Goal: Navigation & Orientation: Find specific page/section

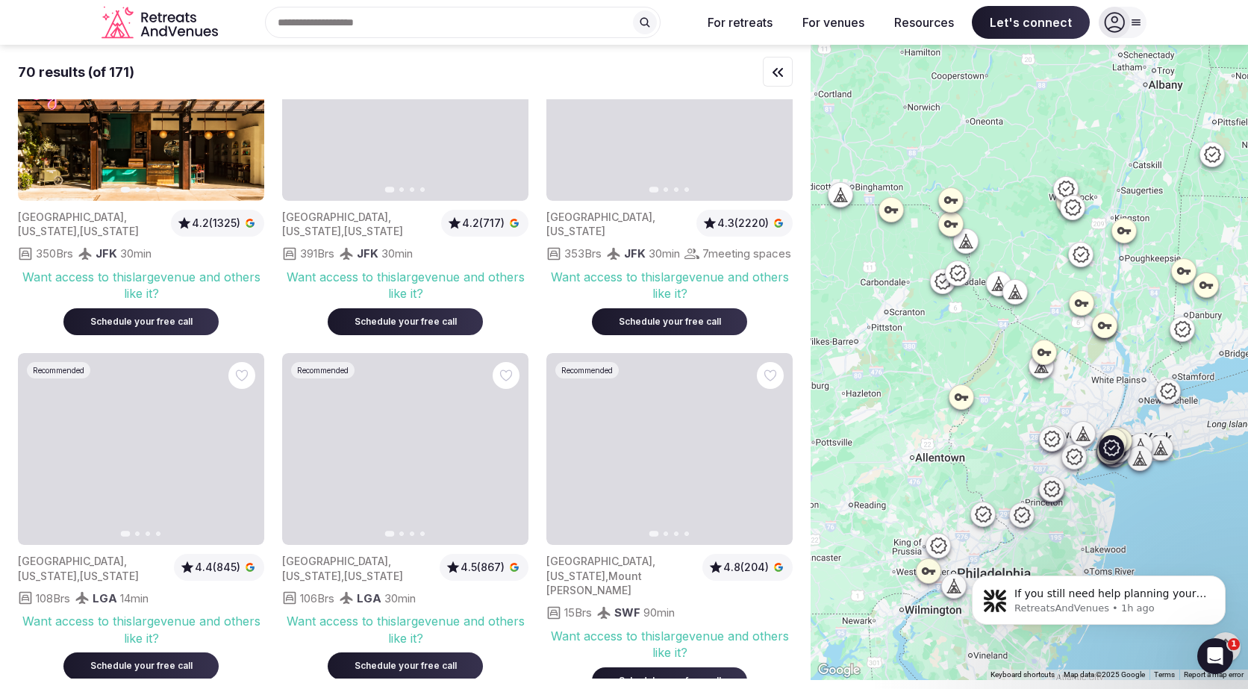
scroll to position [4840, 0]
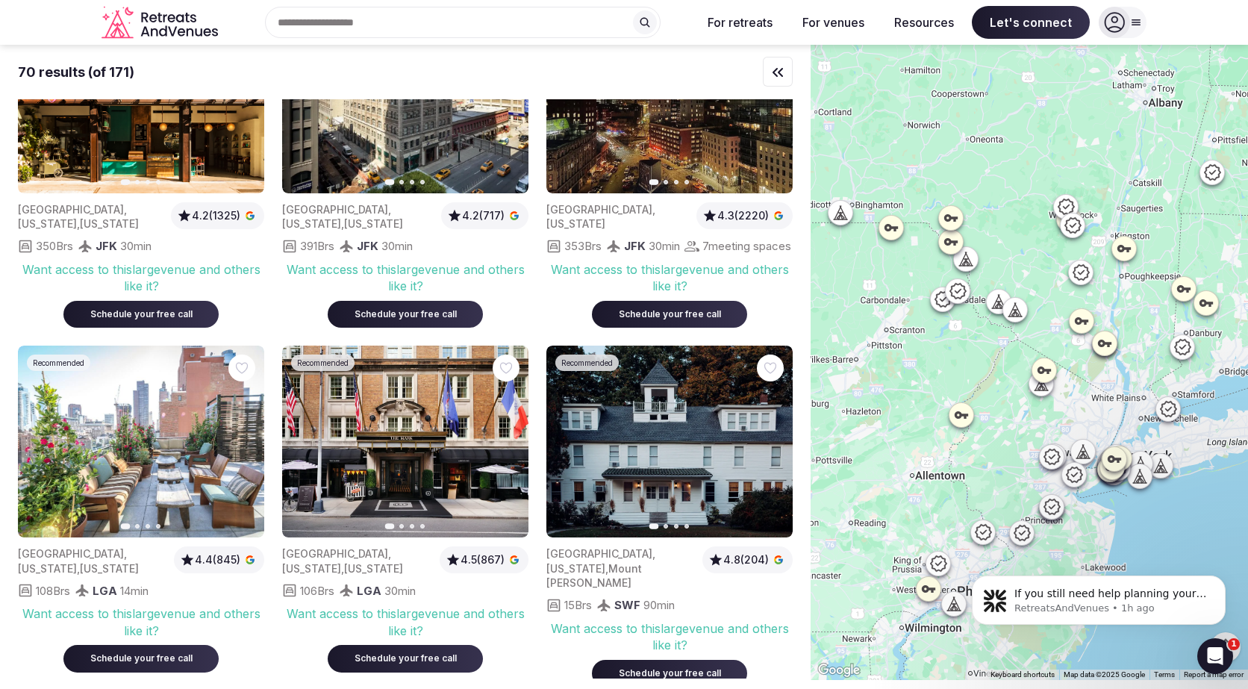
drag, startPoint x: 909, startPoint y: 380, endPoint x: 909, endPoint y: 407, distance: 26.9
click at [909, 408] on div at bounding box center [1028, 362] width 437 height 635
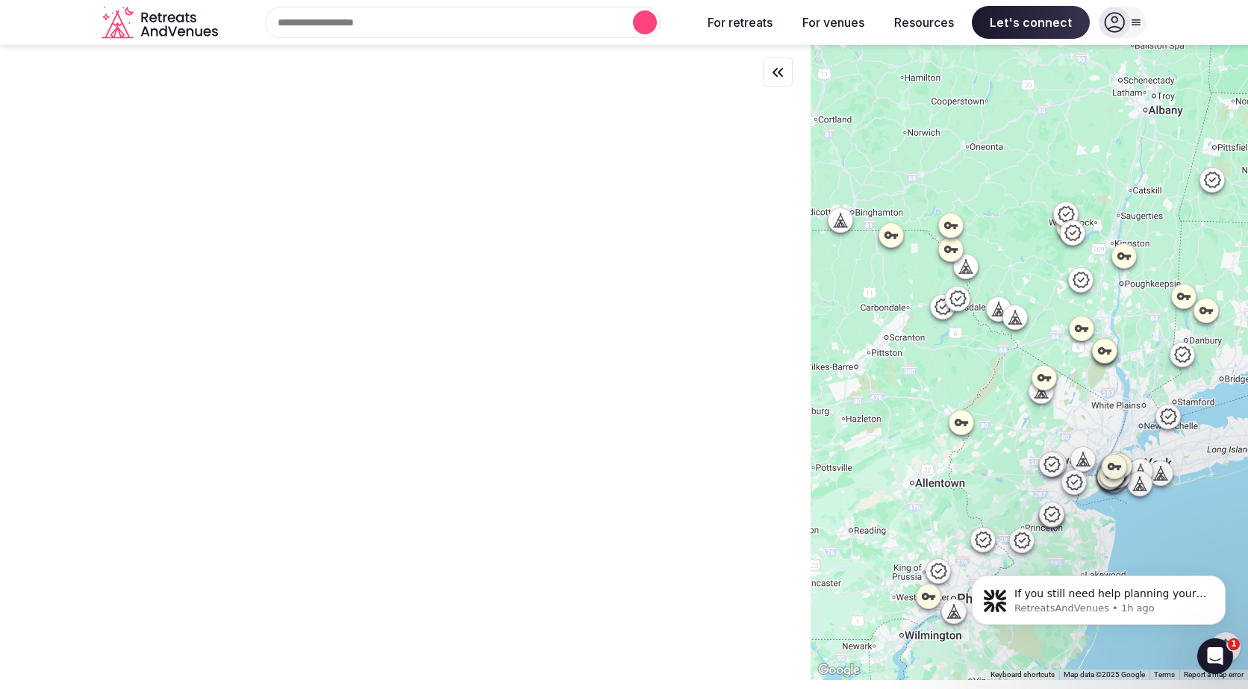
scroll to position [0, 0]
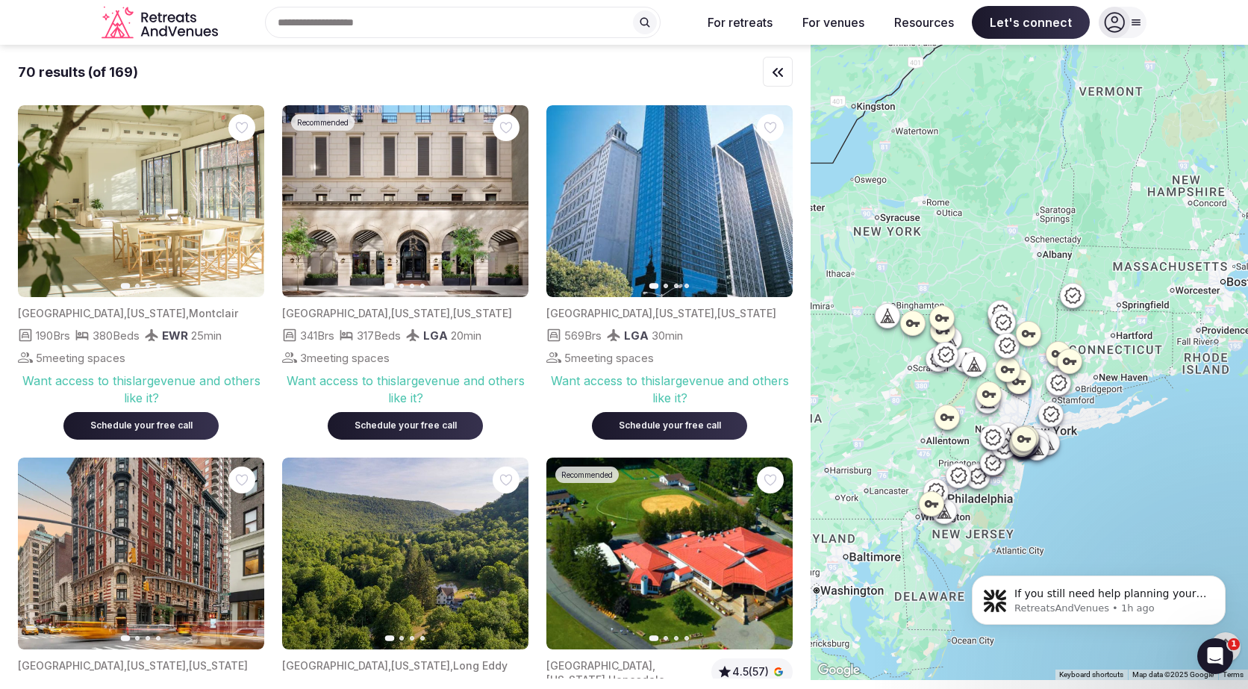
drag, startPoint x: 1099, startPoint y: 411, endPoint x: 1115, endPoint y: 401, distance: 18.8
click at [1115, 402] on div at bounding box center [1028, 362] width 437 height 635
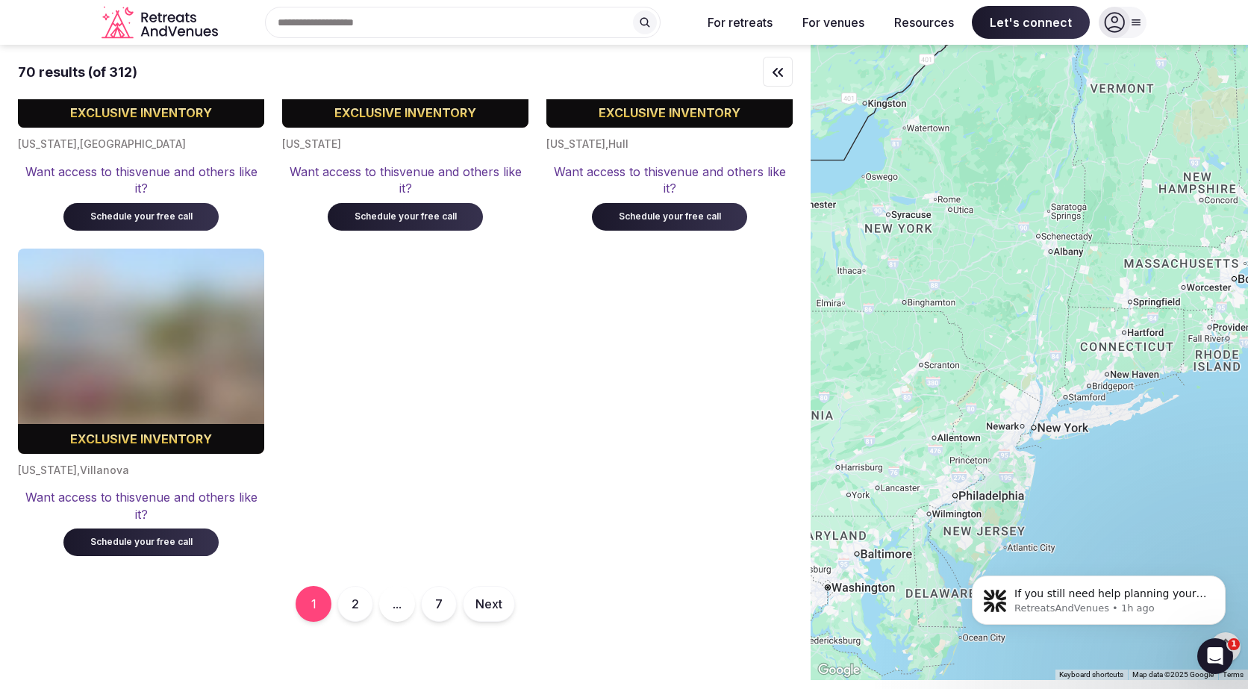
scroll to position [7992, 0]
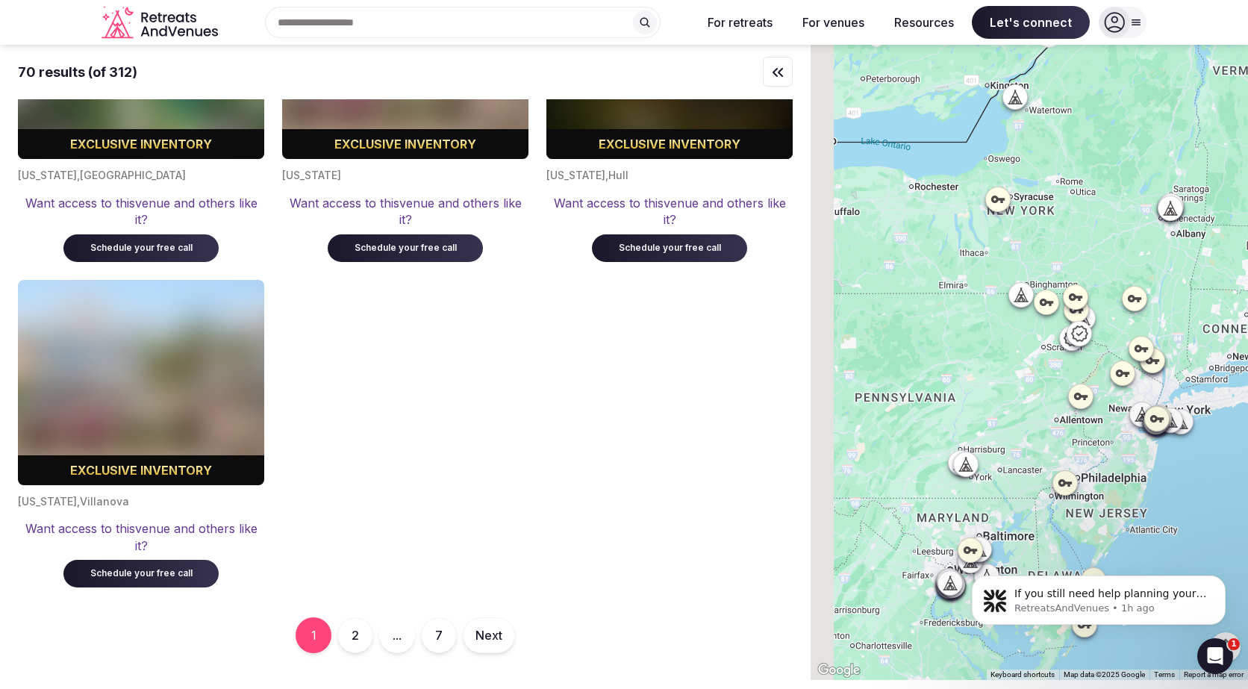
drag, startPoint x: 878, startPoint y: 451, endPoint x: 1015, endPoint y: 430, distance: 138.3
click at [1016, 431] on div at bounding box center [1028, 362] width 437 height 635
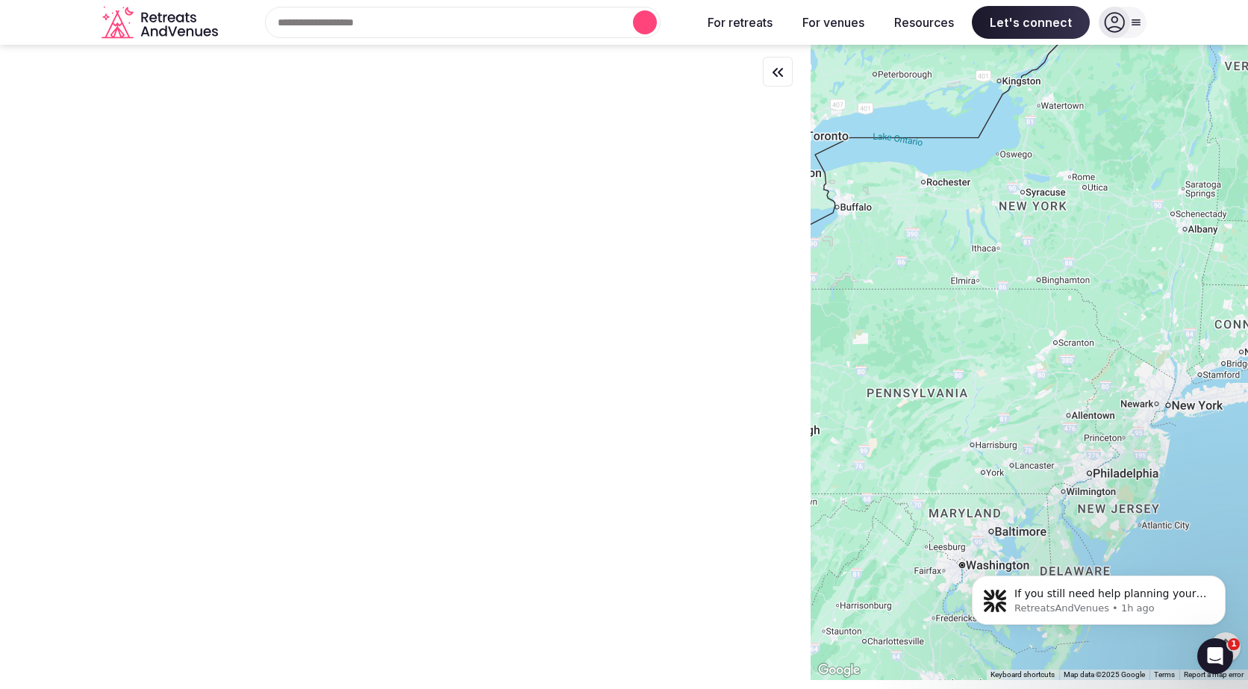
scroll to position [0, 0]
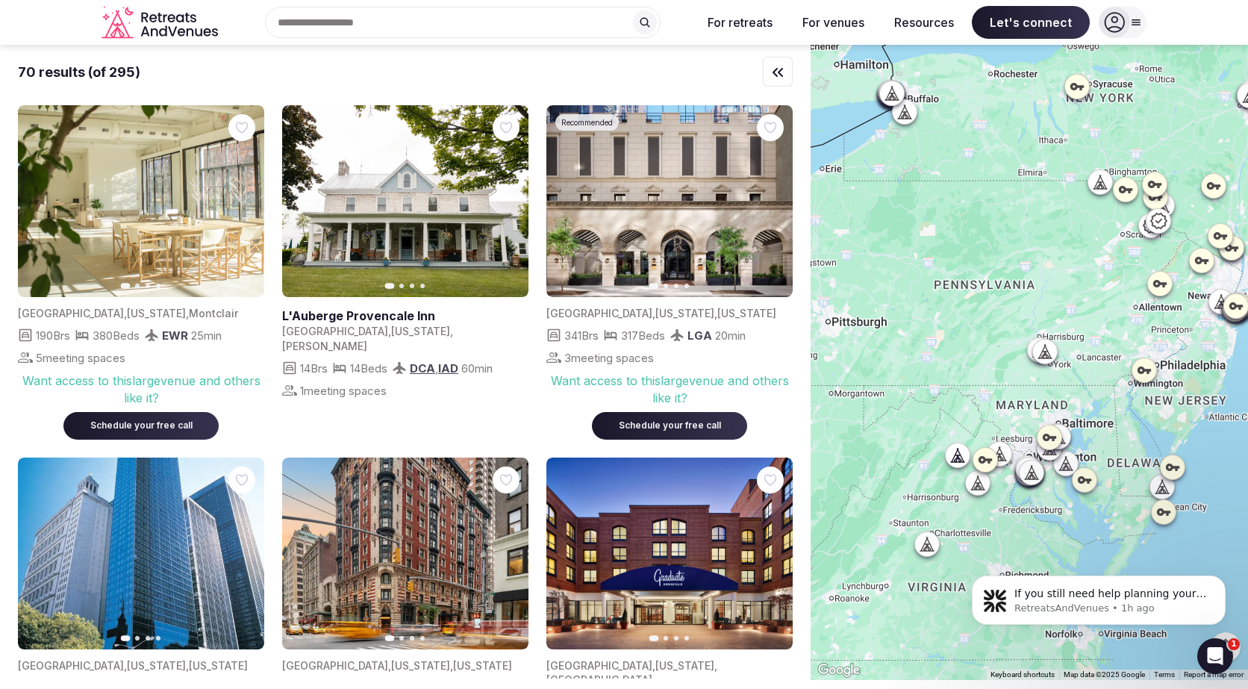
drag, startPoint x: 870, startPoint y: 475, endPoint x: 960, endPoint y: 325, distance: 174.4
click at [960, 325] on div at bounding box center [1028, 362] width 437 height 635
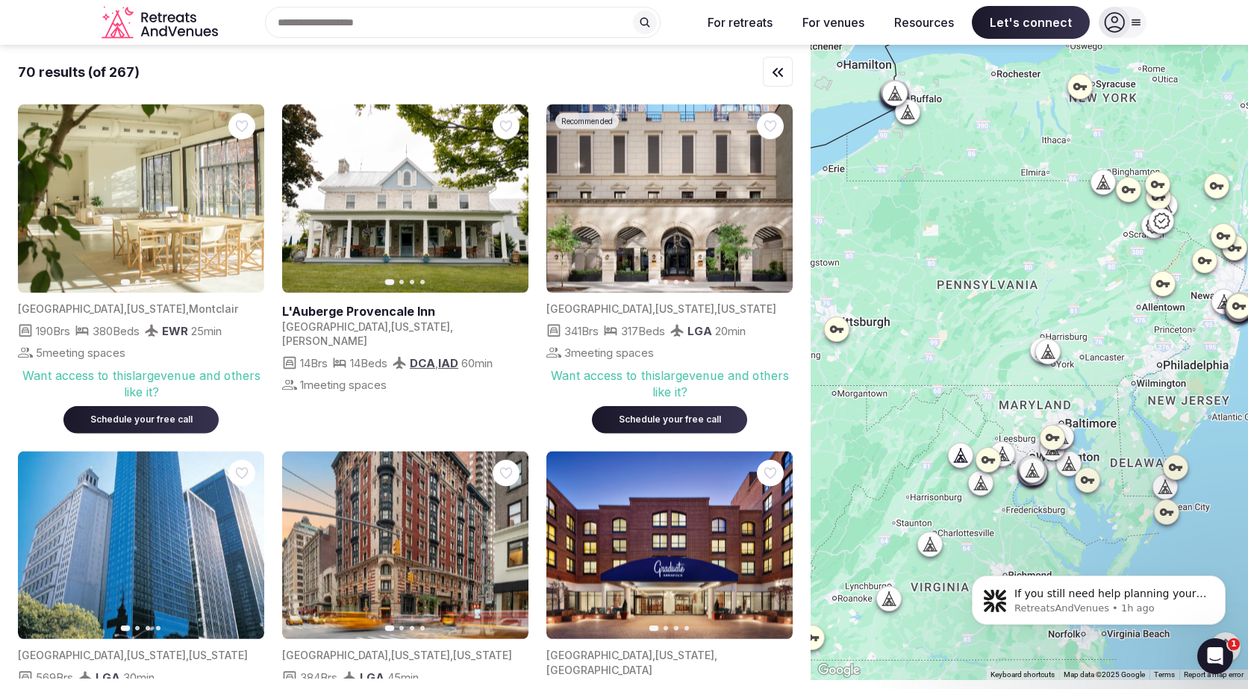
scroll to position [2, 0]
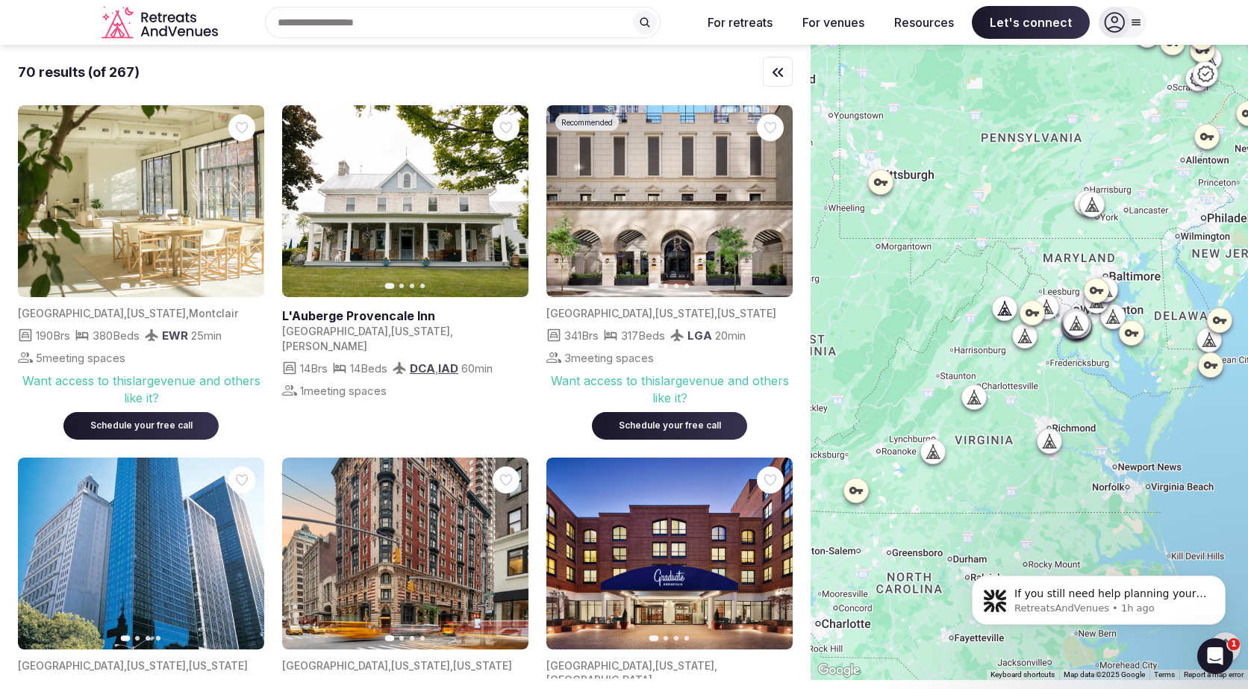
drag, startPoint x: 887, startPoint y: 440, endPoint x: 931, endPoint y: 292, distance: 154.9
click at [931, 292] on div at bounding box center [1028, 362] width 437 height 635
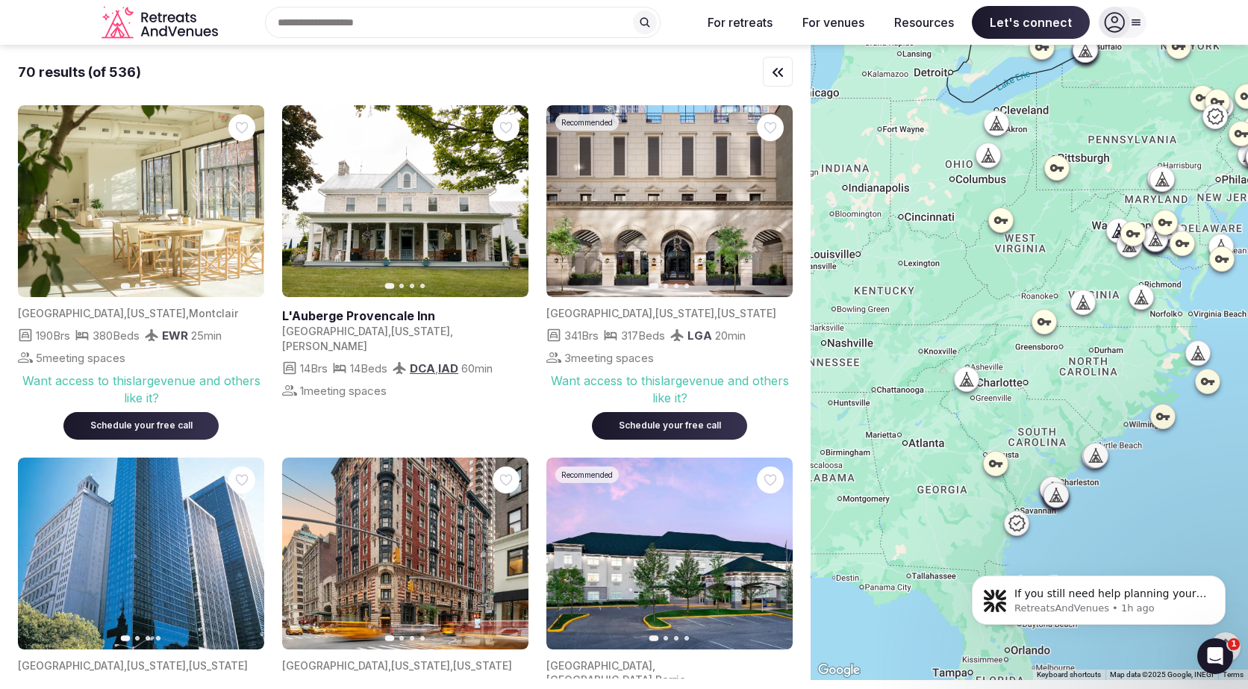
drag, startPoint x: 849, startPoint y: 357, endPoint x: 1006, endPoint y: 280, distance: 174.9
click at [1006, 280] on div at bounding box center [1028, 362] width 437 height 635
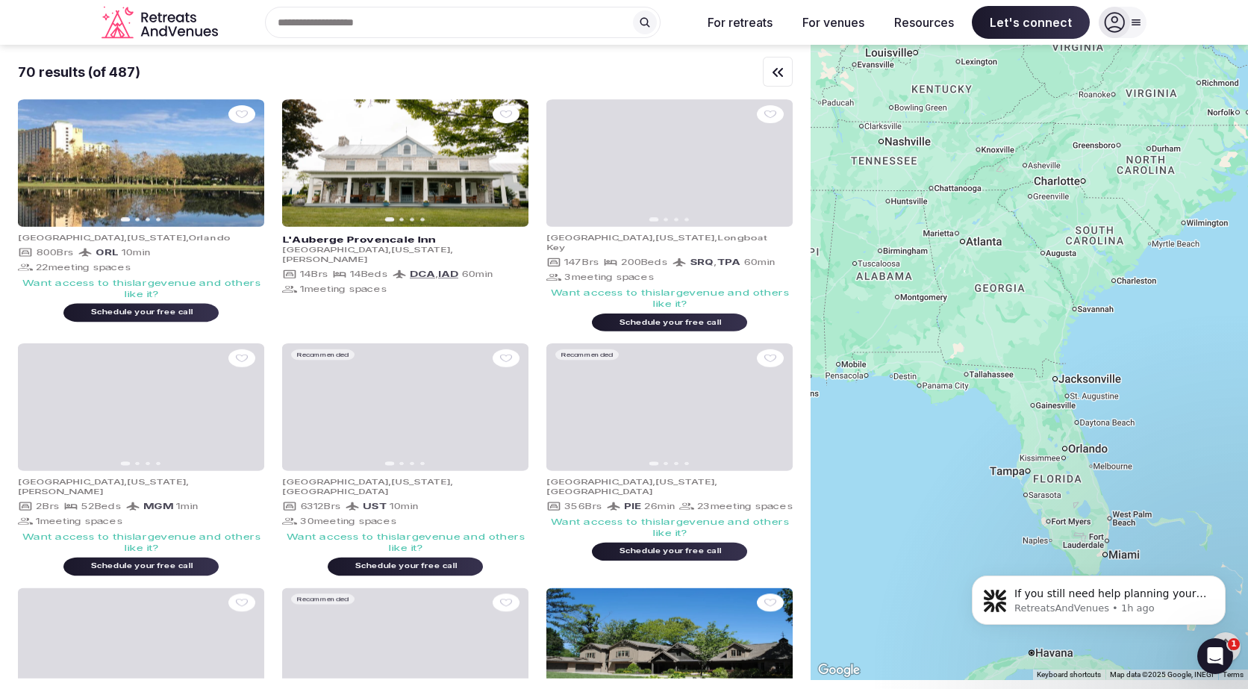
drag, startPoint x: 901, startPoint y: 410, endPoint x: 942, endPoint y: 205, distance: 209.4
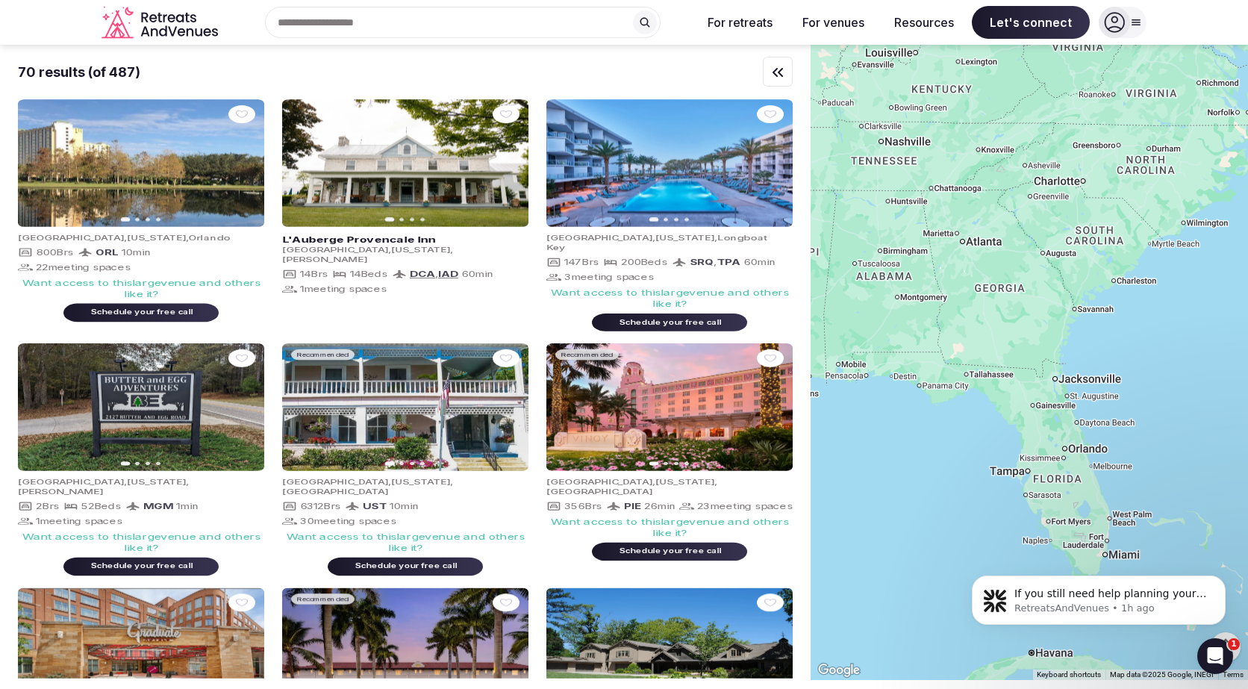
click at [951, 196] on div at bounding box center [1028, 362] width 437 height 635
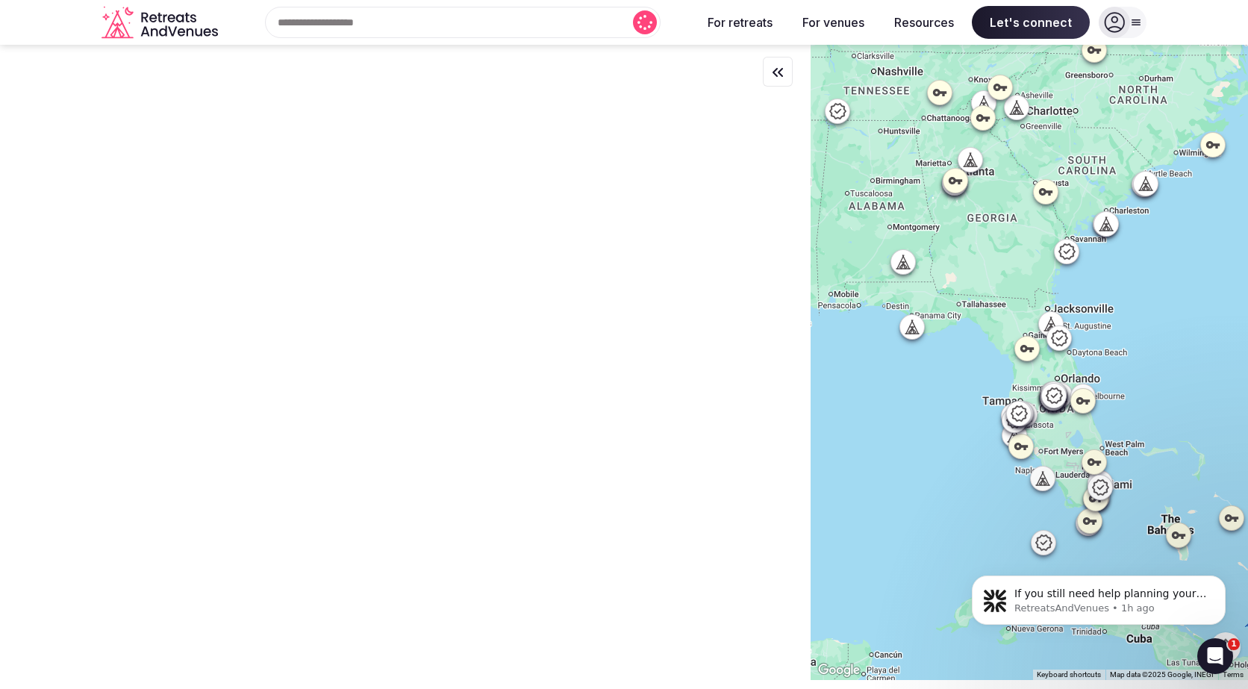
drag, startPoint x: 956, startPoint y: 311, endPoint x: 958, endPoint y: 253, distance: 58.2
click at [958, 253] on div at bounding box center [1028, 362] width 437 height 635
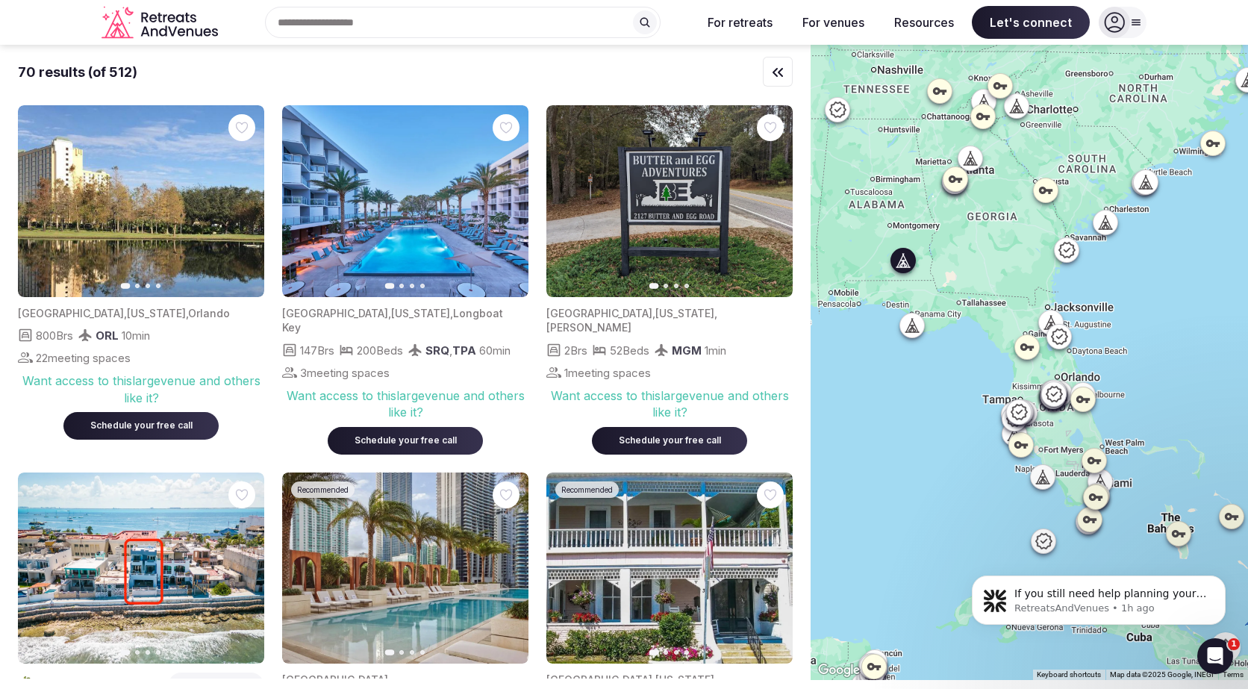
click at [770, 199] on icon "button" at bounding box center [772, 202] width 12 height 12
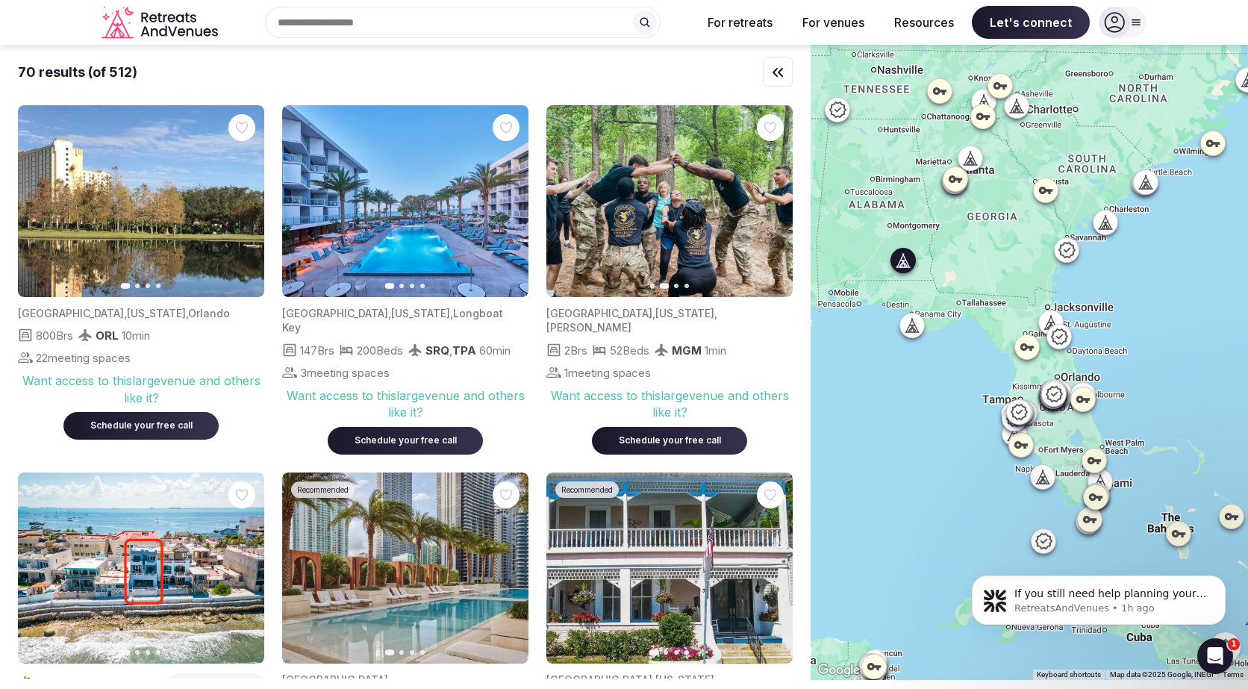
click at [770, 199] on icon "button" at bounding box center [772, 202] width 12 height 12
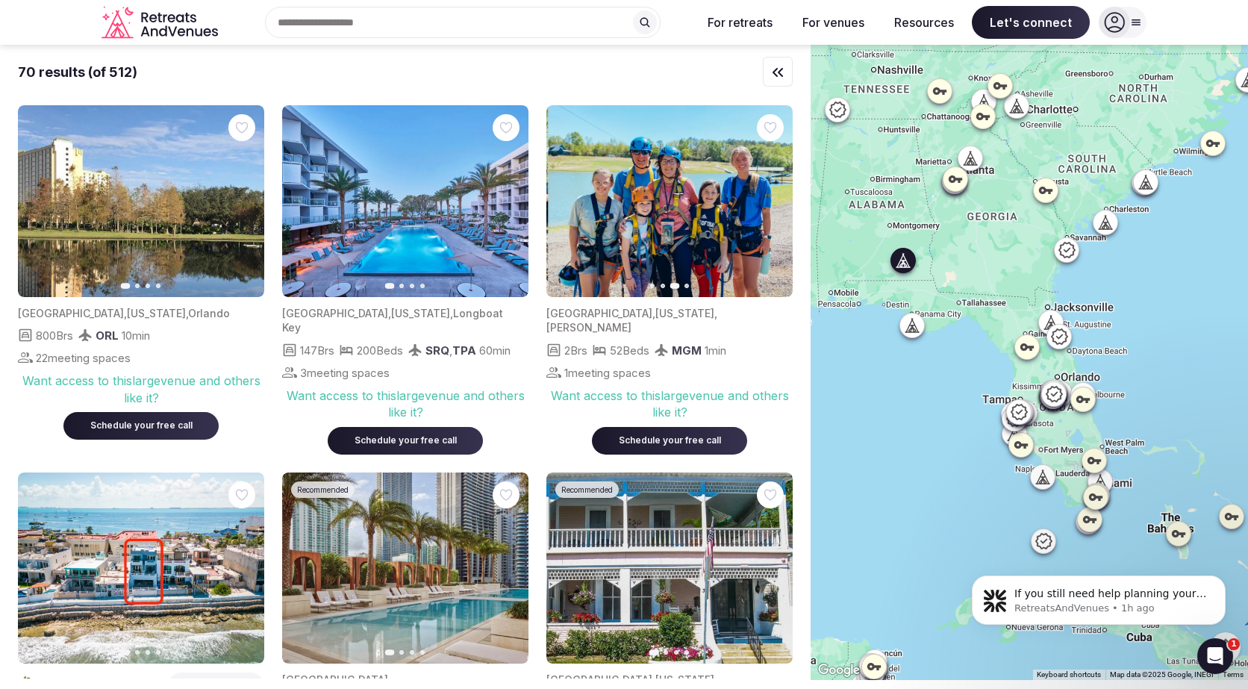
click at [770, 199] on icon "button" at bounding box center [772, 202] width 12 height 12
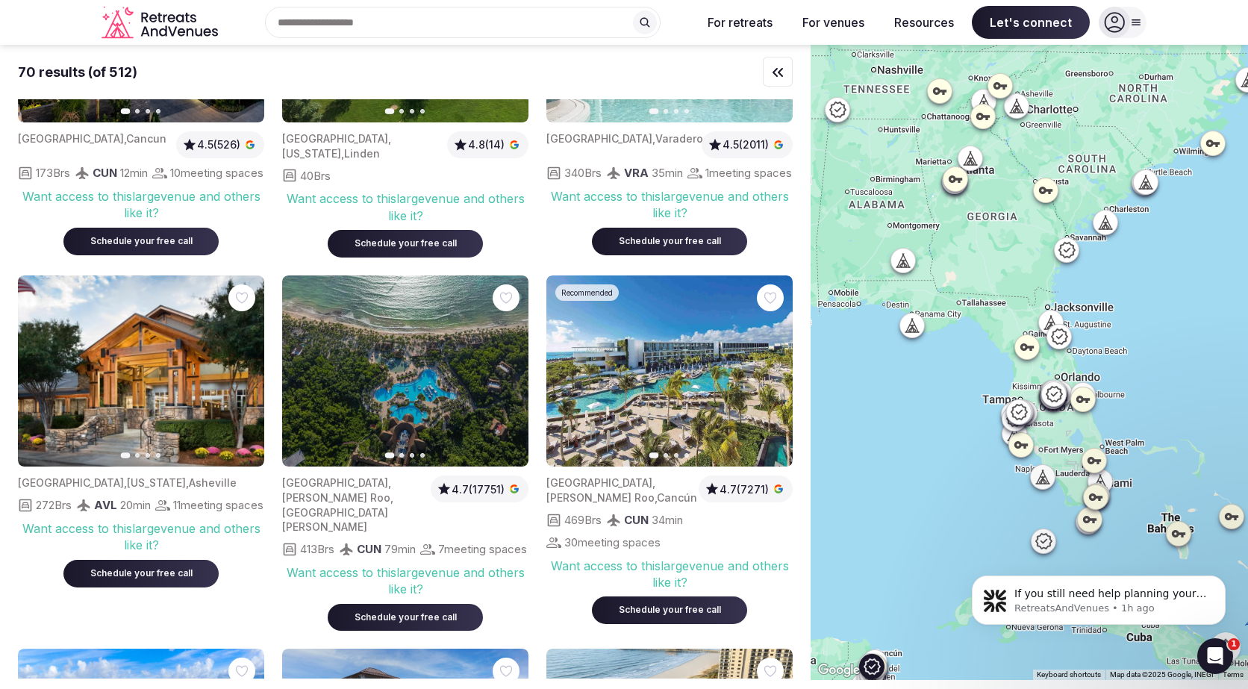
scroll to position [2372, 0]
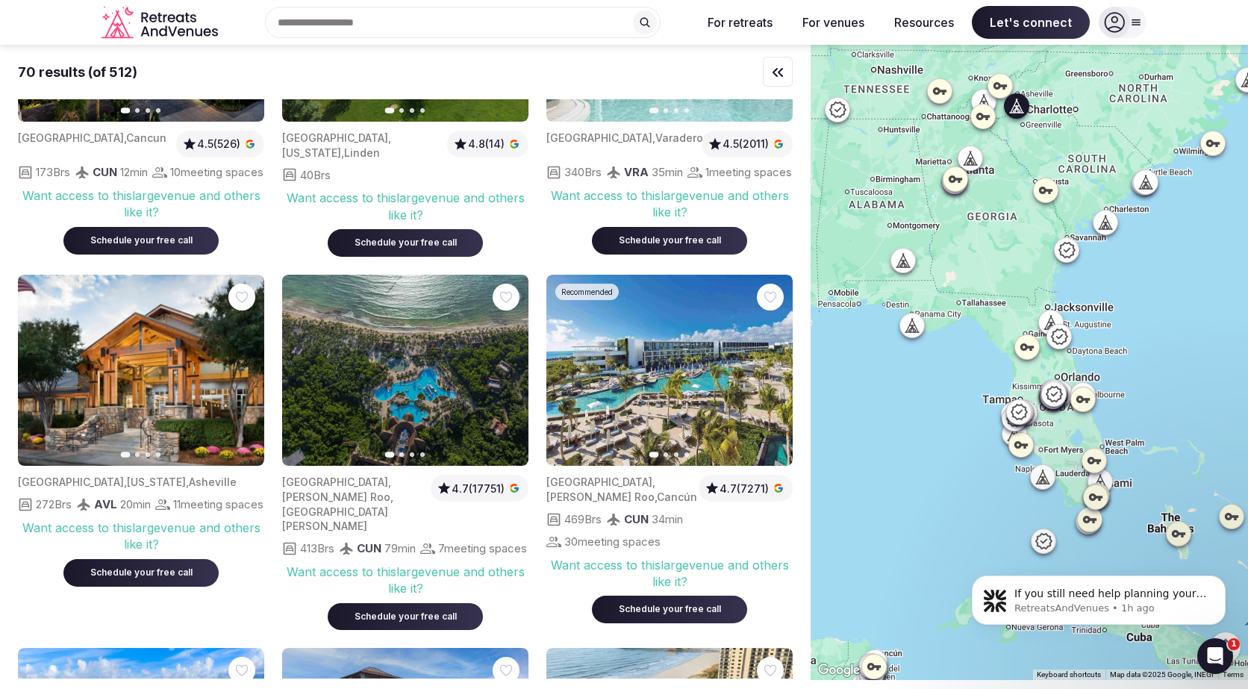
click at [245, 364] on icon "button" at bounding box center [243, 370] width 12 height 12
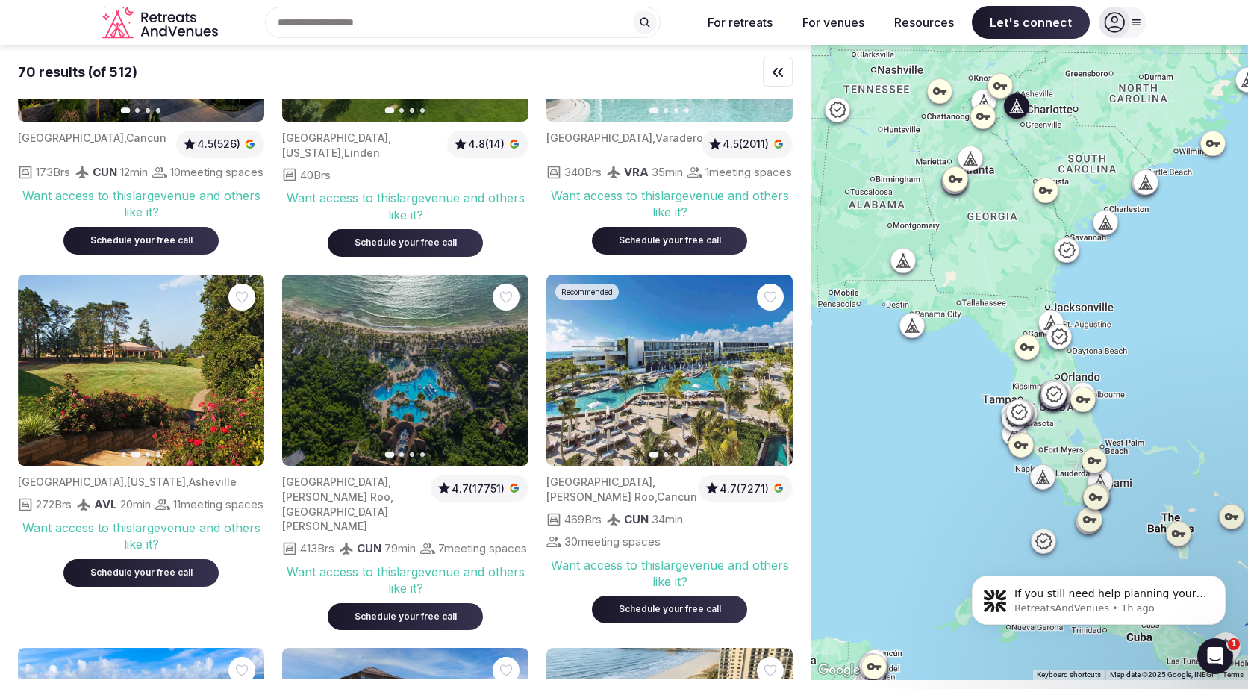
click at [245, 364] on icon "button" at bounding box center [243, 370] width 12 height 12
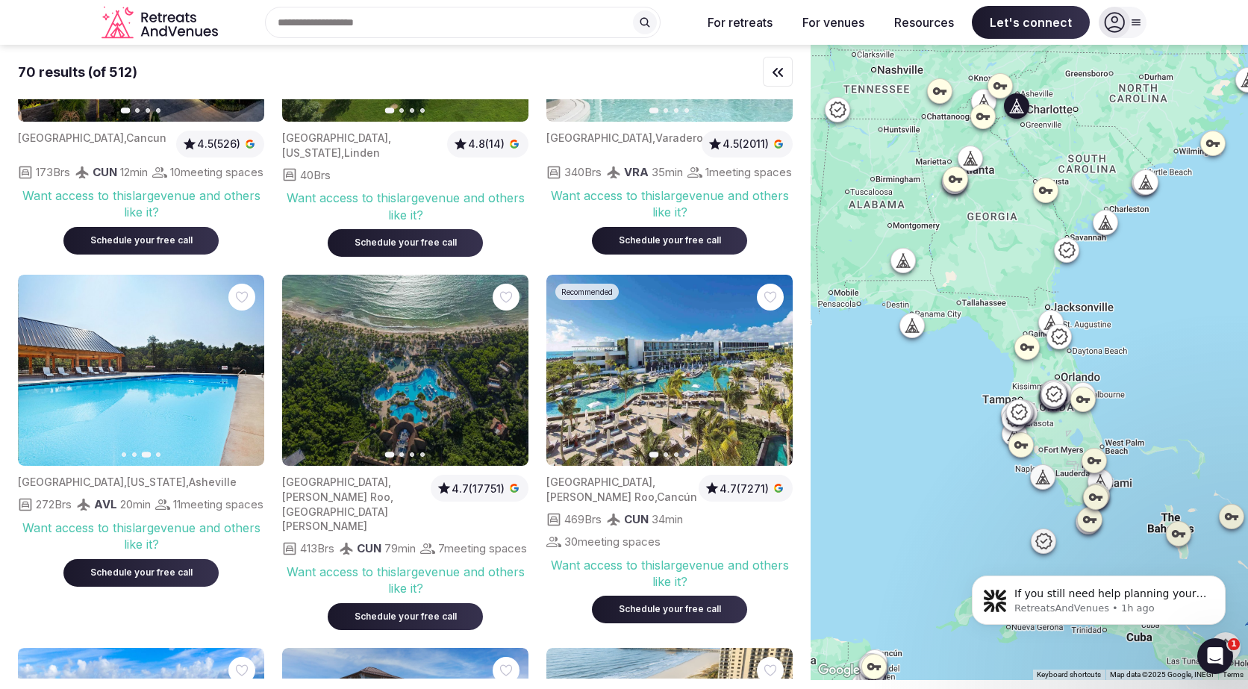
click at [245, 364] on icon "button" at bounding box center [243, 370] width 12 height 12
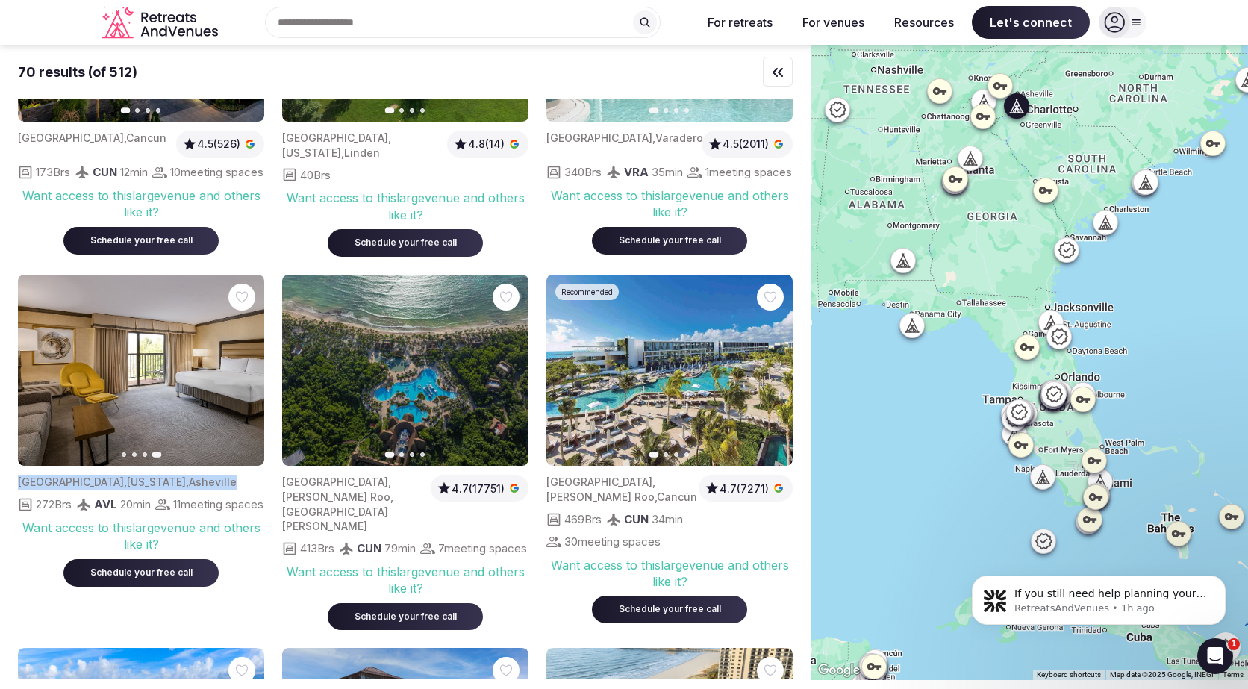
drag, startPoint x: 19, startPoint y: 420, endPoint x: 221, endPoint y: 421, distance: 202.2
click at [221, 475] on div "[GEOGRAPHIC_DATA] , [US_STATE] , [GEOGRAPHIC_DATA]" at bounding box center [138, 482] width 240 height 15
copy div "[GEOGRAPHIC_DATA] , [US_STATE] , [GEOGRAPHIC_DATA]"
click at [50, 358] on button "Previous slide" at bounding box center [39, 370] width 24 height 24
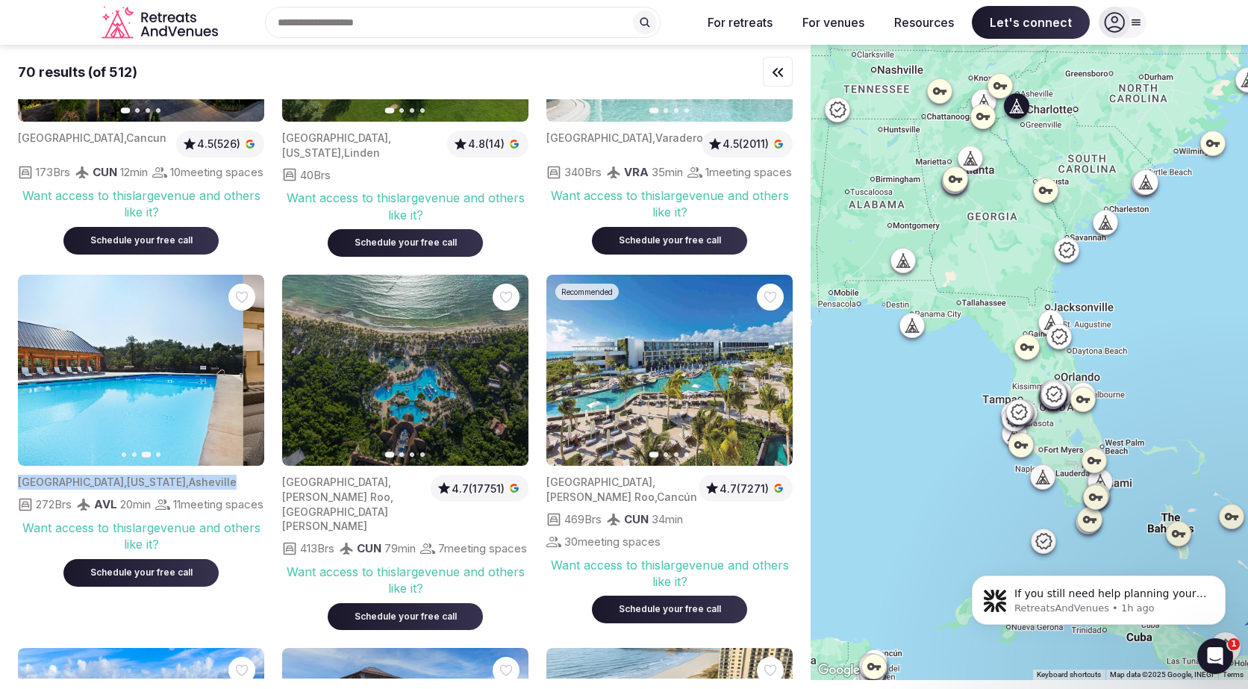
click at [50, 358] on button "Previous slide" at bounding box center [39, 370] width 24 height 24
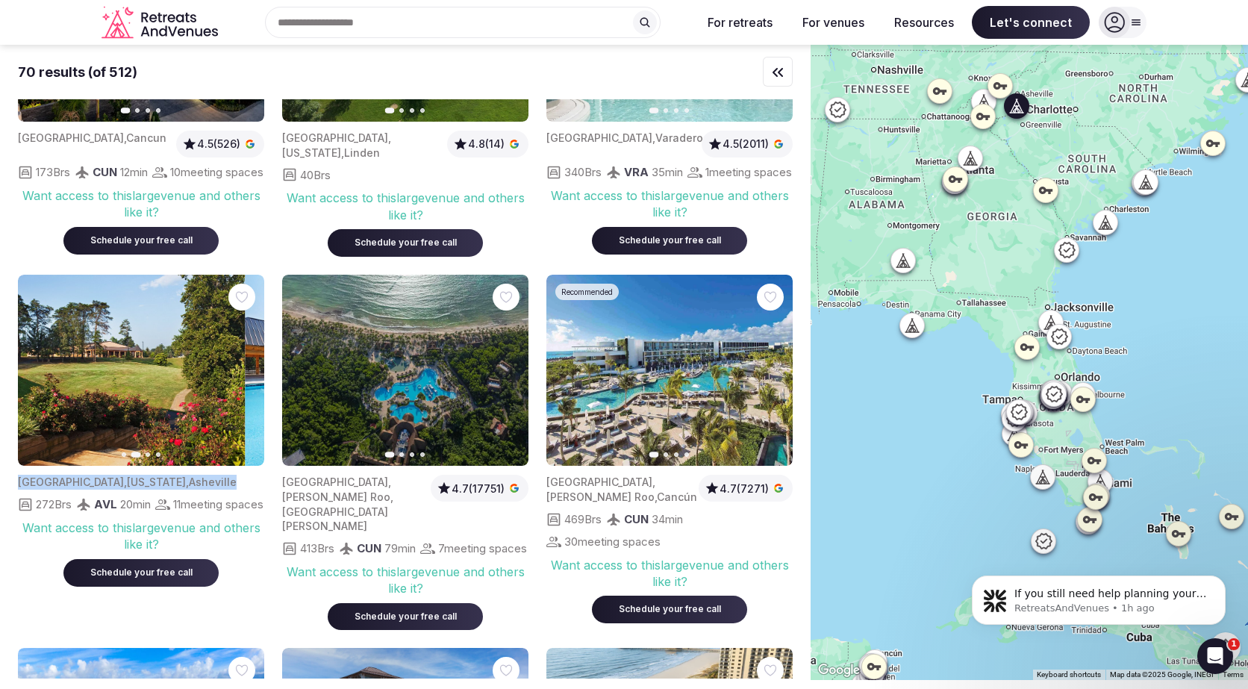
click at [50, 358] on button "Previous slide" at bounding box center [39, 370] width 24 height 24
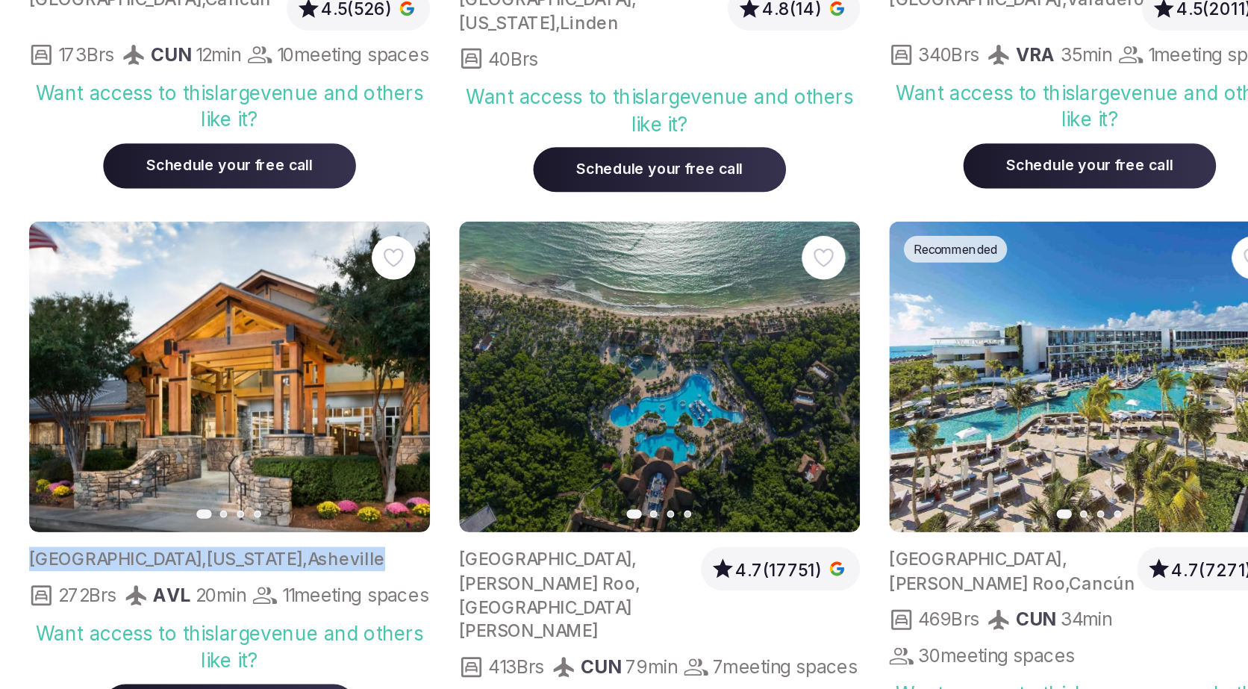
click at [212, 475] on span "Asheville" at bounding box center [213, 481] width 48 height 13
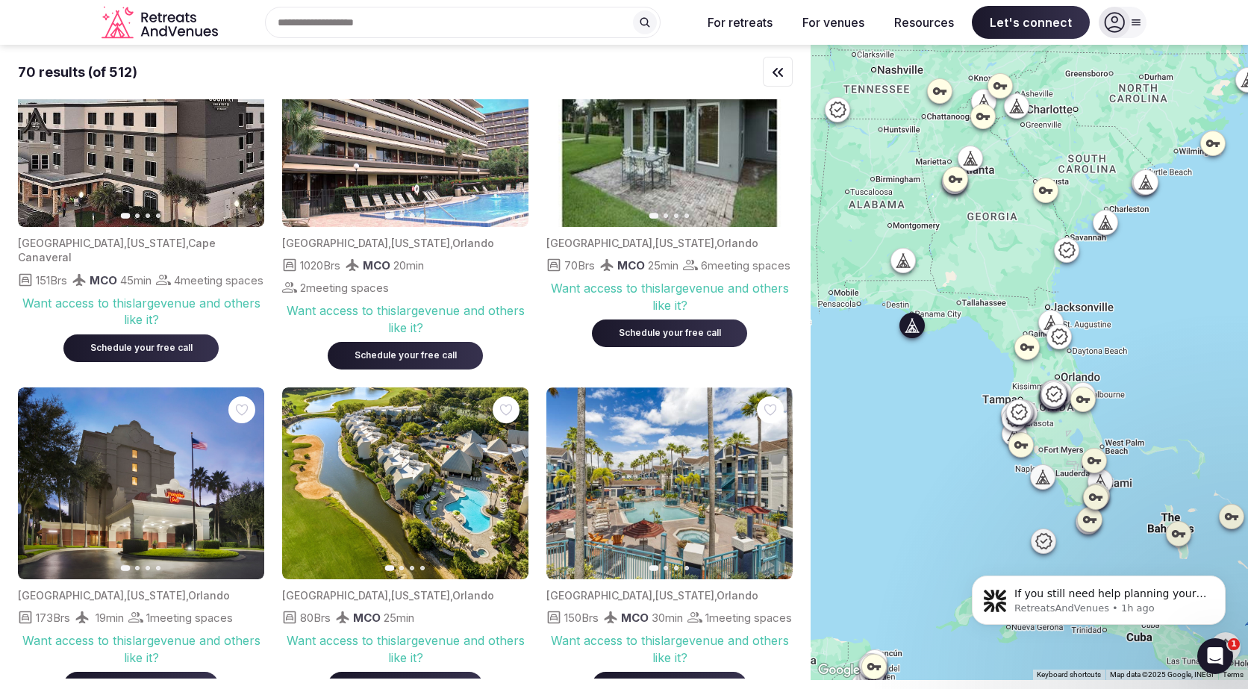
scroll to position [4457, 0]
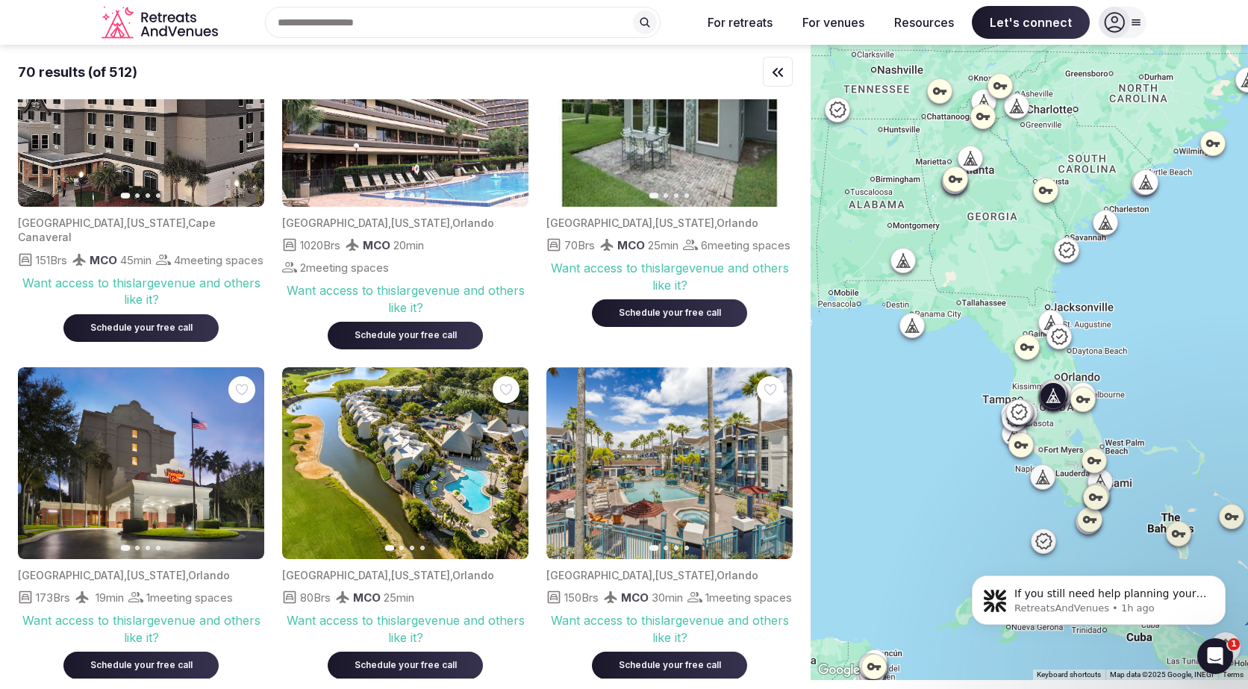
click at [774, 457] on icon "button" at bounding box center [772, 463] width 12 height 12
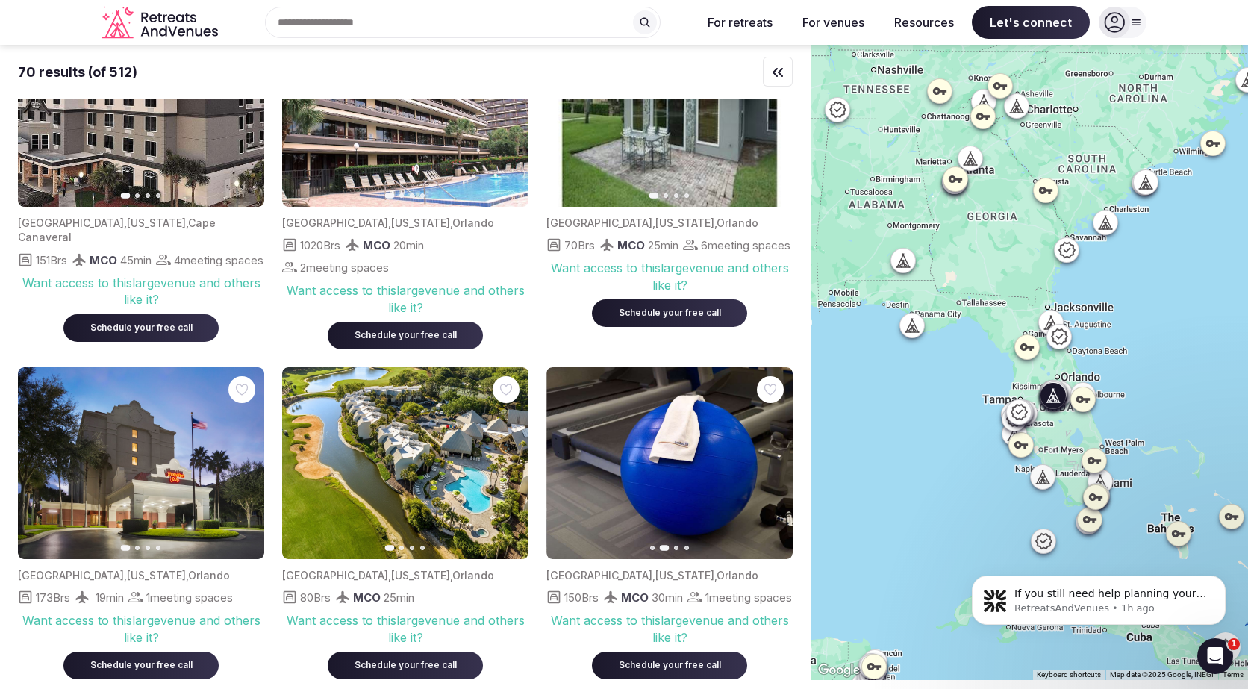
click at [774, 457] on icon "button" at bounding box center [772, 463] width 12 height 12
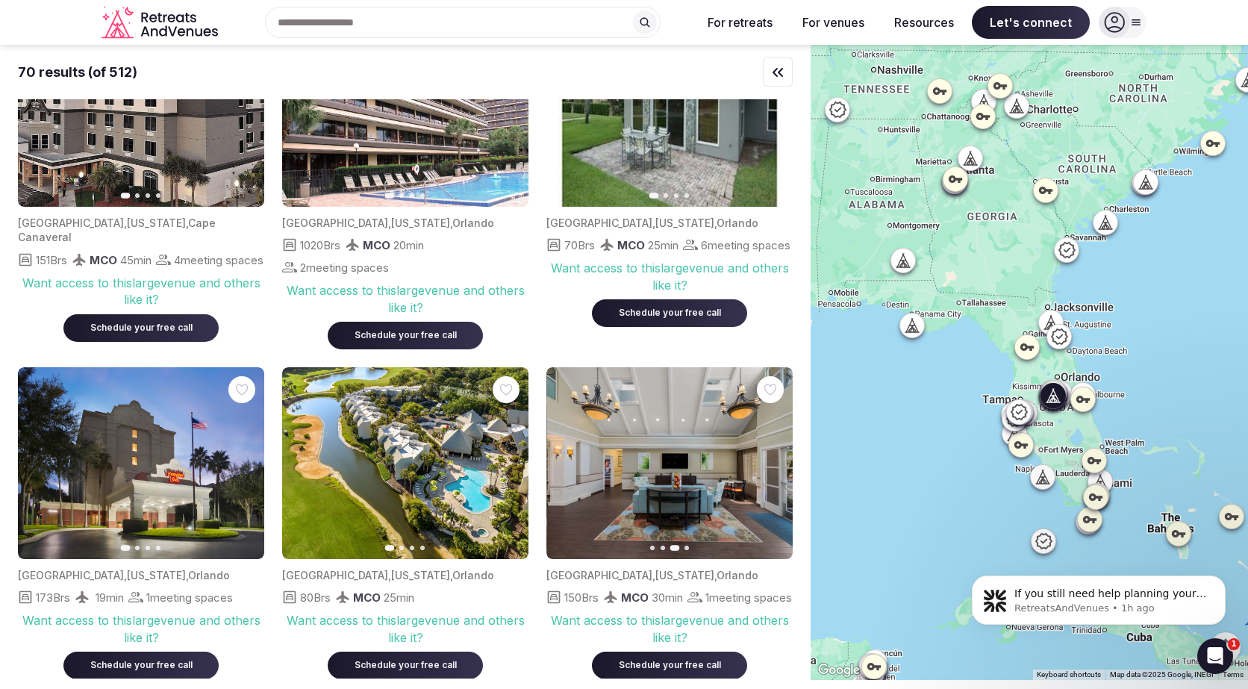
click at [774, 457] on icon "button" at bounding box center [772, 463] width 12 height 12
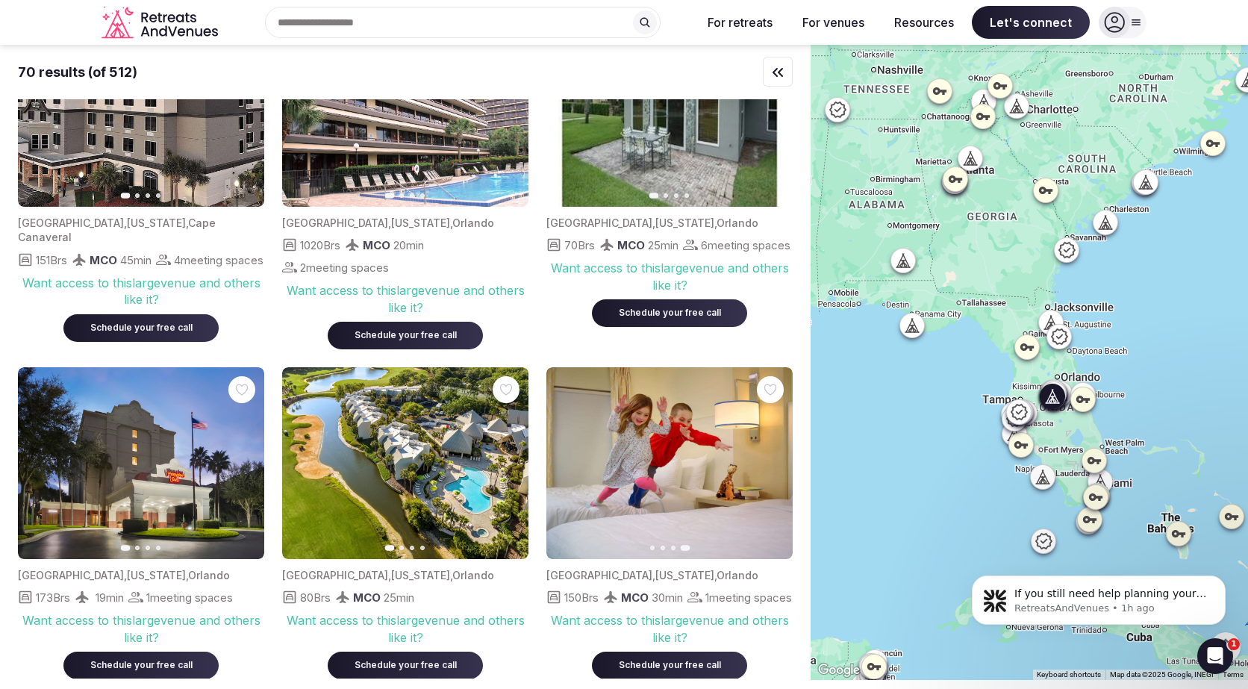
click at [513, 451] on button "Next slide" at bounding box center [508, 463] width 24 height 24
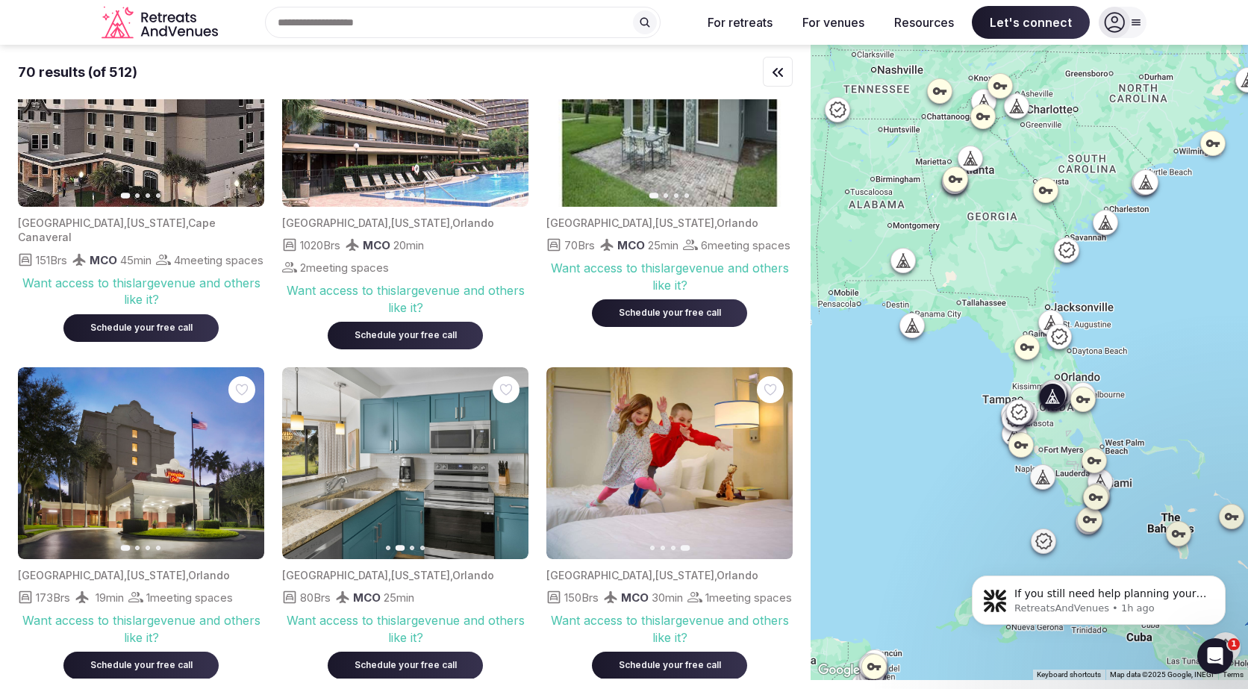
click at [513, 451] on button "Next slide" at bounding box center [508, 463] width 24 height 24
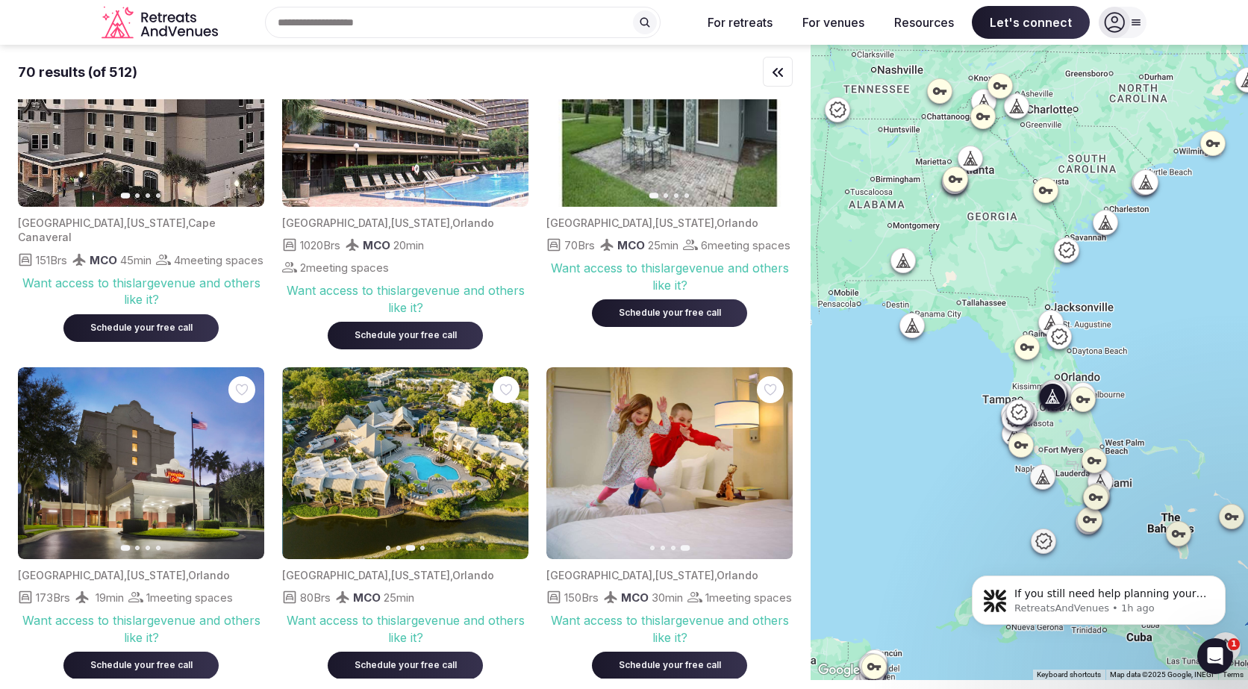
click at [513, 451] on button "Next slide" at bounding box center [508, 463] width 24 height 24
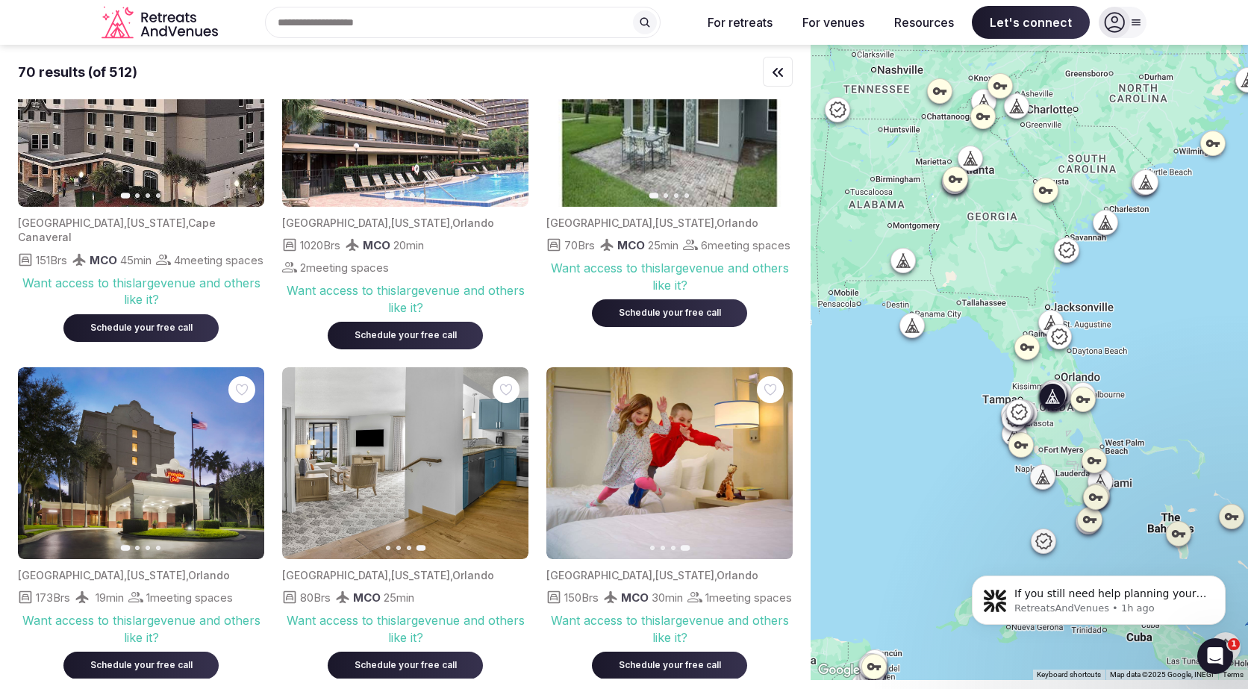
click at [310, 451] on button "Previous slide" at bounding box center [303, 463] width 24 height 24
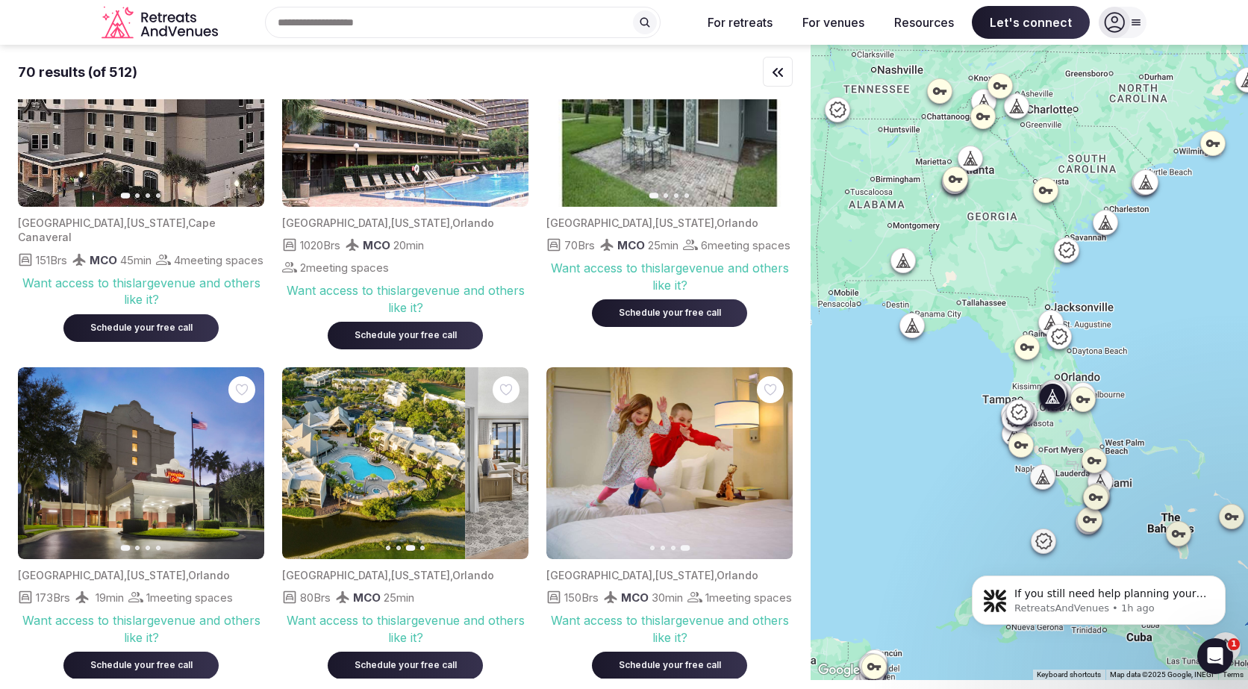
click at [310, 451] on button "Previous slide" at bounding box center [303, 463] width 24 height 24
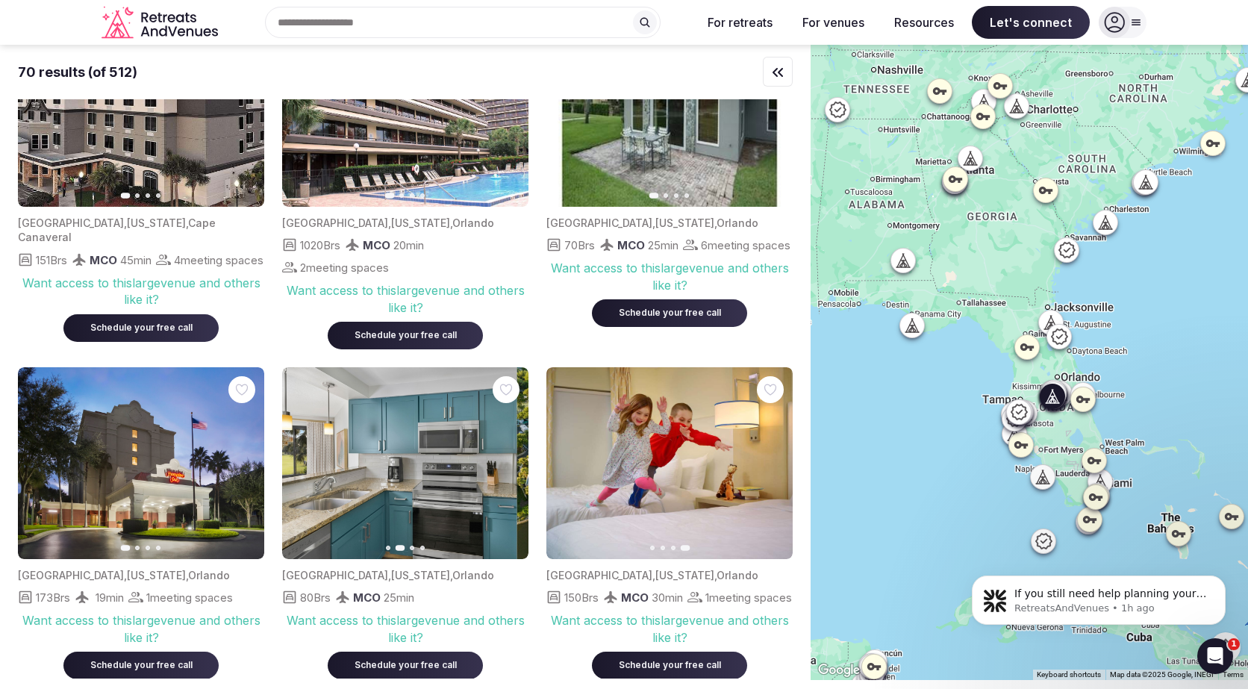
click at [310, 451] on button "Previous slide" at bounding box center [303, 463] width 24 height 24
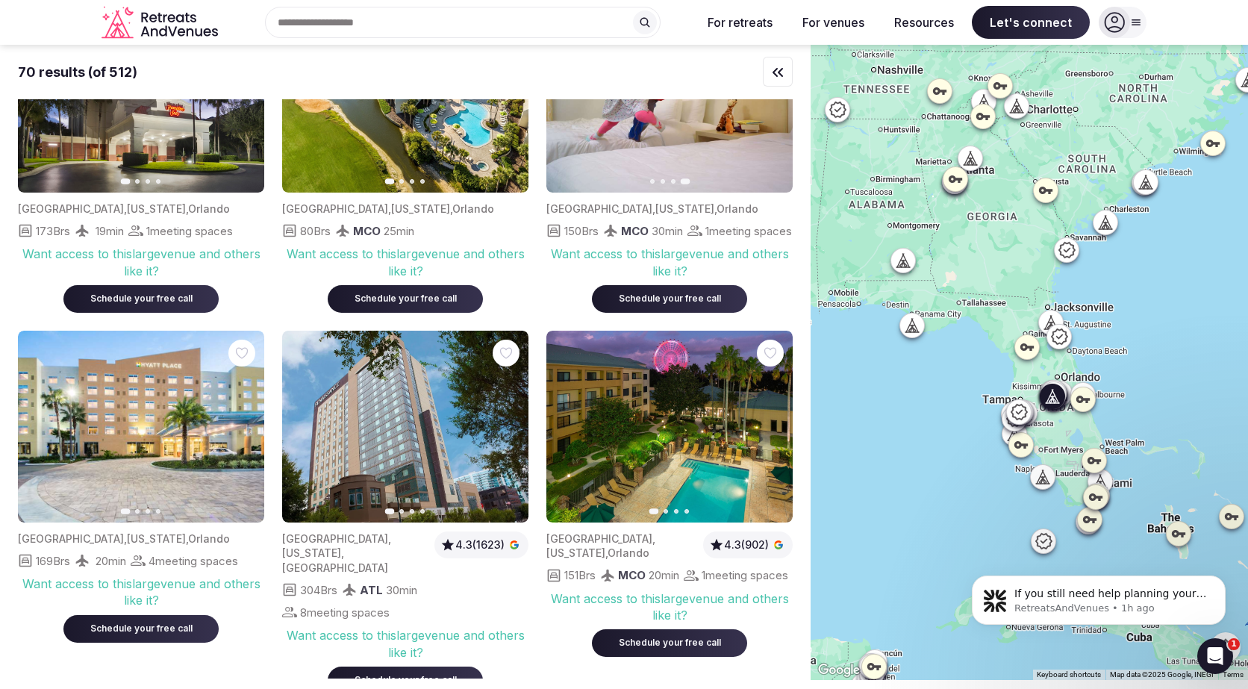
scroll to position [4824, 0]
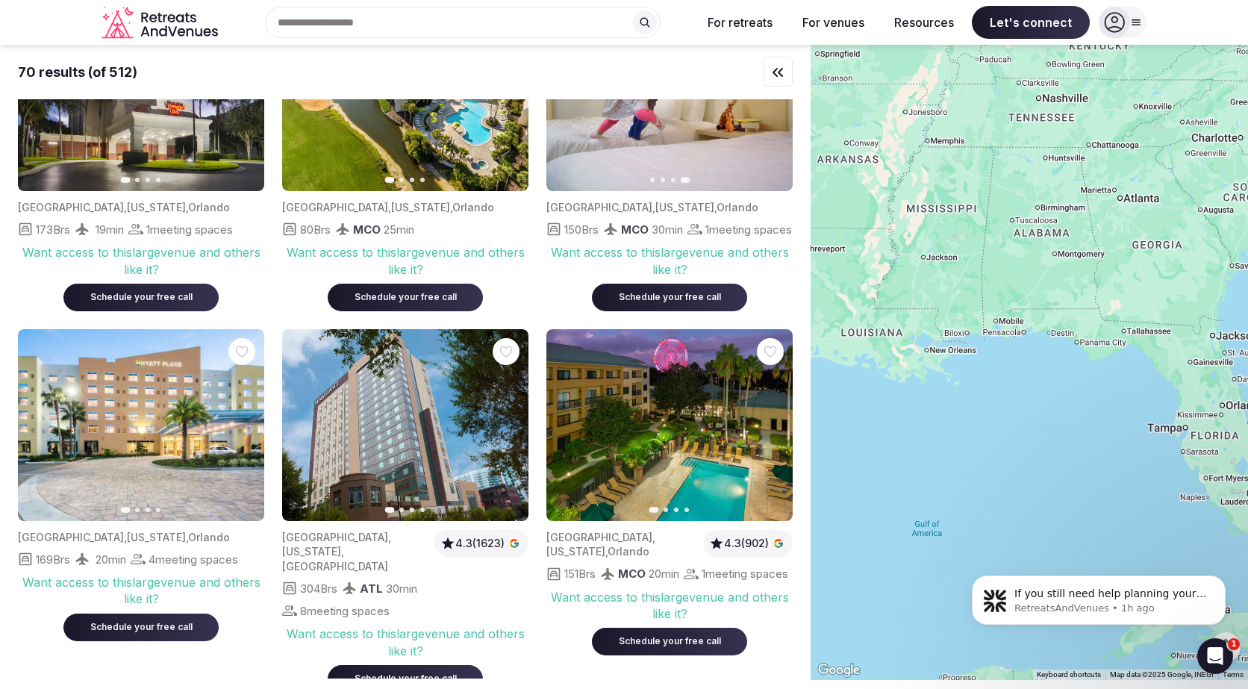
drag, startPoint x: 907, startPoint y: 429, endPoint x: 1075, endPoint y: 458, distance: 170.4
click at [1075, 458] on div at bounding box center [1028, 362] width 437 height 635
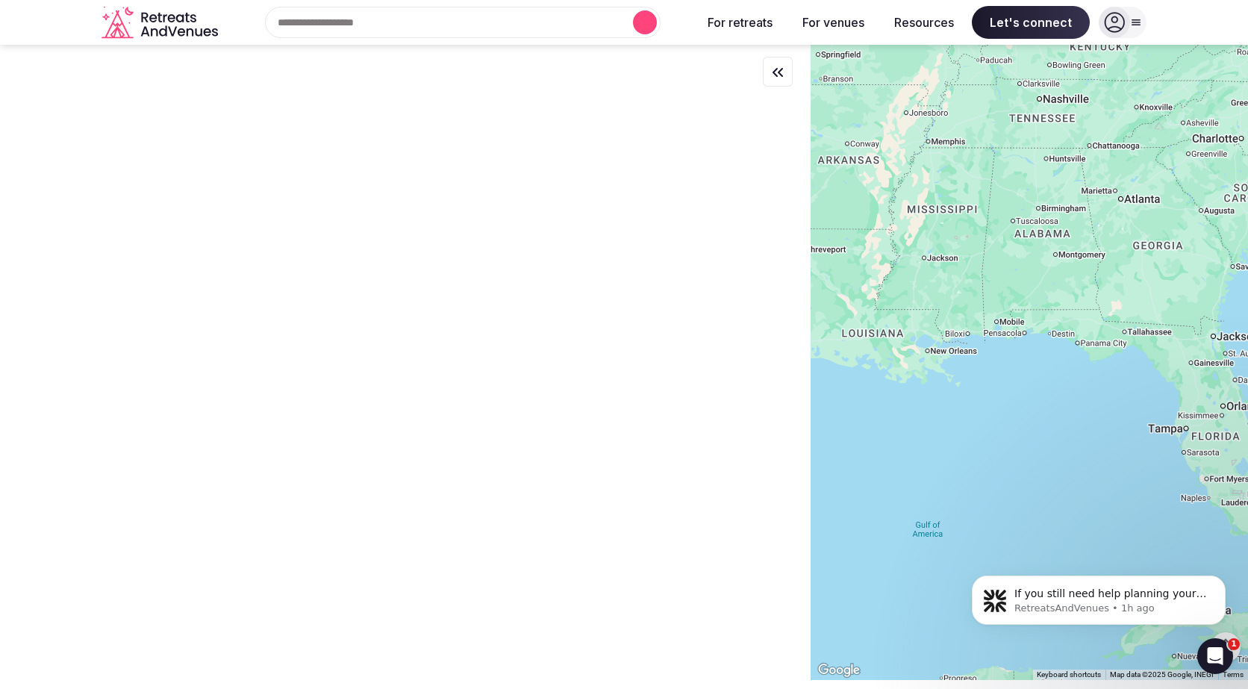
scroll to position [0, 0]
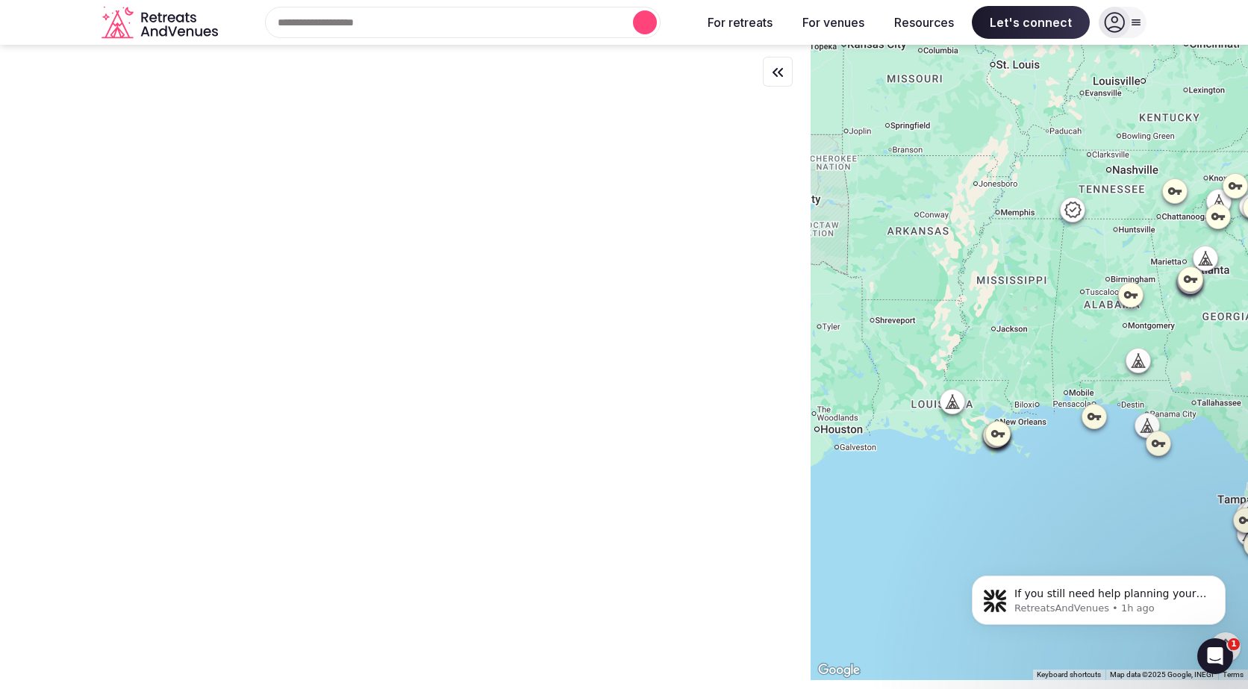
drag, startPoint x: 998, startPoint y: 410, endPoint x: 1069, endPoint y: 484, distance: 101.9
click at [1069, 484] on div at bounding box center [1028, 362] width 437 height 635
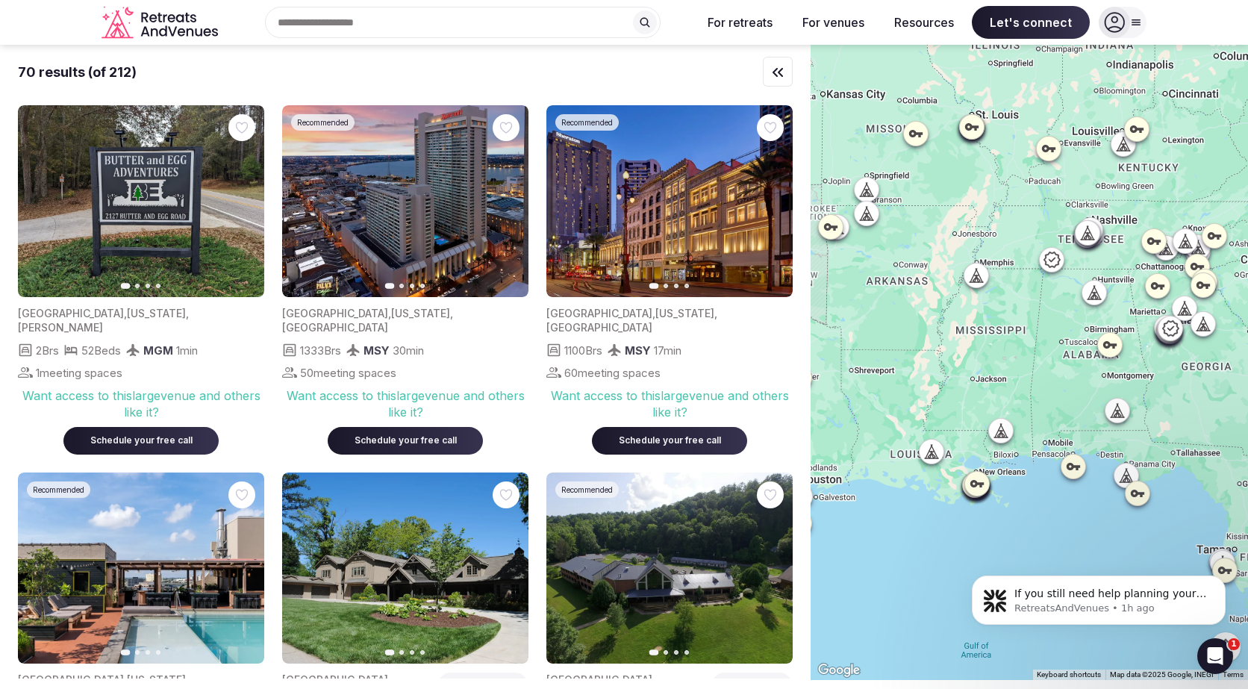
drag, startPoint x: 2002, startPoint y: 1022, endPoint x: 1018, endPoint y: 546, distance: 1093.4
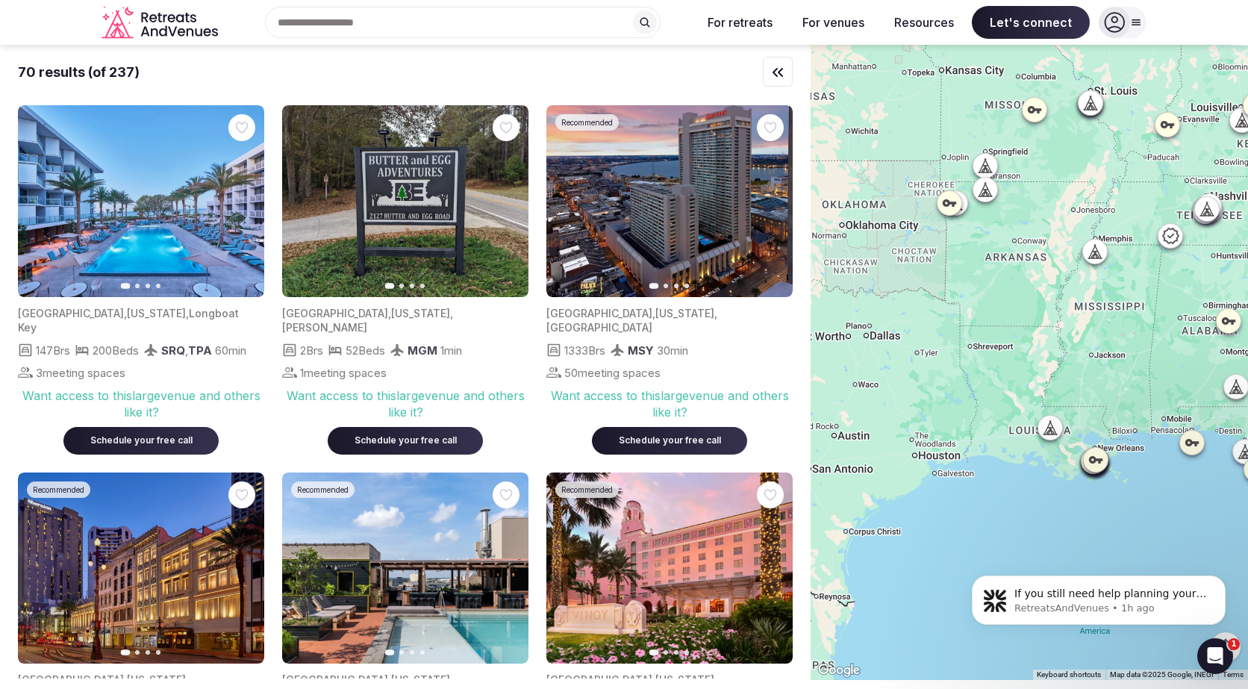
click at [1146, 514] on div at bounding box center [1028, 362] width 437 height 635
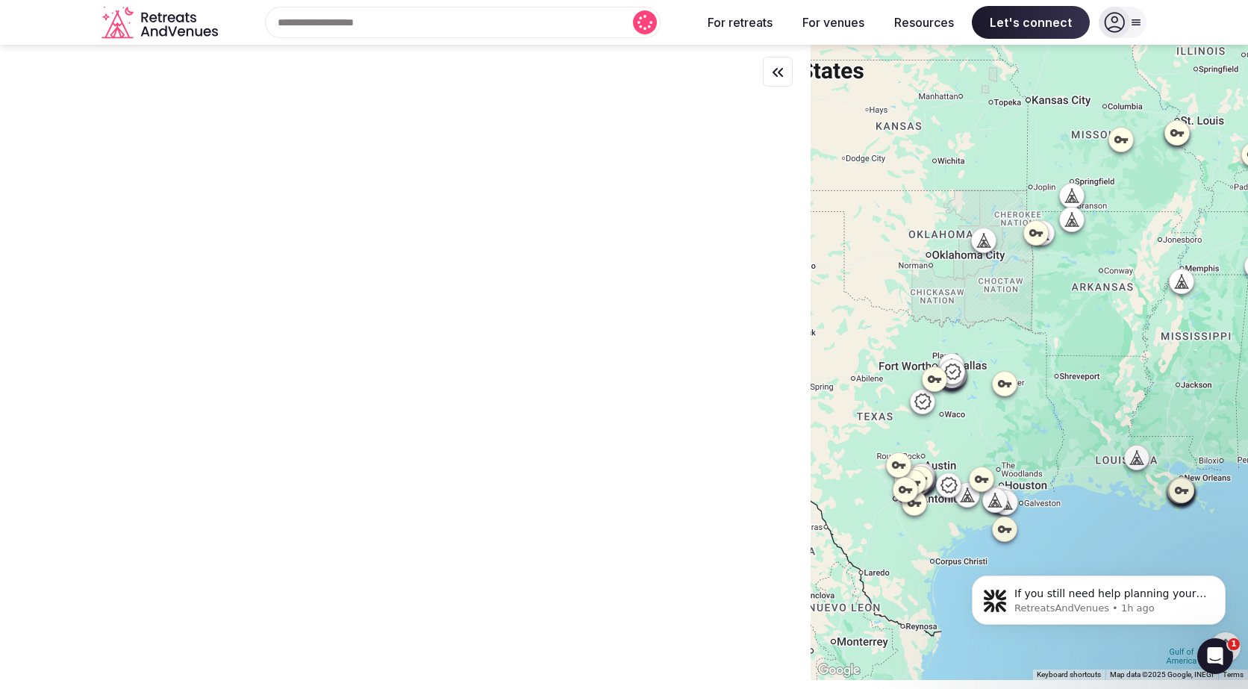
drag, startPoint x: 969, startPoint y: 511, endPoint x: 1057, endPoint y: 541, distance: 93.0
click at [1057, 541] on div at bounding box center [1028, 362] width 437 height 635
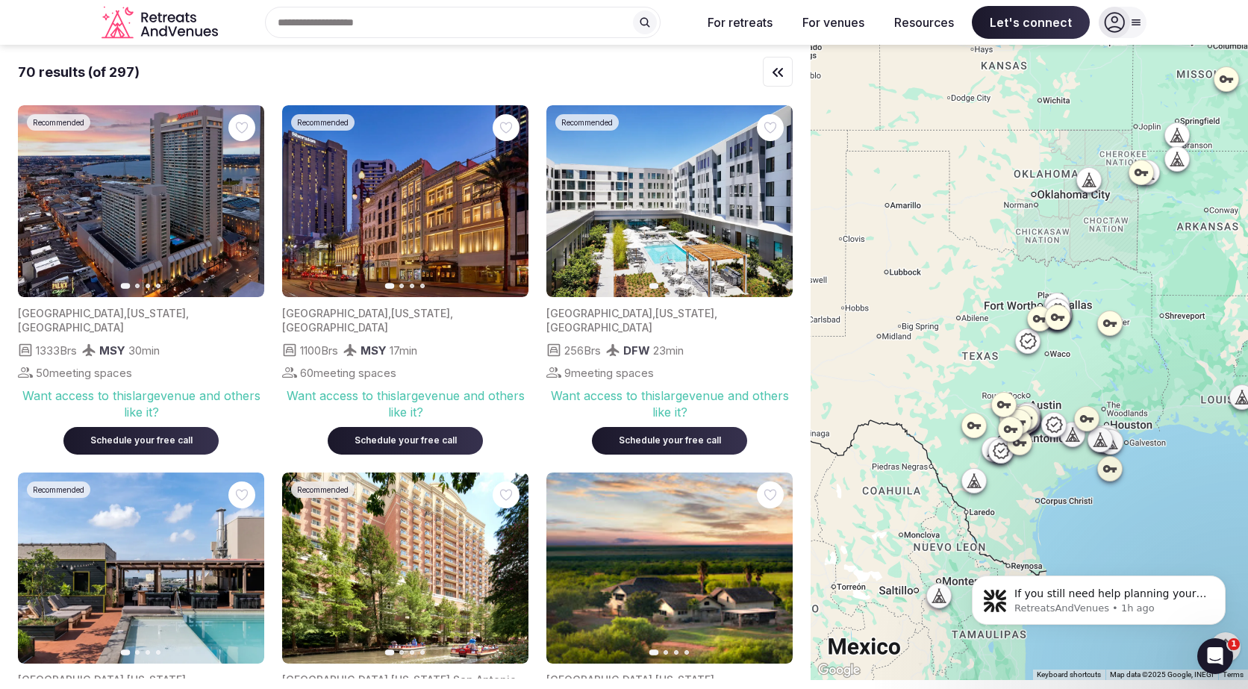
drag, startPoint x: 1076, startPoint y: 507, endPoint x: 1186, endPoint y: 447, distance: 125.2
click at [1186, 447] on div at bounding box center [1028, 362] width 437 height 635
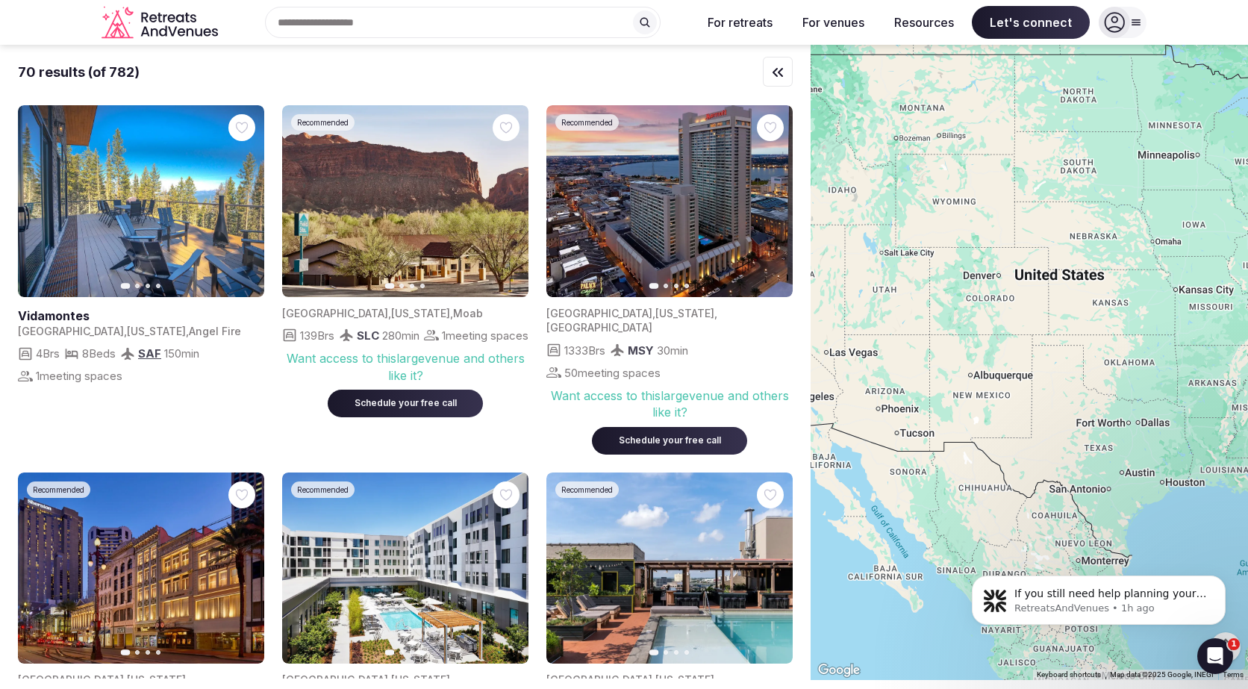
drag, startPoint x: 1023, startPoint y: 272, endPoint x: 1045, endPoint y: 365, distance: 95.8
click at [1045, 365] on div at bounding box center [1028, 362] width 437 height 635
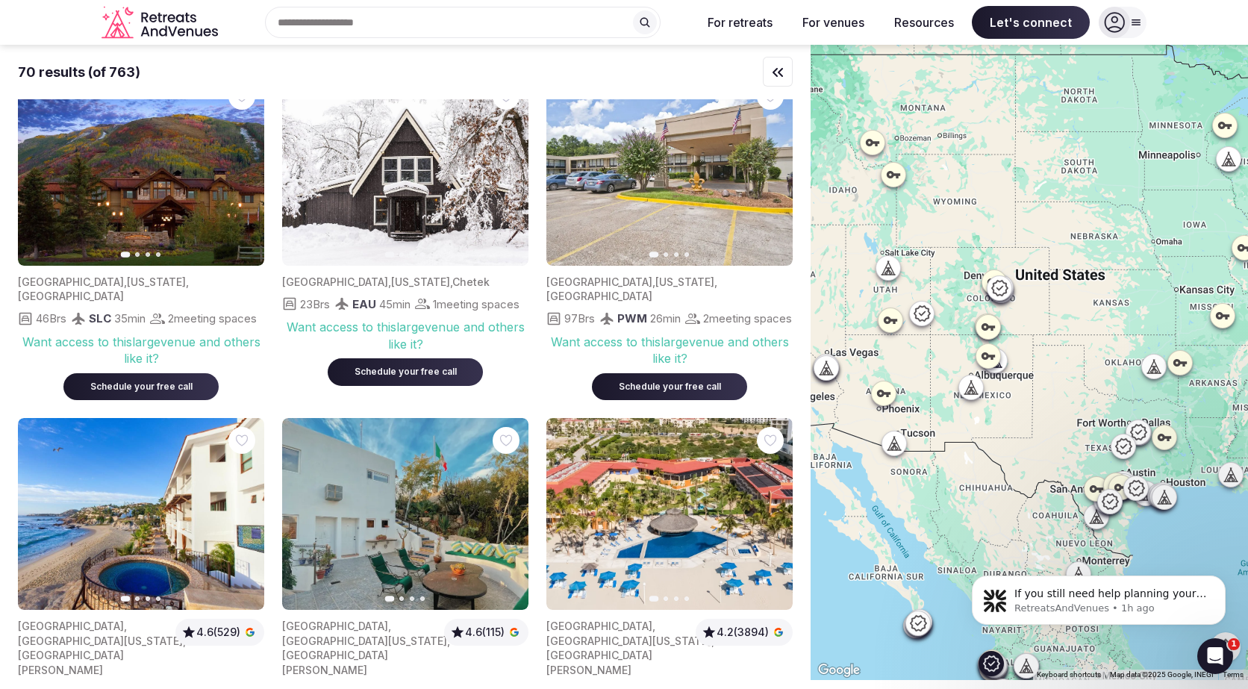
scroll to position [1475, 0]
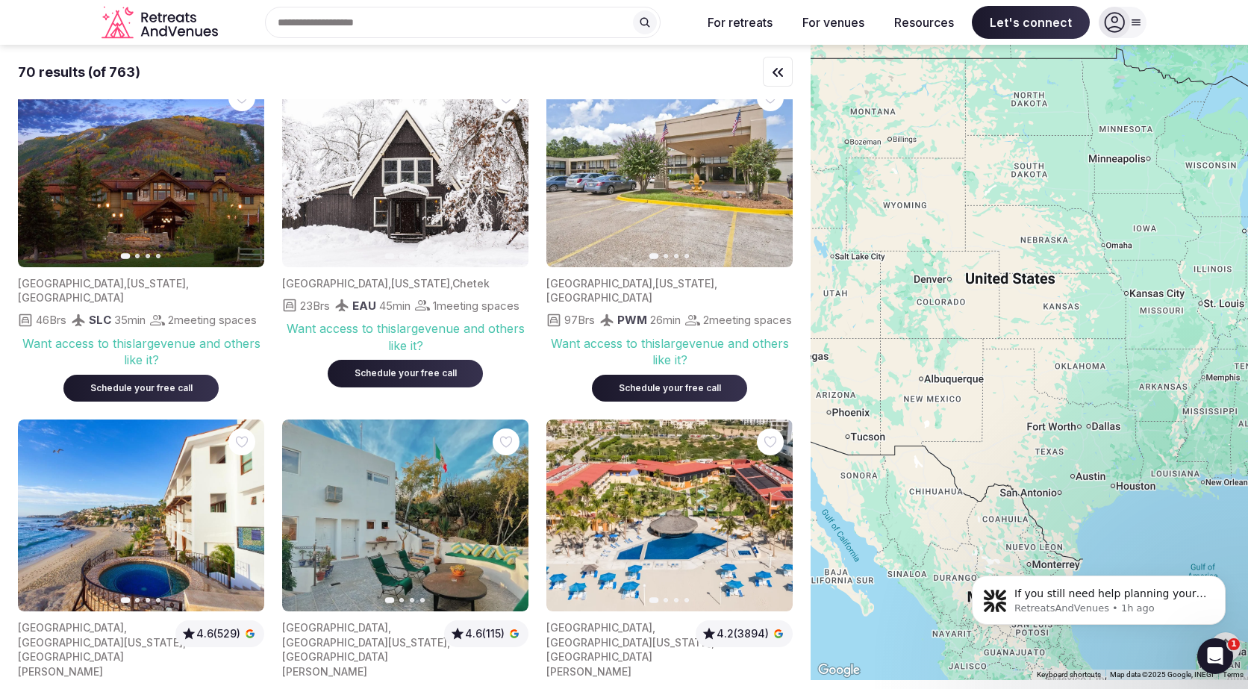
drag, startPoint x: 1180, startPoint y: 524, endPoint x: 1122, endPoint y: 521, distance: 57.5
click at [1122, 521] on div at bounding box center [1028, 362] width 437 height 635
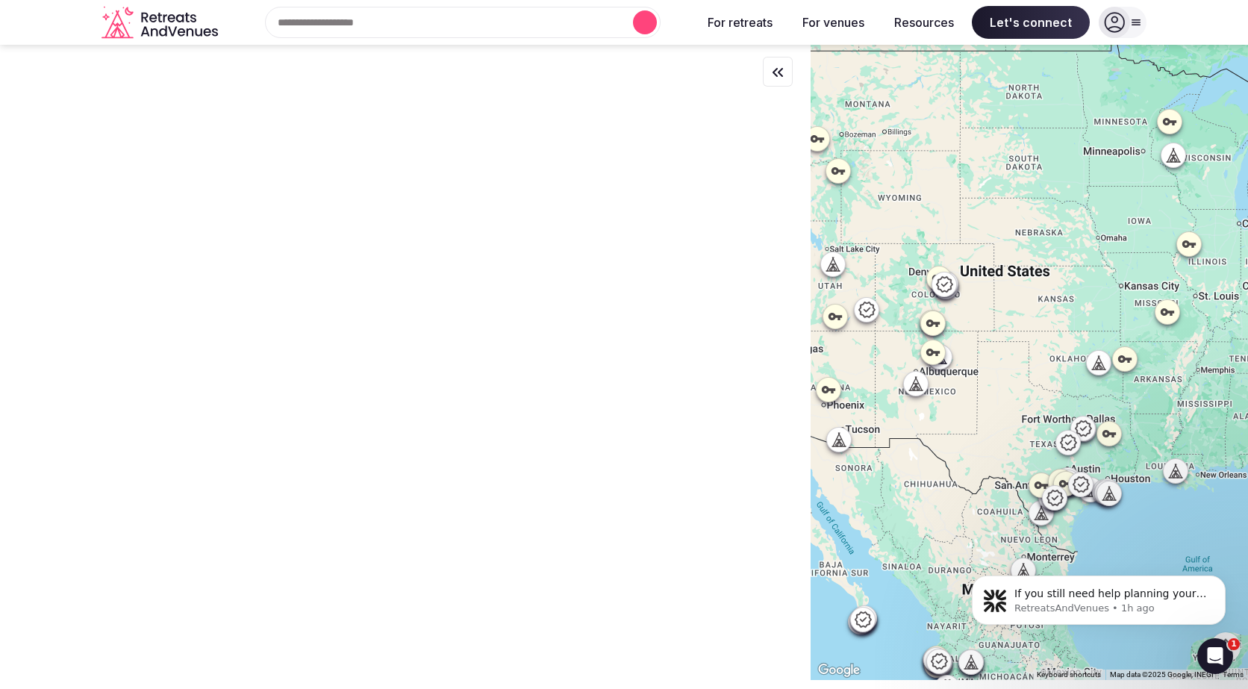
scroll to position [0, 0]
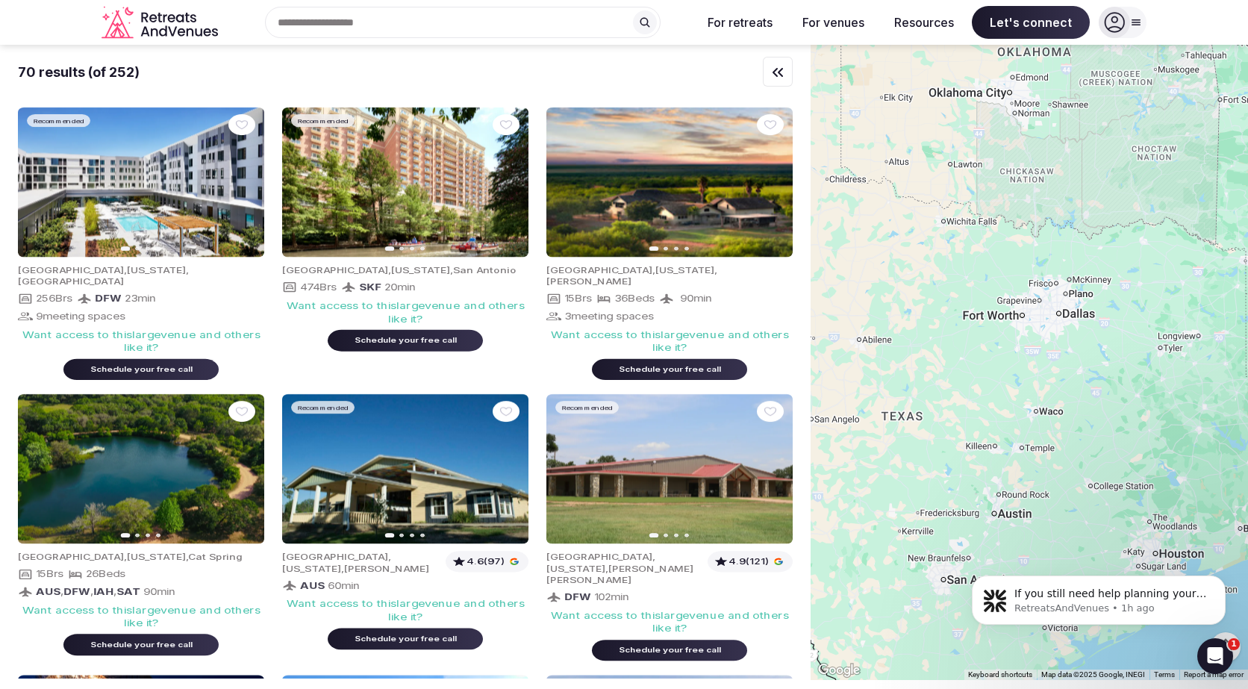
drag, startPoint x: 1151, startPoint y: 436, endPoint x: 1157, endPoint y: 401, distance: 35.6
click at [1157, 401] on div at bounding box center [1028, 362] width 437 height 635
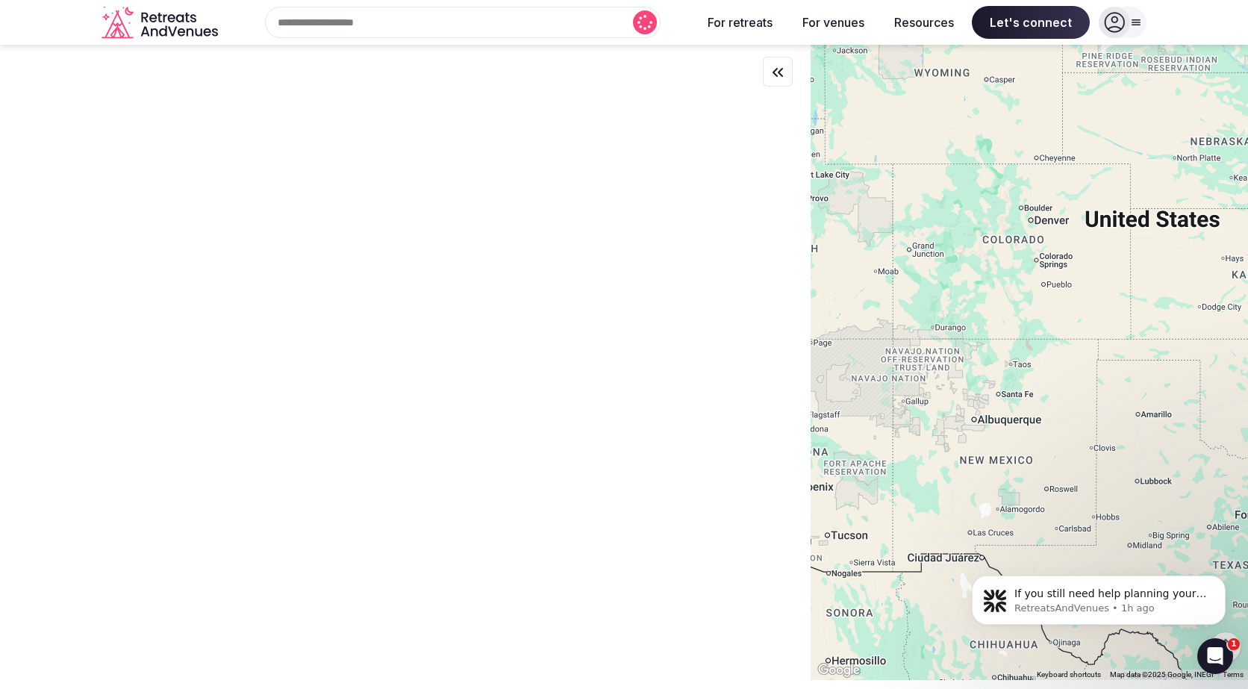
drag, startPoint x: 506, startPoint y: 404, endPoint x: 1100, endPoint y: 434, distance: 594.8
click at [1100, 434] on div at bounding box center [1028, 362] width 437 height 635
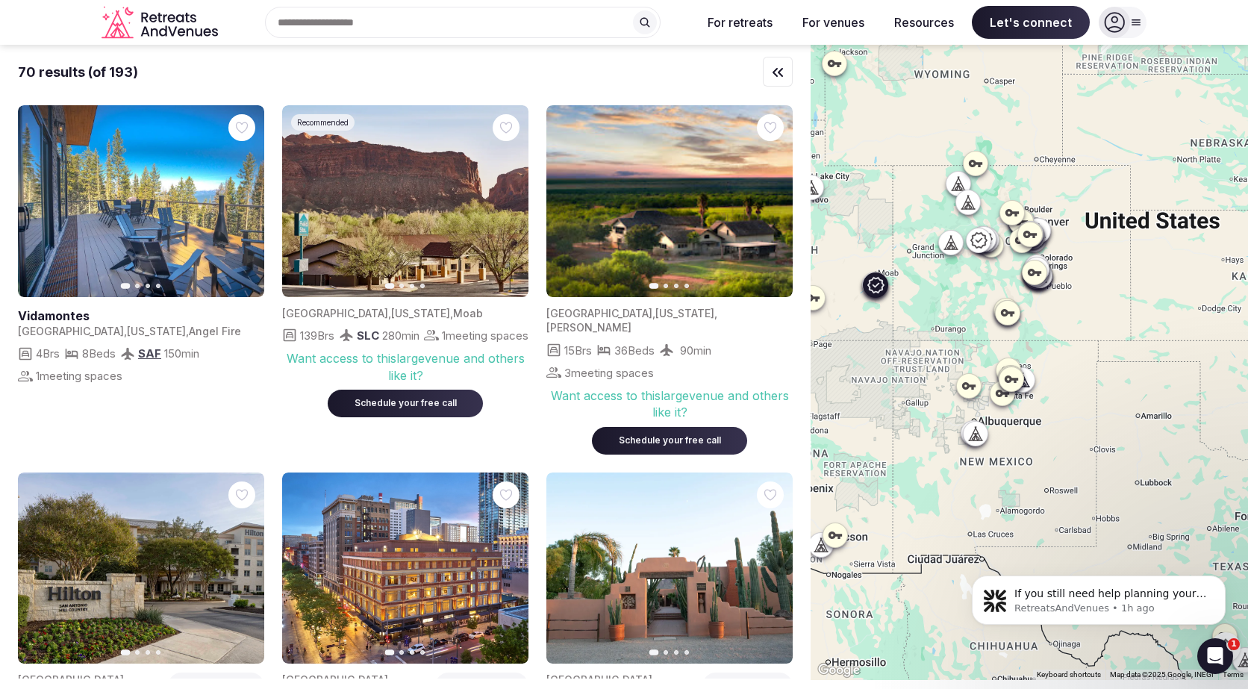
click at [512, 200] on icon "button" at bounding box center [507, 202] width 12 height 12
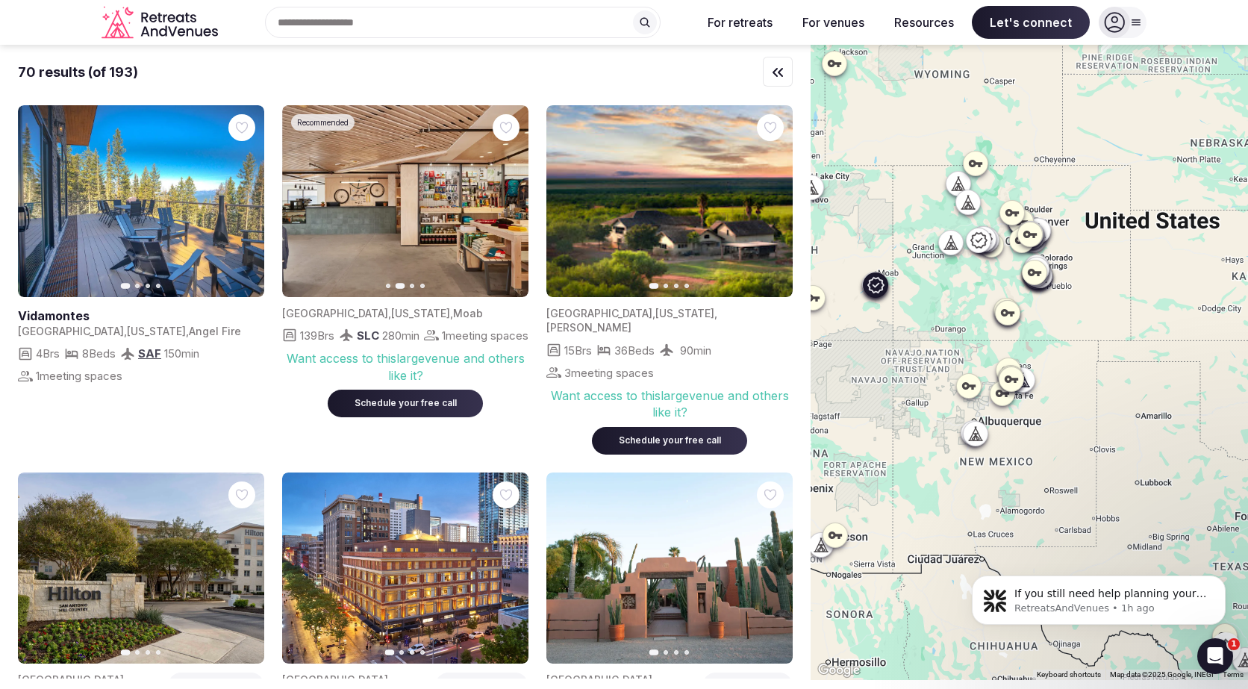
click at [512, 200] on icon "button" at bounding box center [507, 202] width 12 height 12
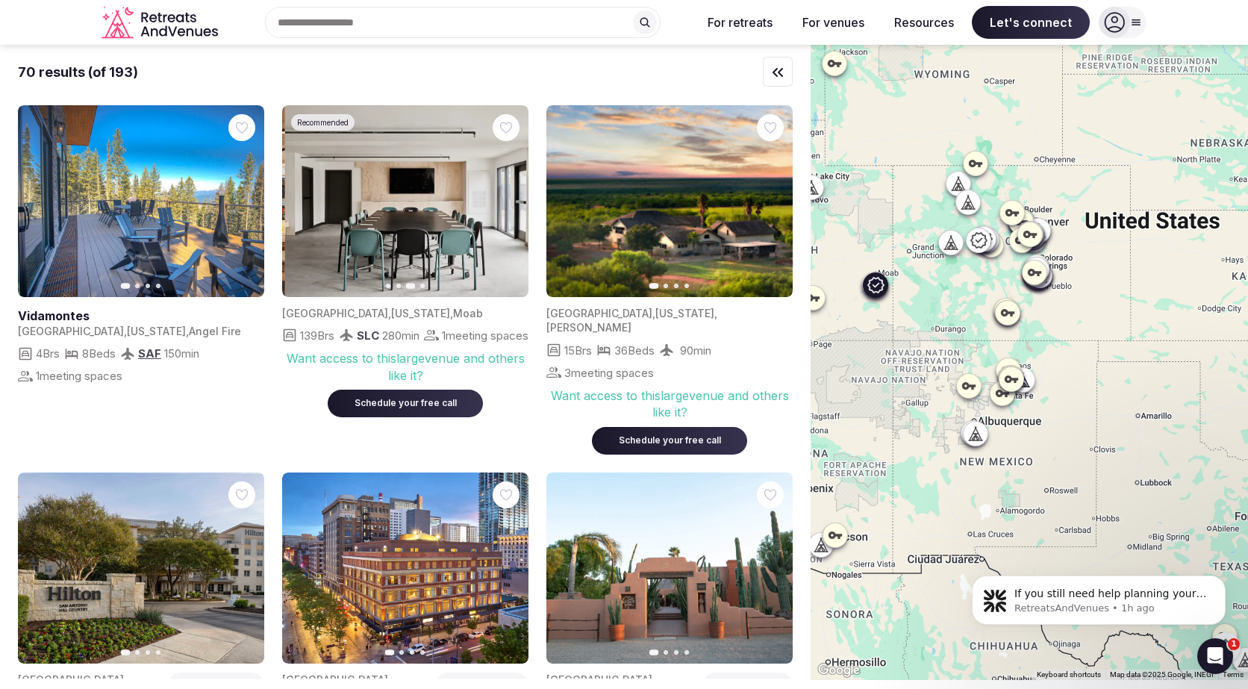
click at [512, 200] on icon "button" at bounding box center [507, 202] width 12 height 12
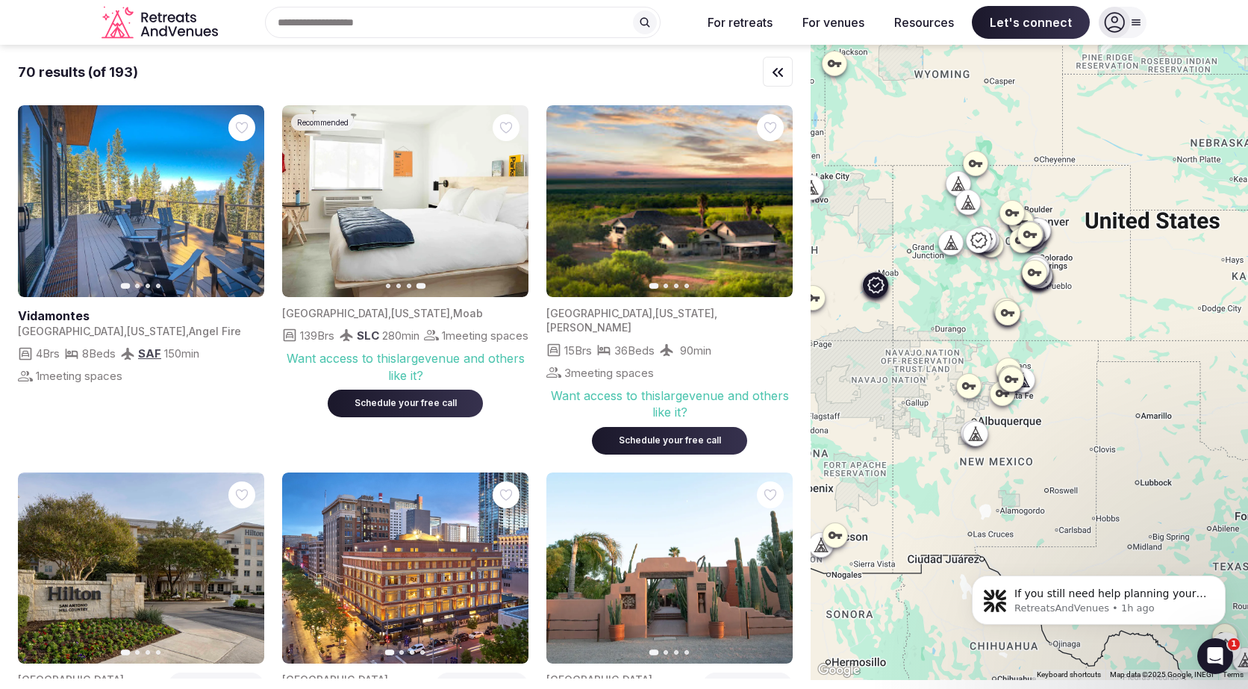
click at [307, 201] on icon "button" at bounding box center [303, 202] width 12 height 12
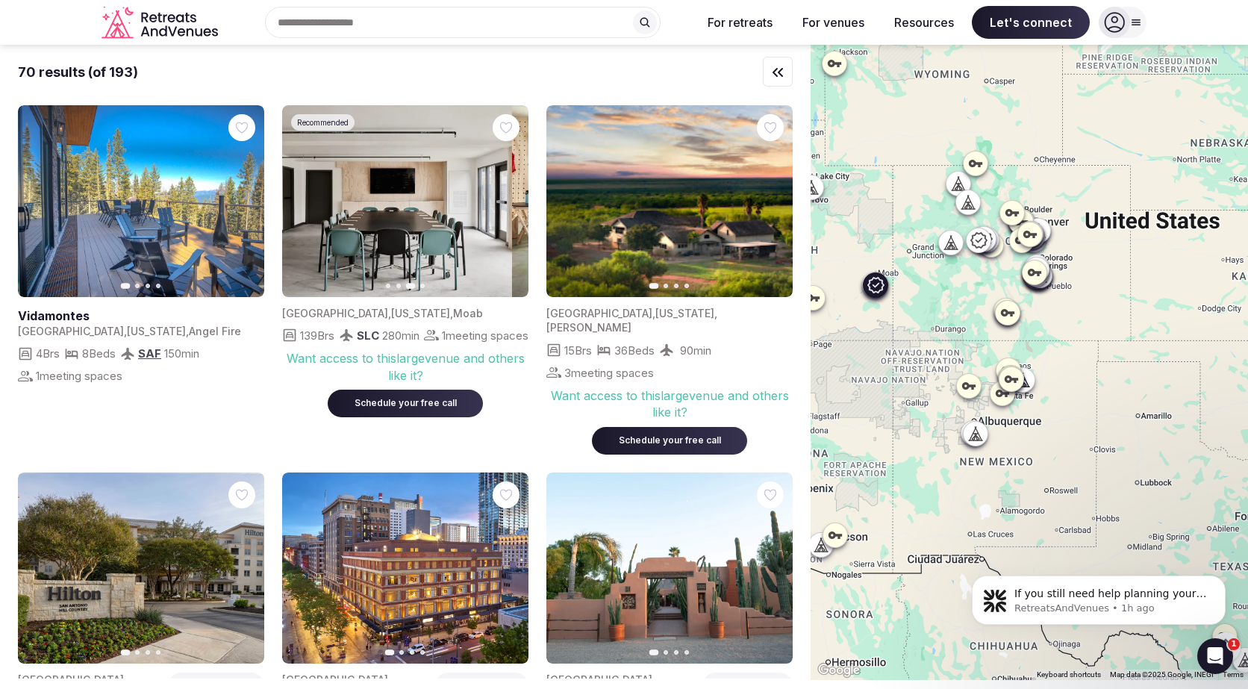
click at [307, 201] on icon "button" at bounding box center [303, 202] width 12 height 12
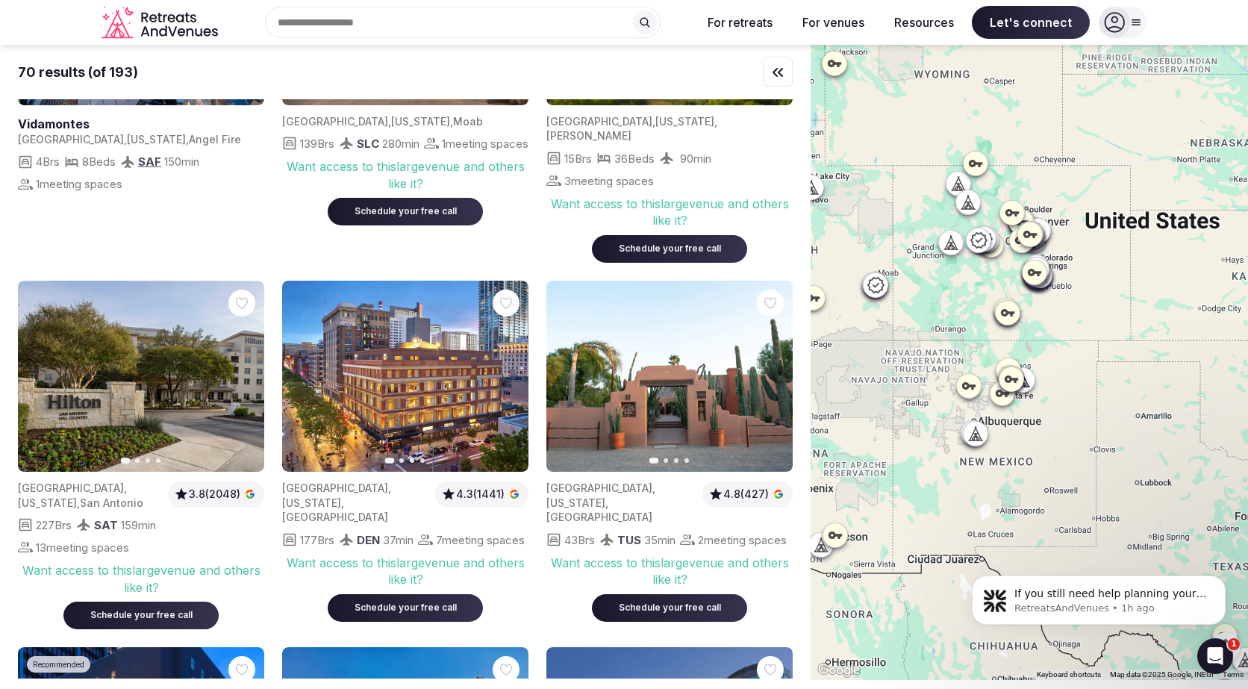
scroll to position [193, 0]
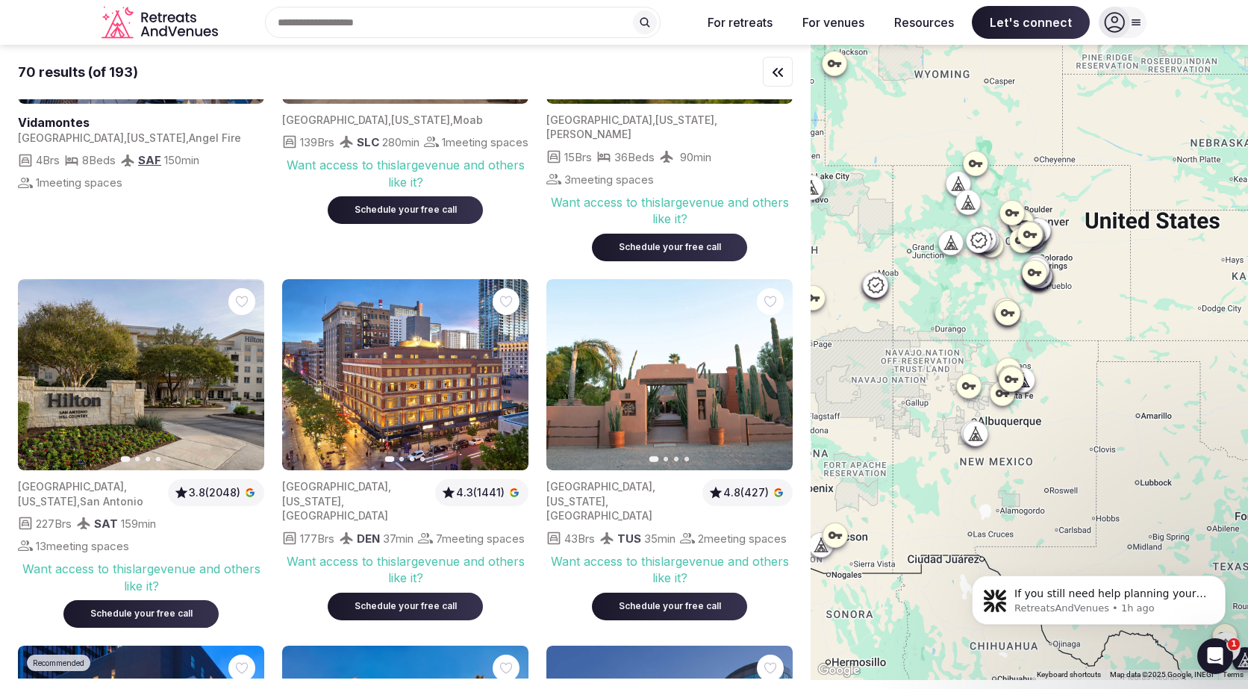
click at [243, 369] on icon "button" at bounding box center [244, 374] width 6 height 10
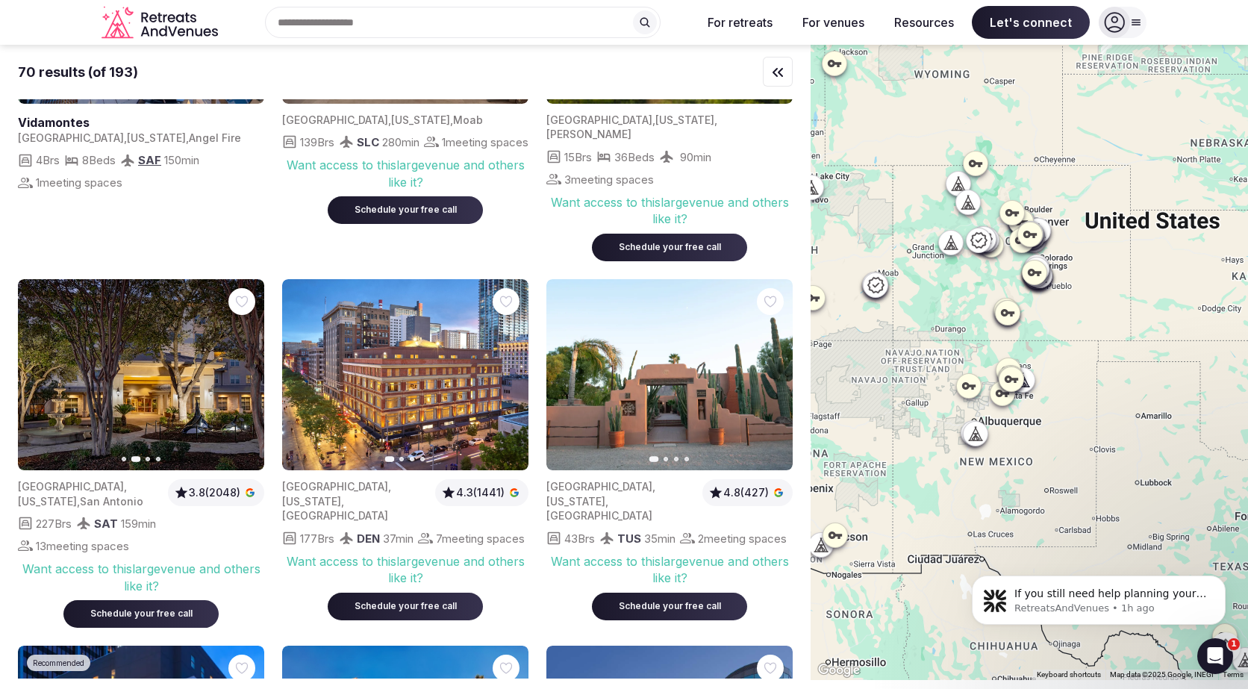
click at [246, 369] on icon "button" at bounding box center [243, 375] width 12 height 12
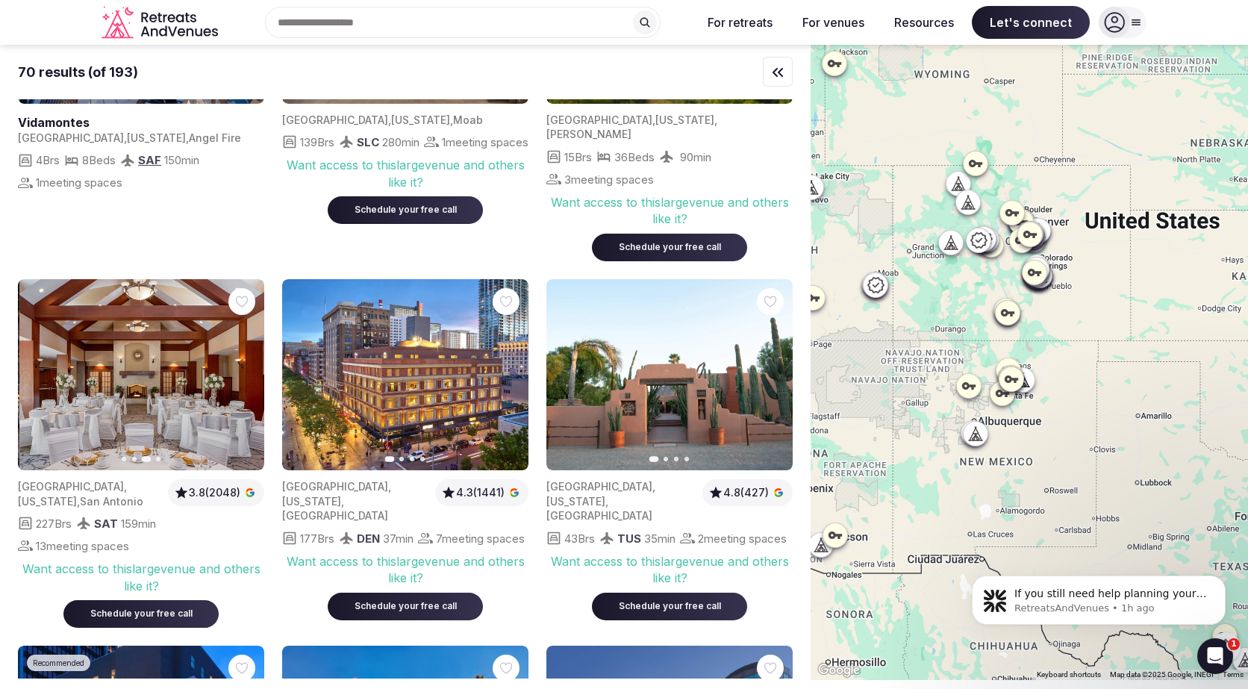
click at [246, 369] on icon "button" at bounding box center [243, 375] width 12 height 12
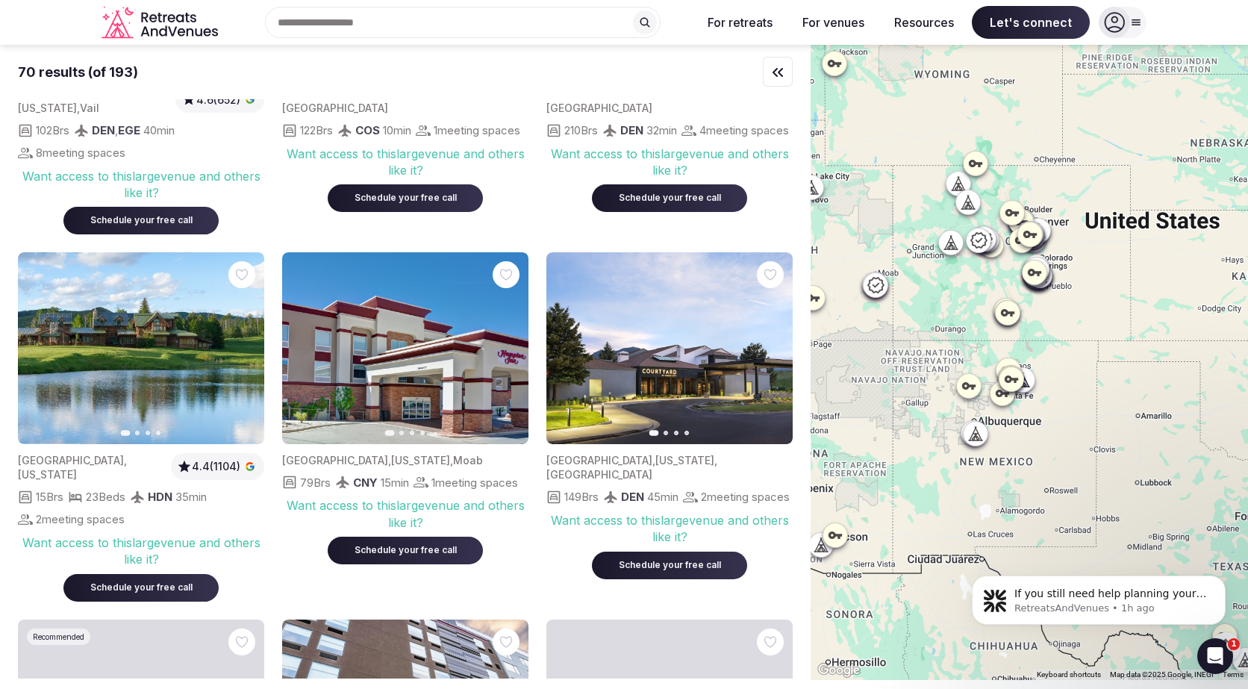
scroll to position [1684, 0]
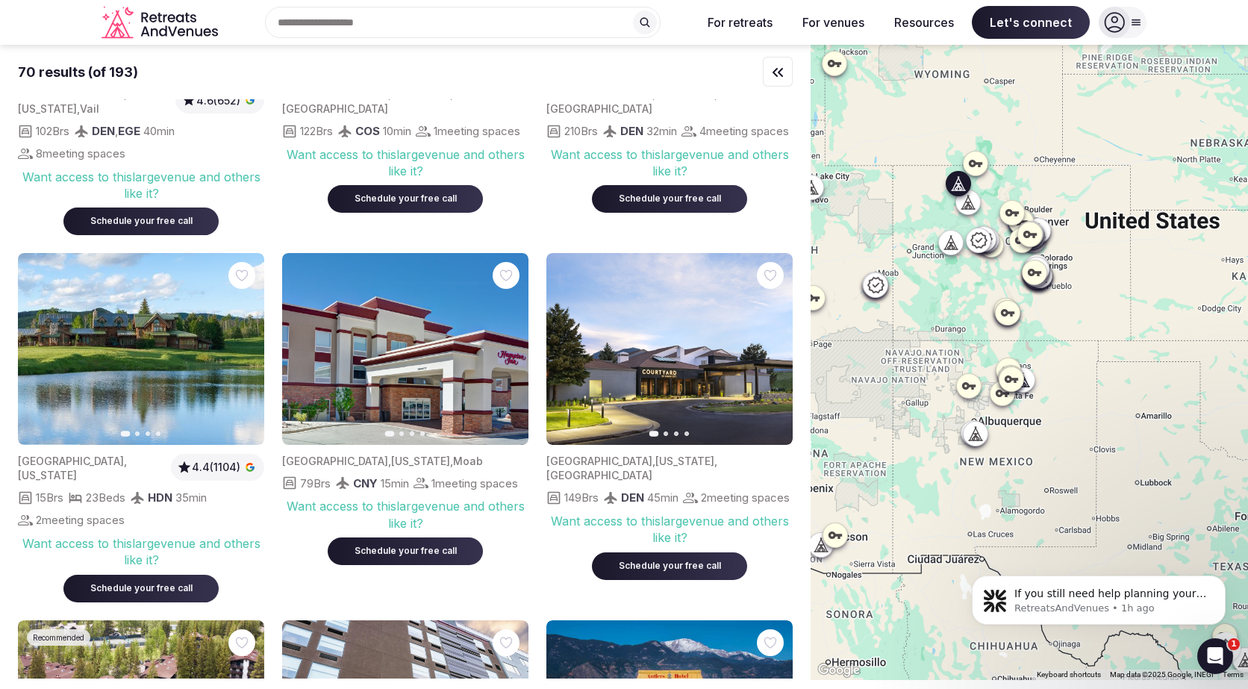
click at [247, 343] on icon "button" at bounding box center [243, 349] width 12 height 12
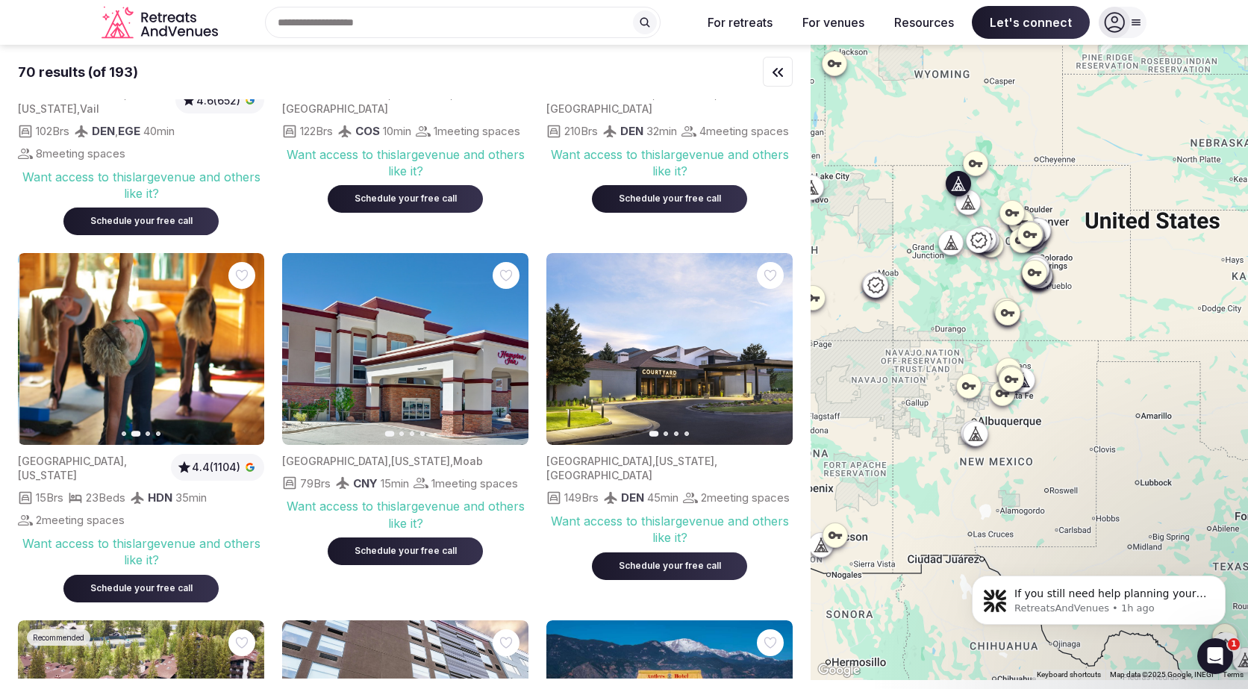
click at [247, 343] on icon "button" at bounding box center [243, 349] width 12 height 12
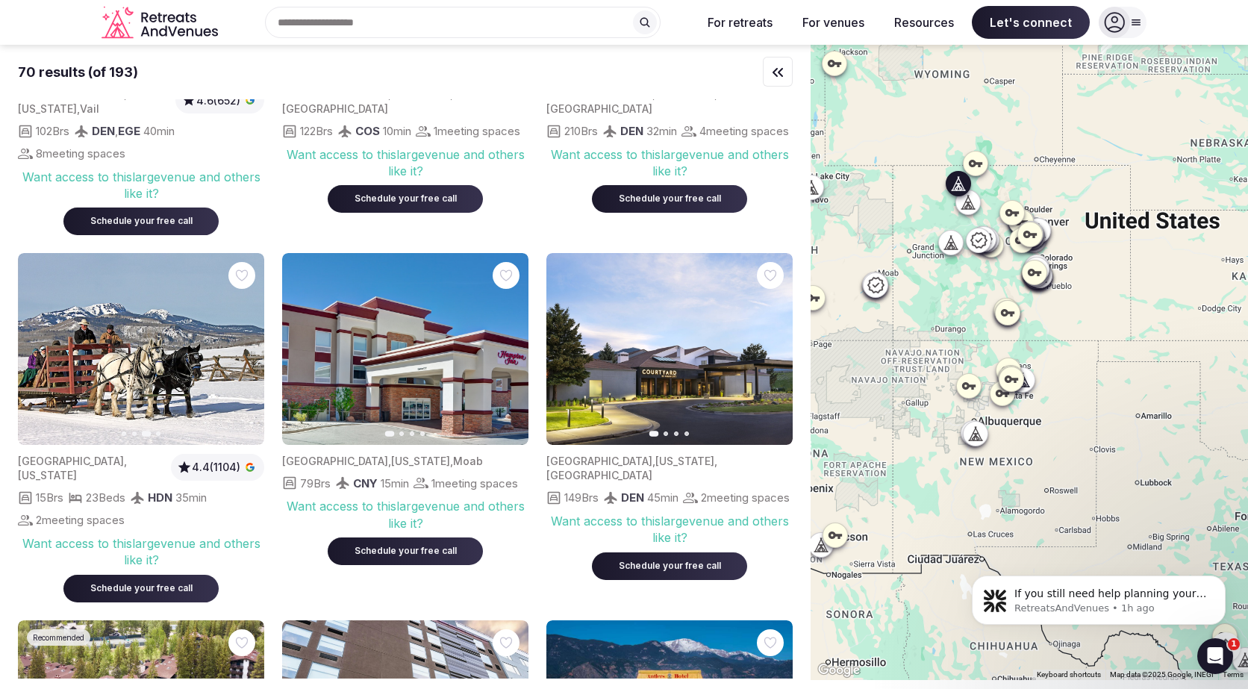
click at [247, 343] on icon "button" at bounding box center [243, 349] width 12 height 12
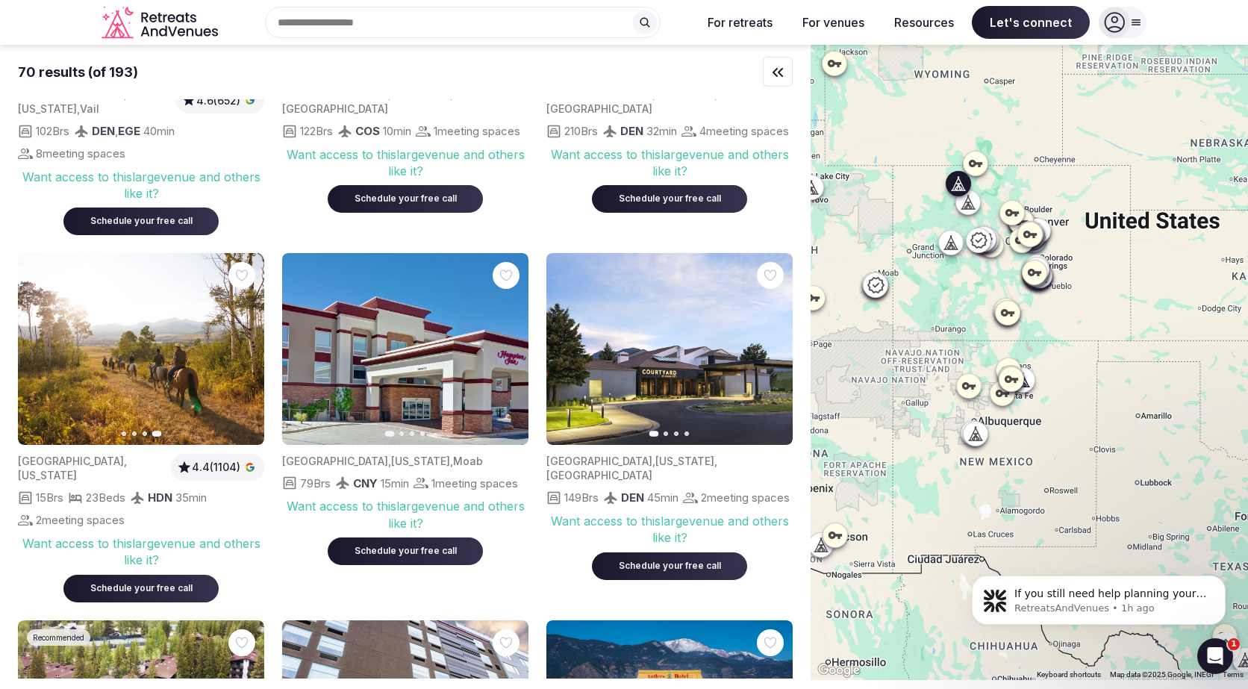
click at [44, 343] on icon "button" at bounding box center [39, 349] width 12 height 12
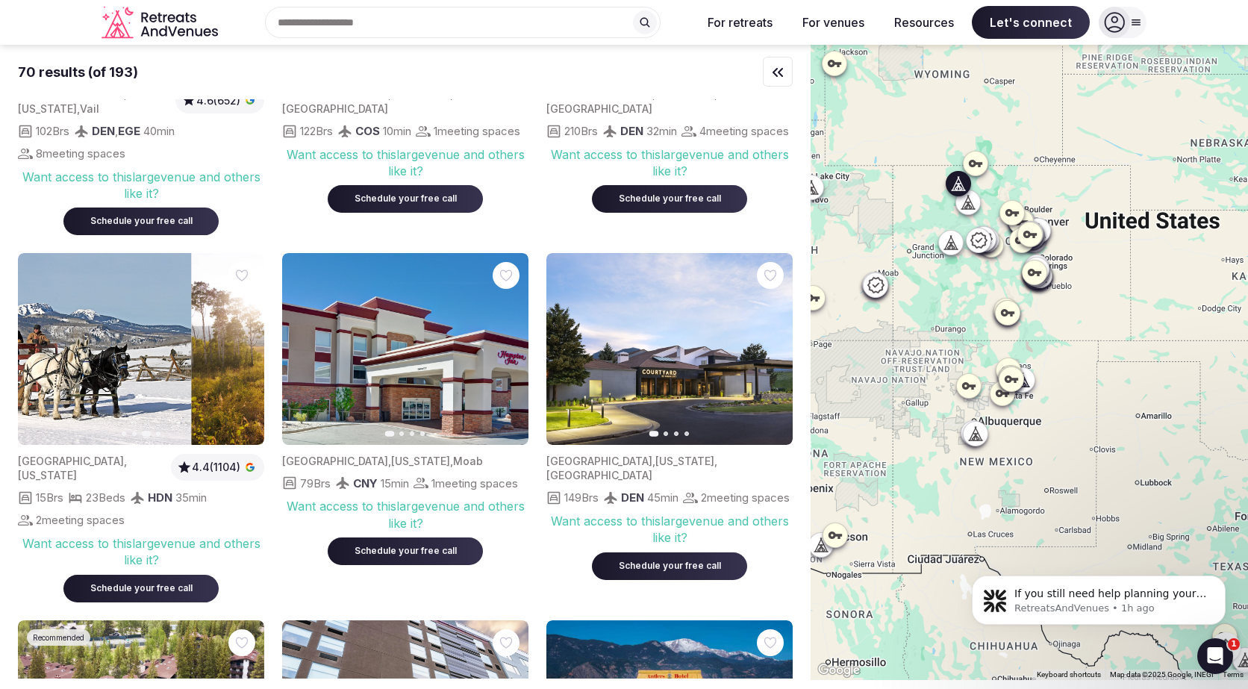
click at [44, 343] on icon "button" at bounding box center [39, 349] width 12 height 12
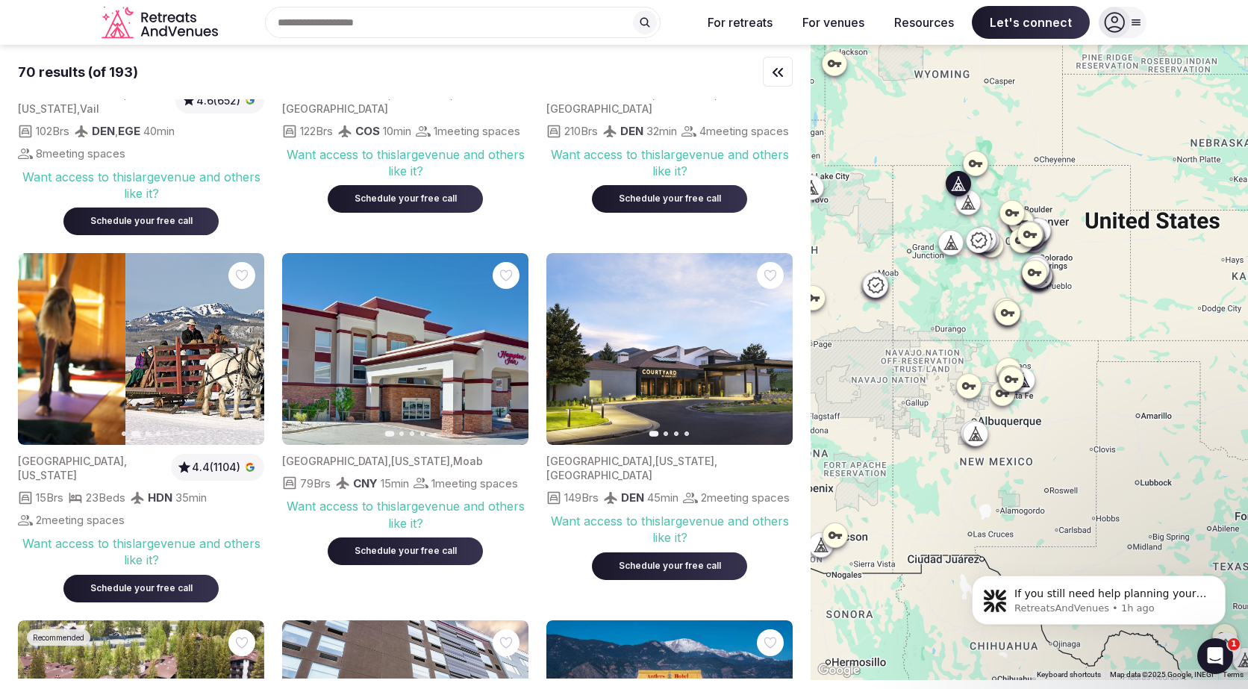
click at [44, 343] on icon "button" at bounding box center [39, 349] width 12 height 12
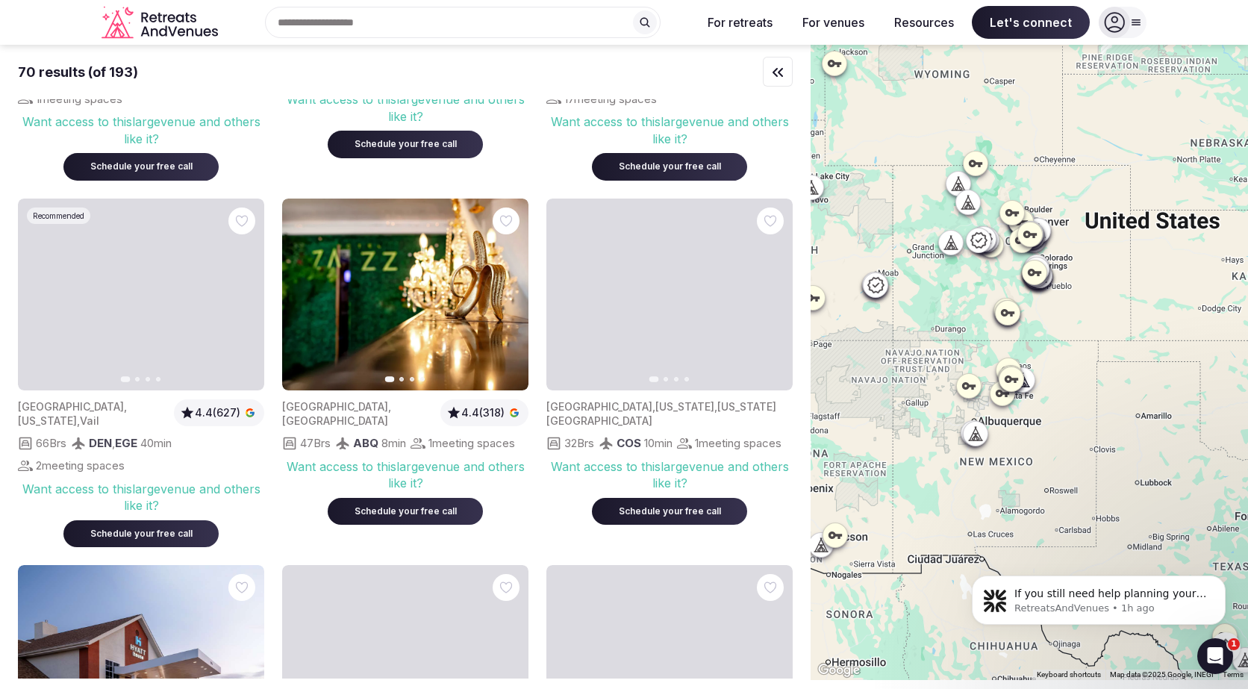
scroll to position [2496, 0]
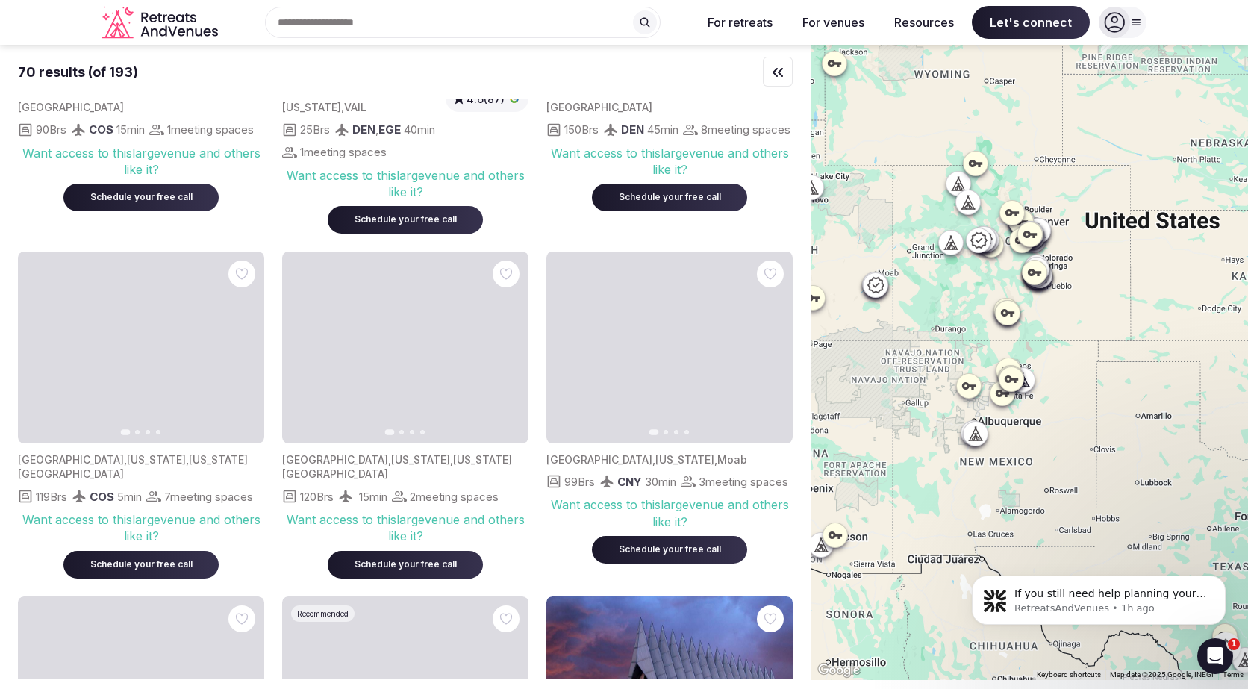
scroll to position [3498, 0]
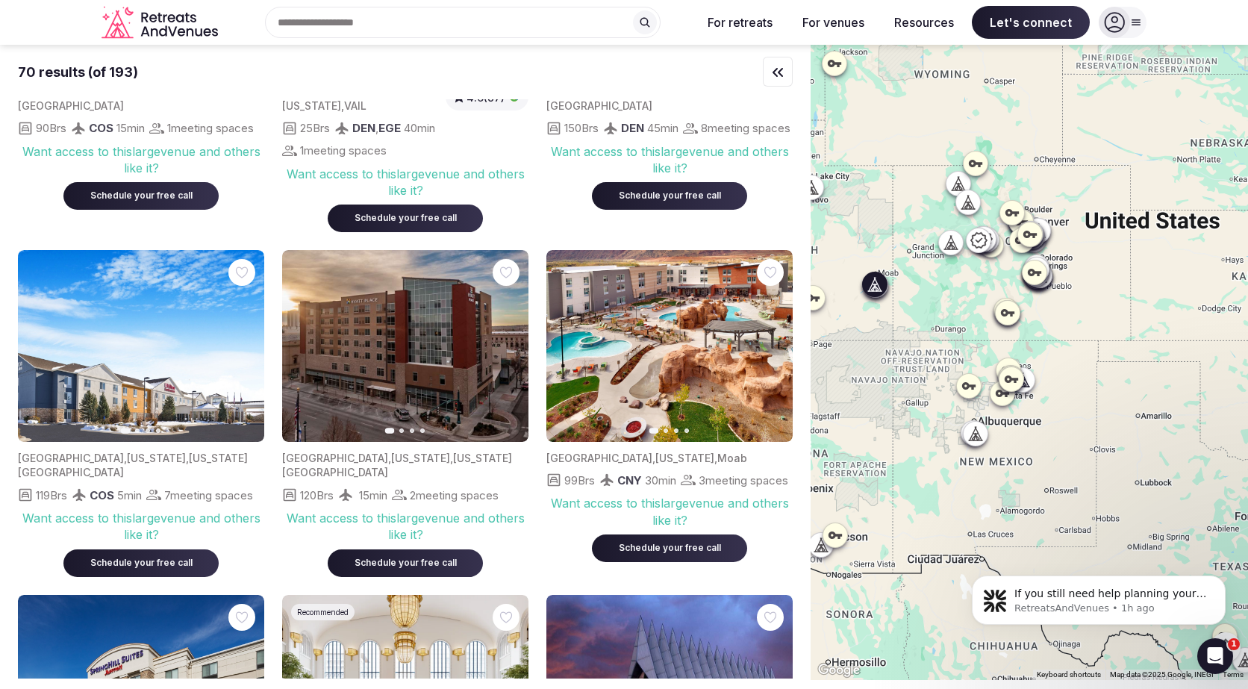
click at [772, 340] on icon "button" at bounding box center [772, 346] width 12 height 12
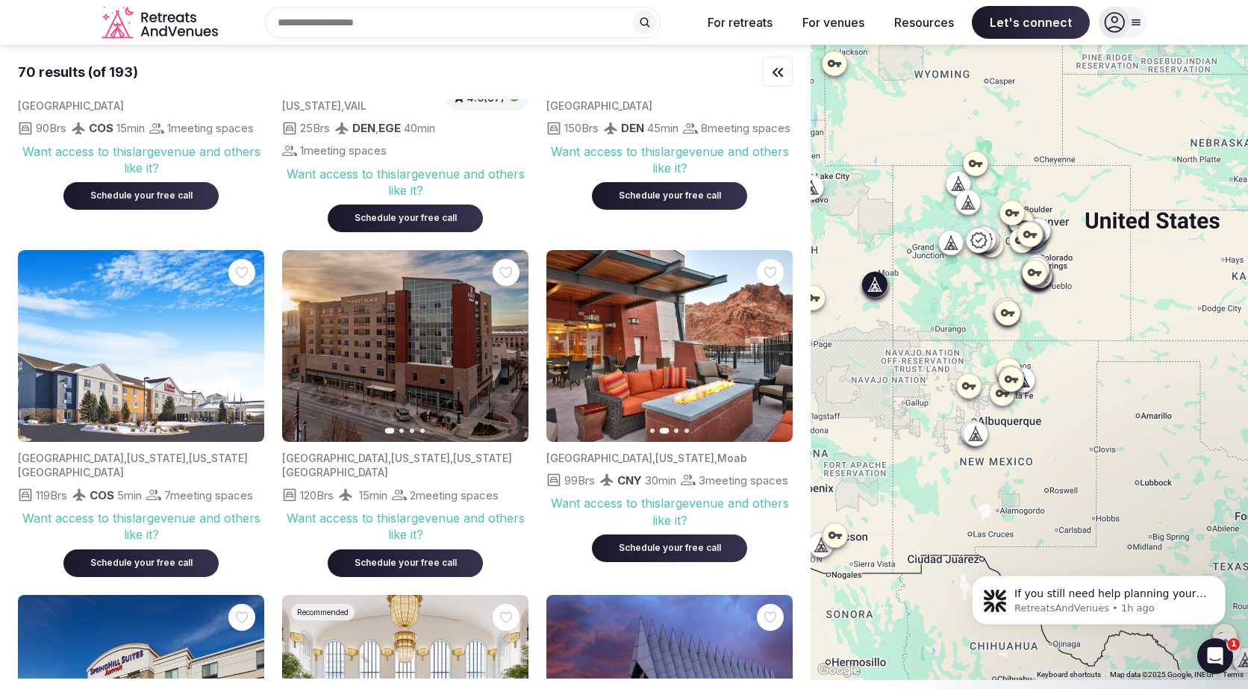
scroll to position [0, 0]
click at [772, 340] on icon "button" at bounding box center [772, 346] width 12 height 12
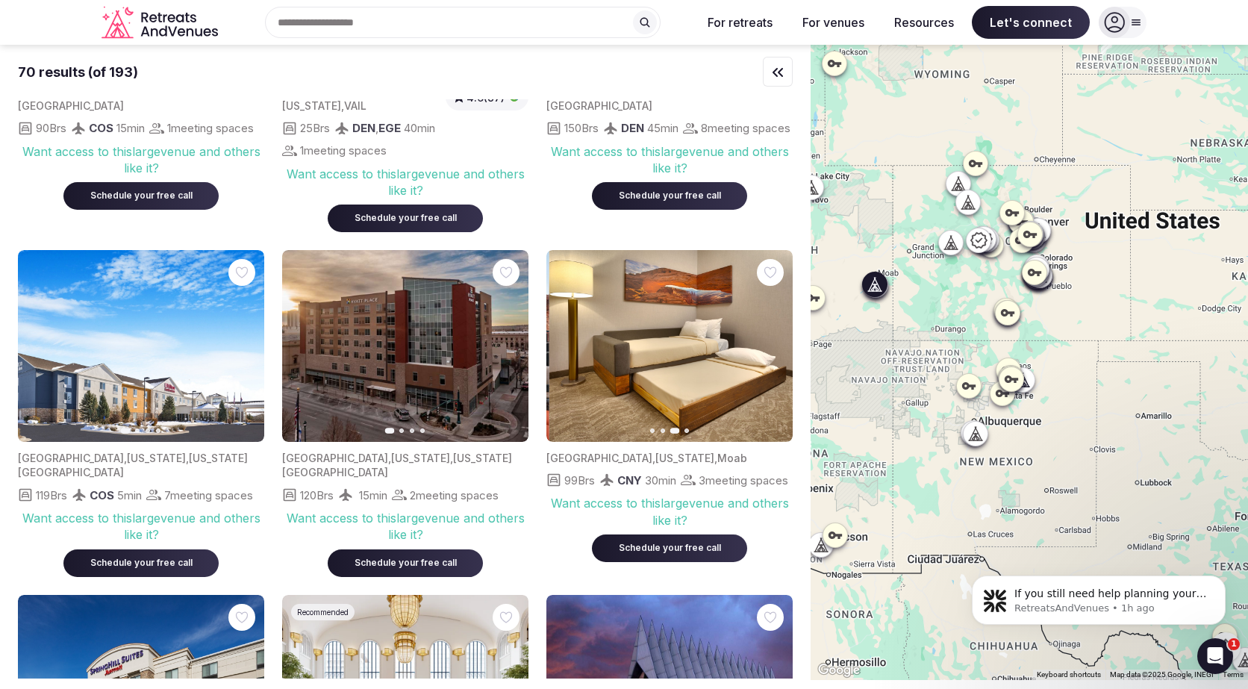
click at [772, 340] on icon "button" at bounding box center [772, 346] width 12 height 12
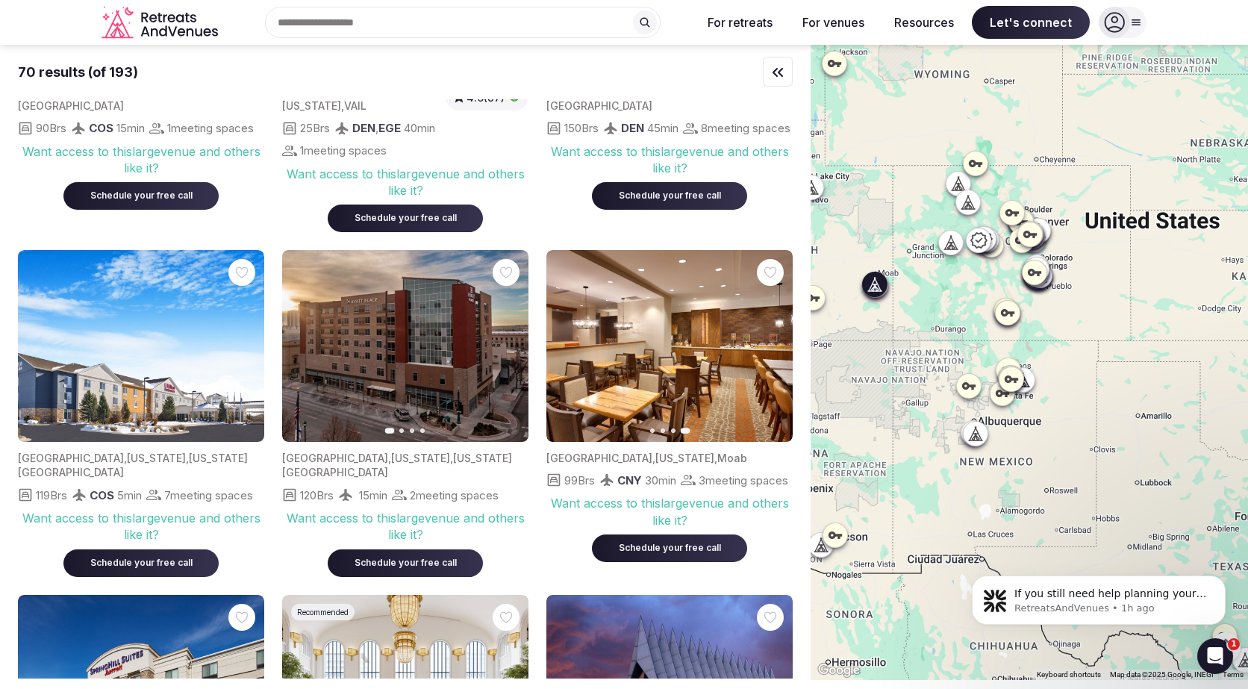
click at [559, 334] on button "Previous slide" at bounding box center [567, 346] width 24 height 24
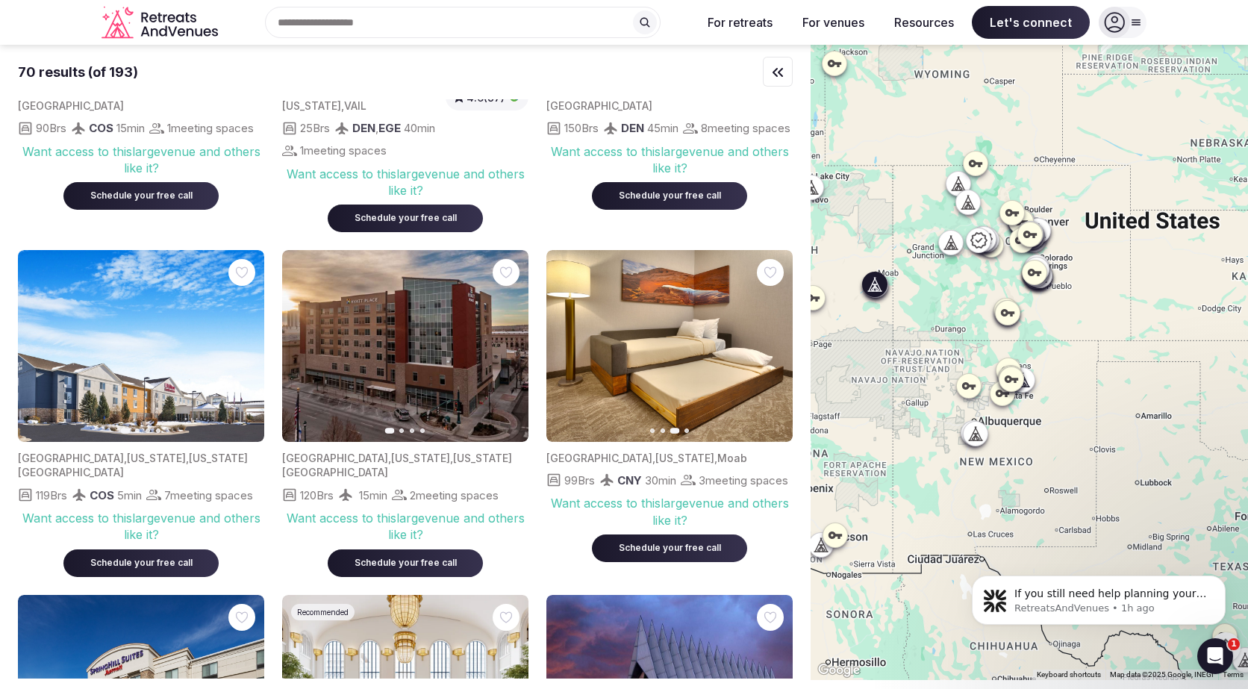
click at [559, 334] on button "Previous slide" at bounding box center [567, 346] width 24 height 24
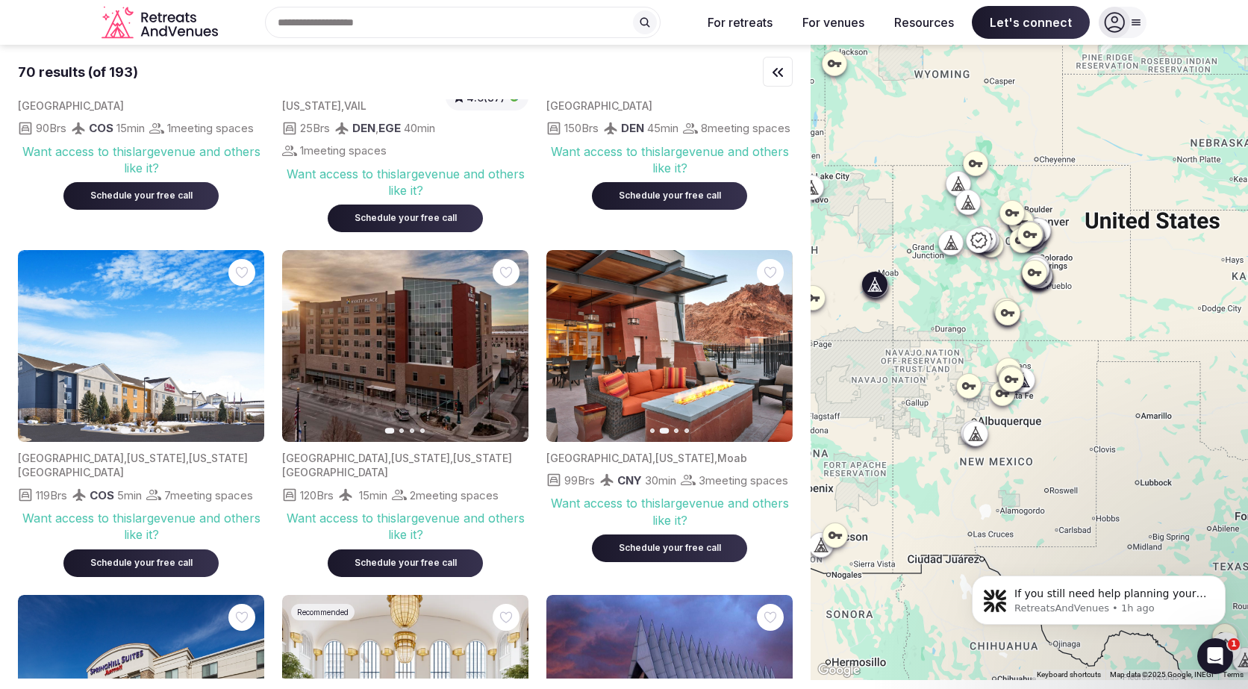
click at [559, 334] on button "Previous slide" at bounding box center [567, 346] width 24 height 24
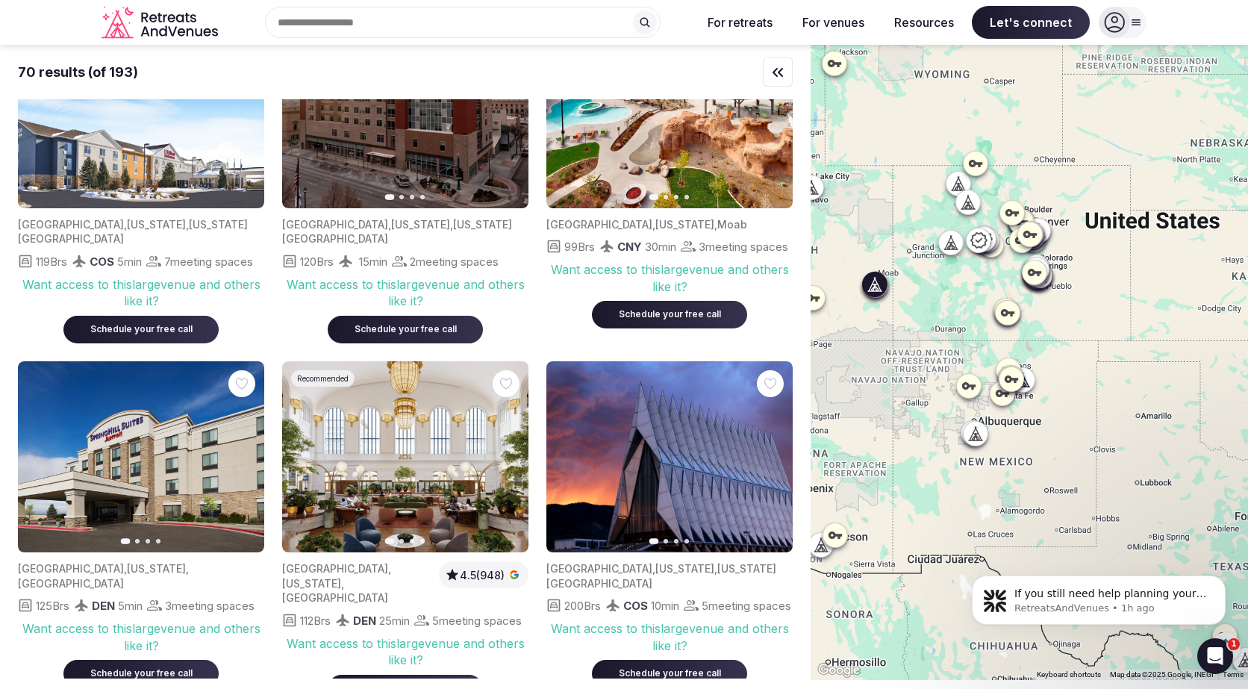
scroll to position [3735, 0]
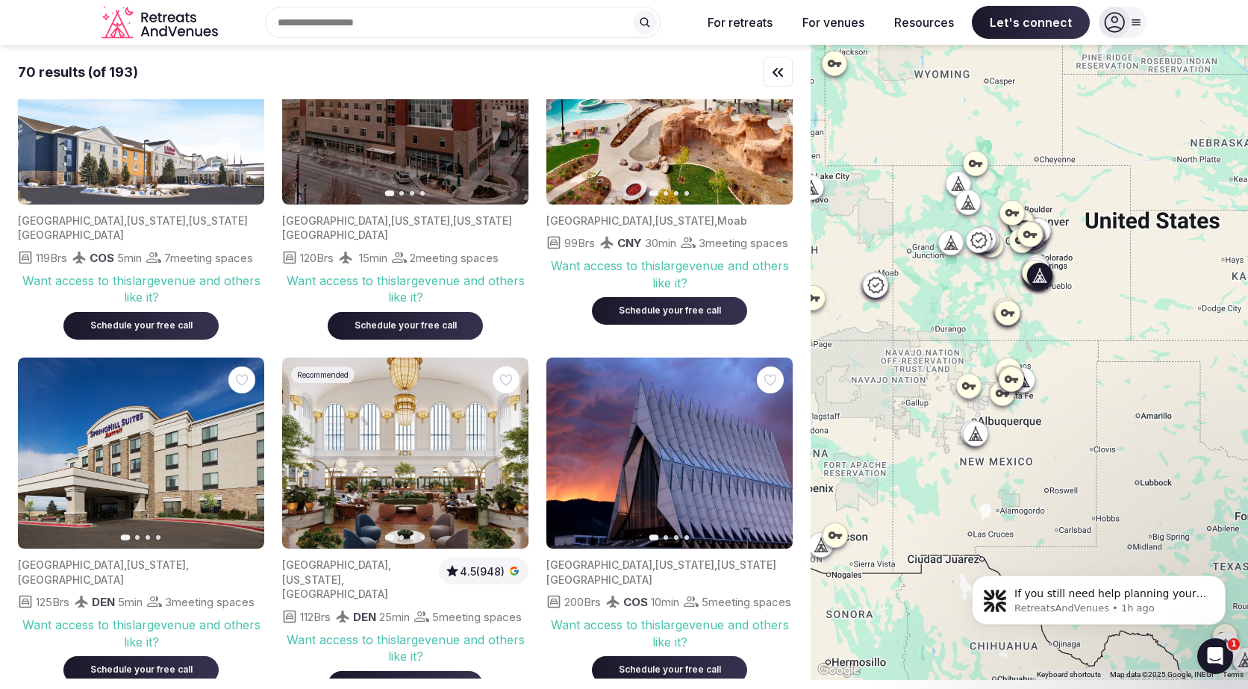
click at [783, 441] on button "Next slide" at bounding box center [772, 453] width 24 height 24
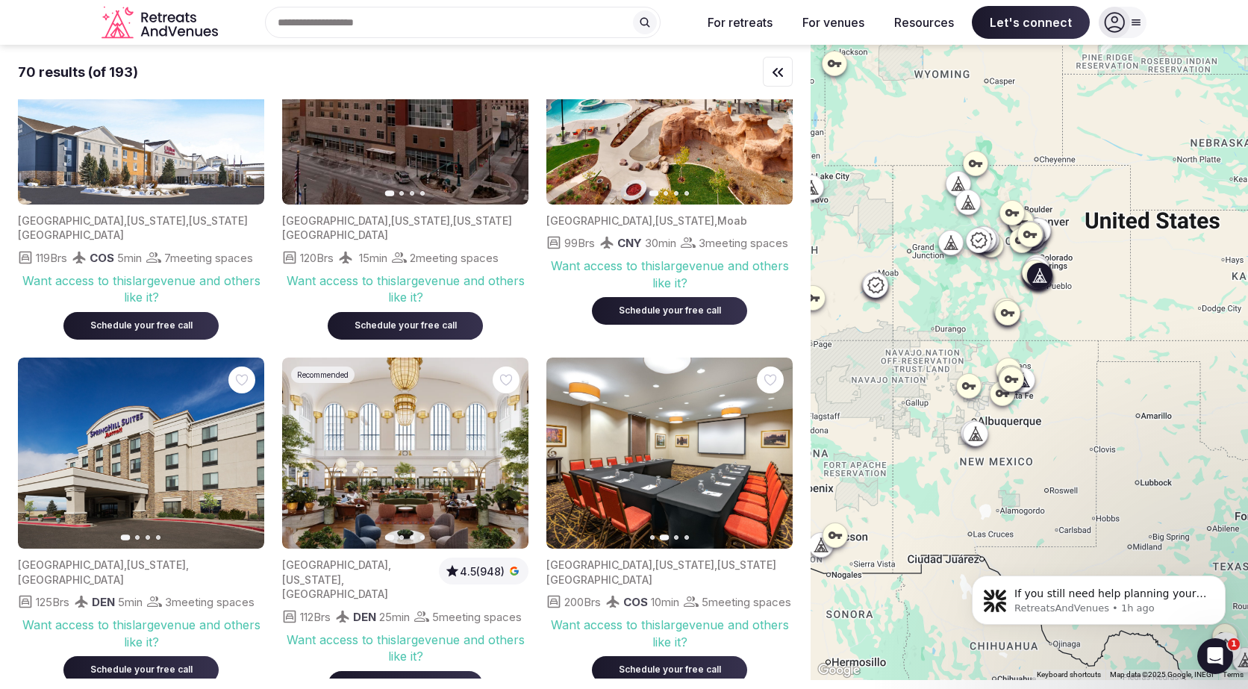
click at [783, 441] on button "Next slide" at bounding box center [772, 453] width 24 height 24
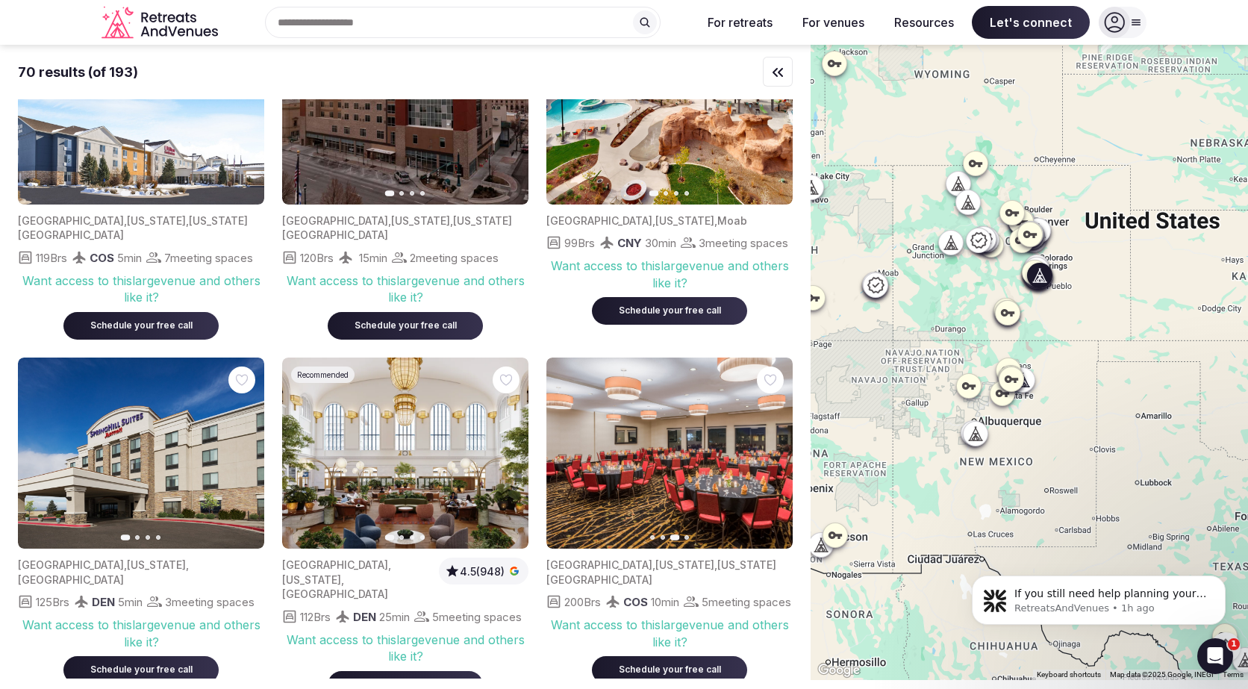
click at [783, 441] on button "Next slide" at bounding box center [772, 453] width 24 height 24
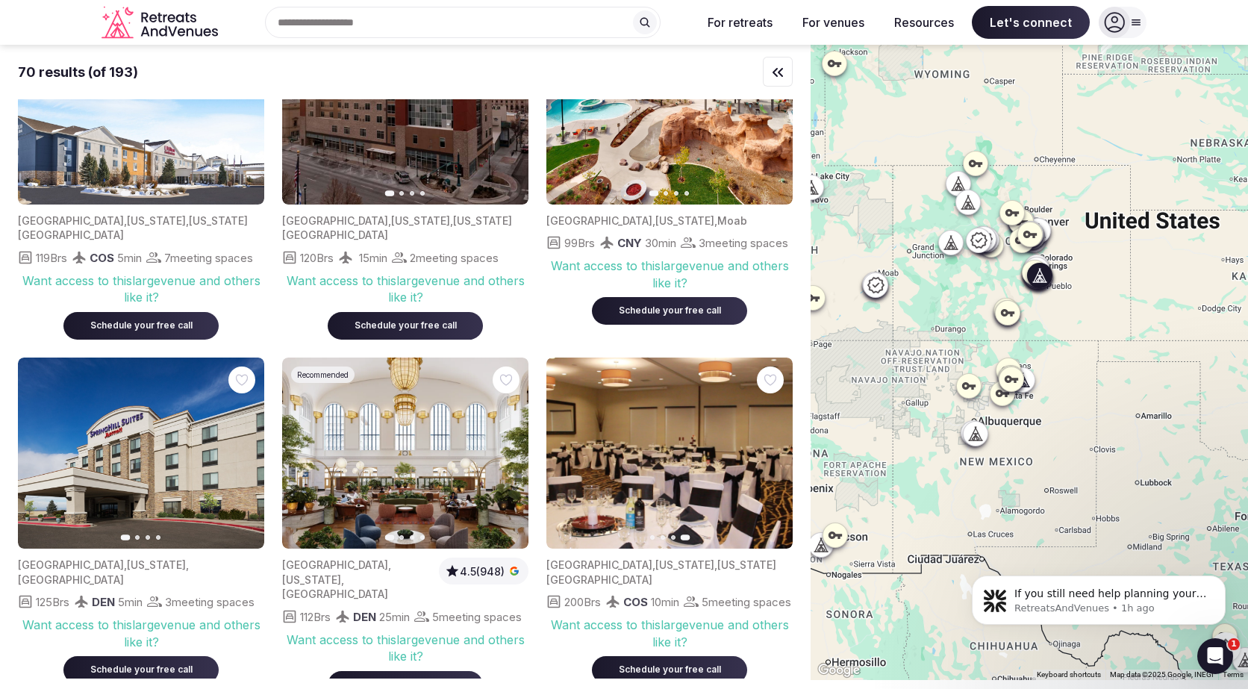
click at [570, 447] on icon "button" at bounding box center [567, 453] width 12 height 12
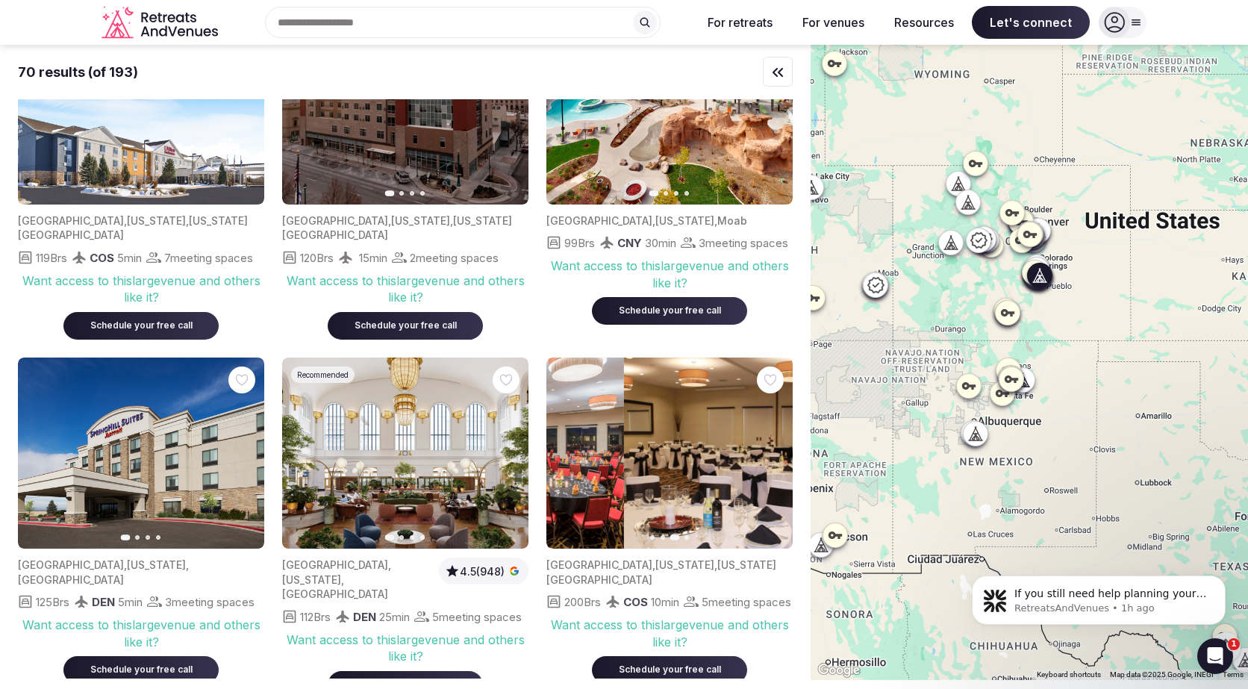
click at [570, 447] on icon "button" at bounding box center [567, 453] width 12 height 12
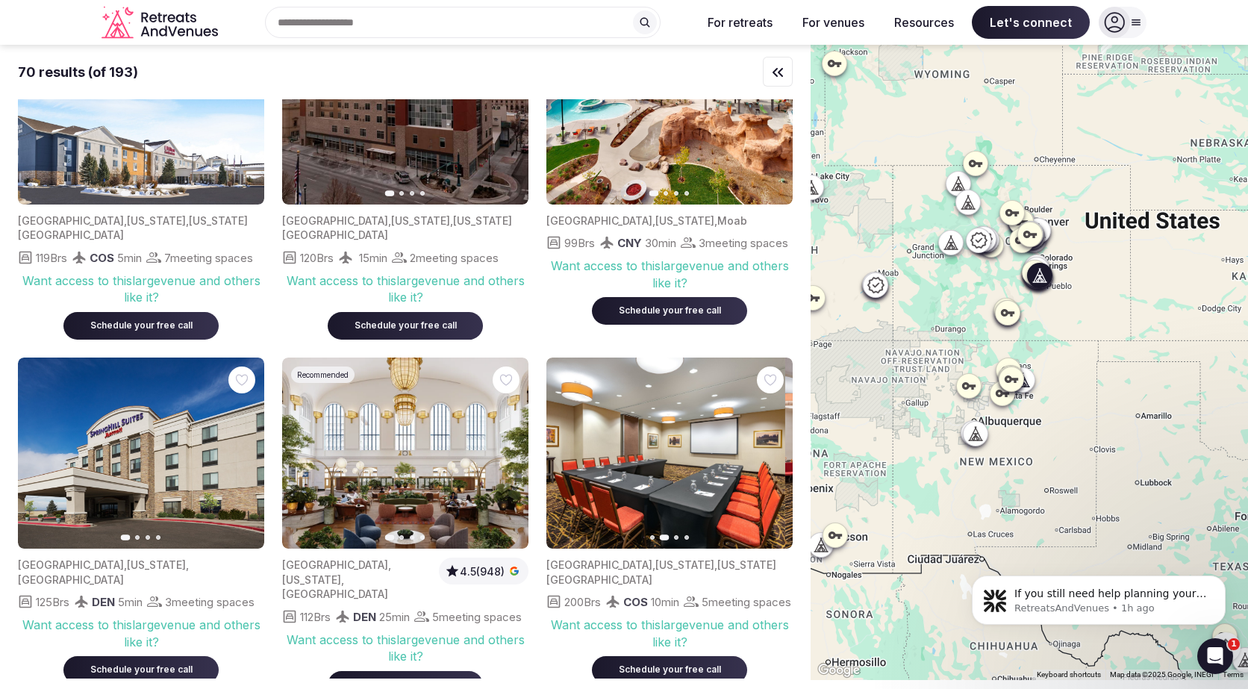
click at [570, 447] on icon "button" at bounding box center [567, 453] width 12 height 12
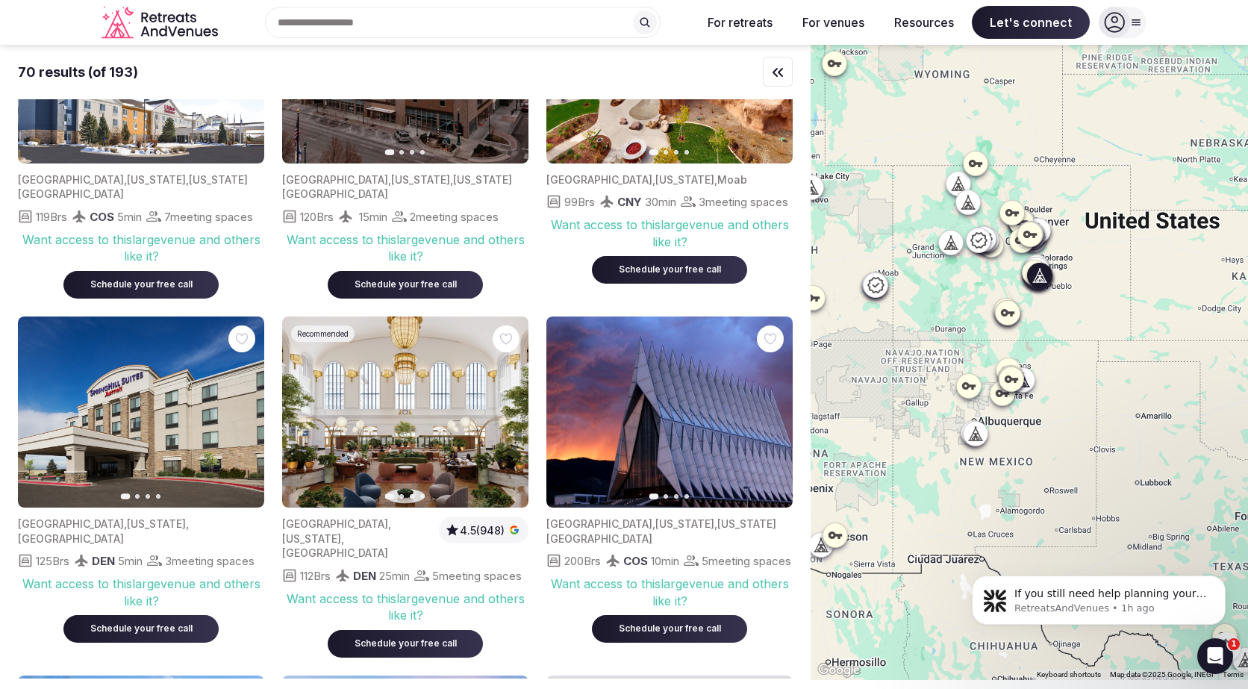
scroll to position [3779, 0]
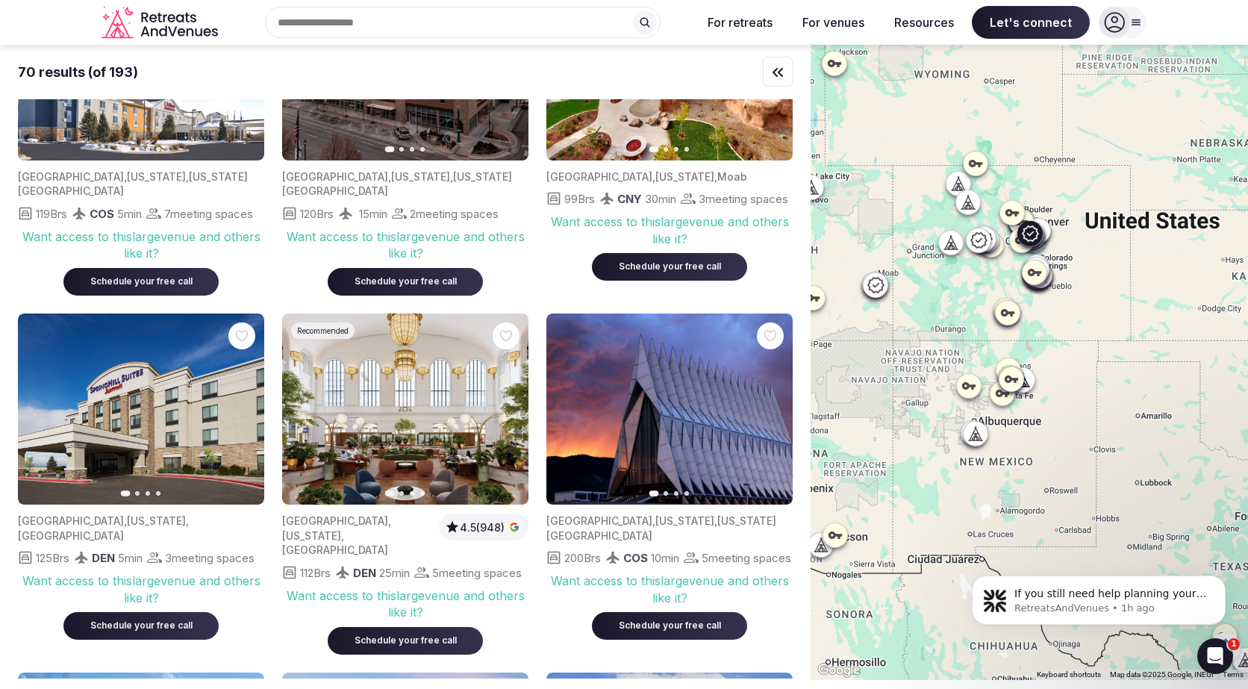
click at [509, 404] on icon "button" at bounding box center [508, 409] width 6 height 10
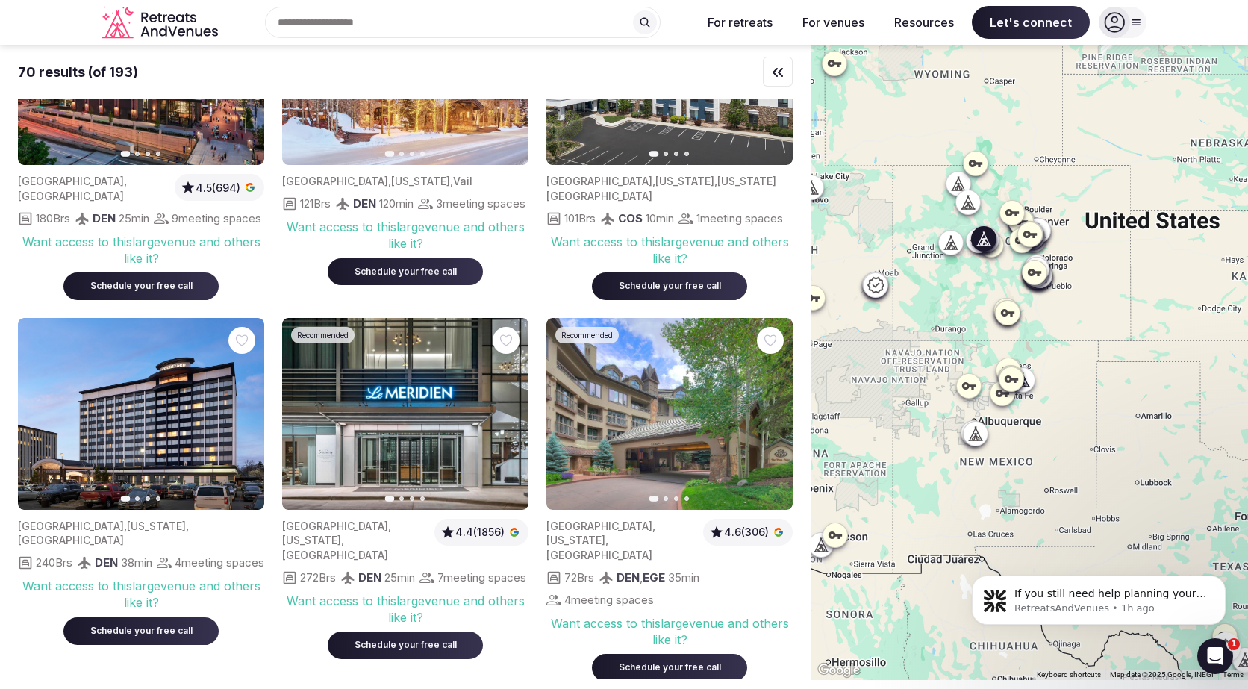
scroll to position [4482, 0]
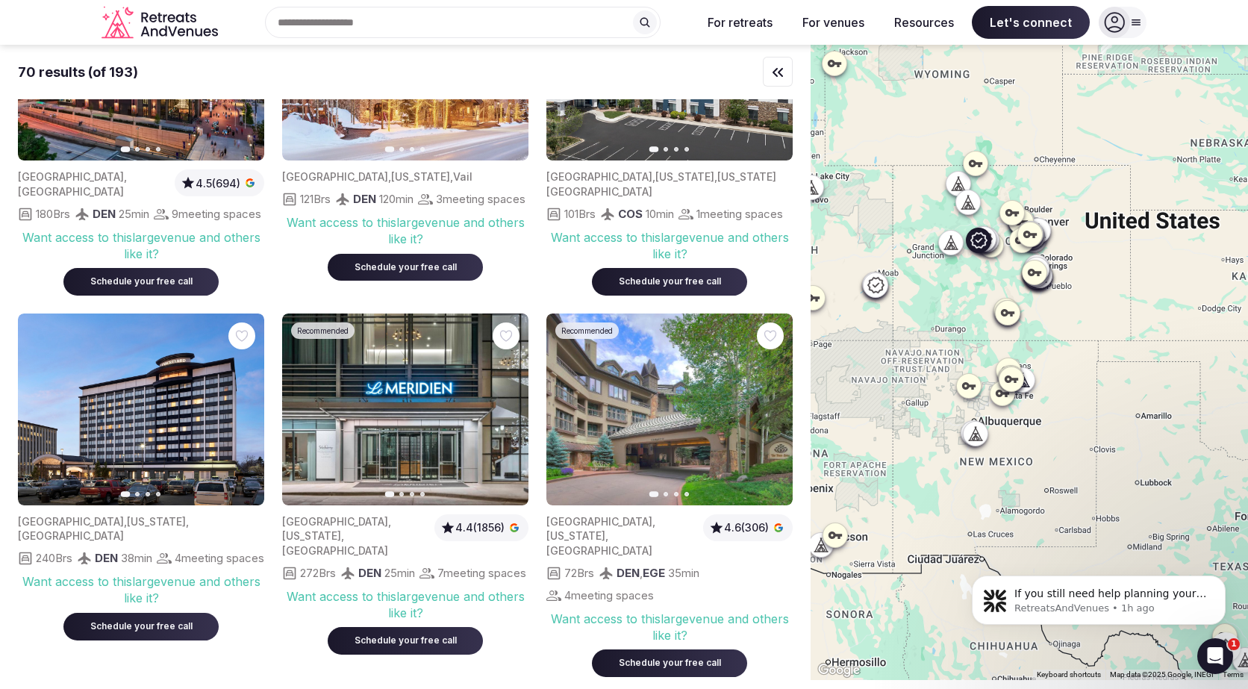
click at [769, 403] on icon "button" at bounding box center [772, 409] width 12 height 12
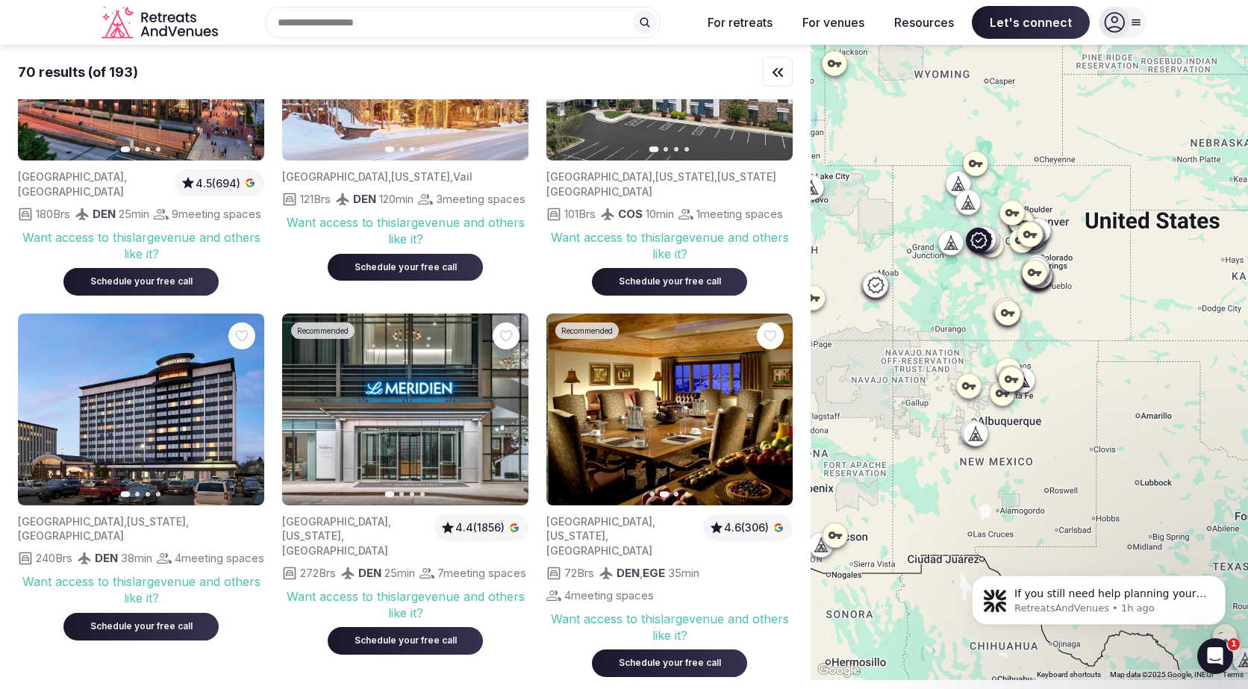
click at [769, 403] on icon "button" at bounding box center [772, 409] width 12 height 12
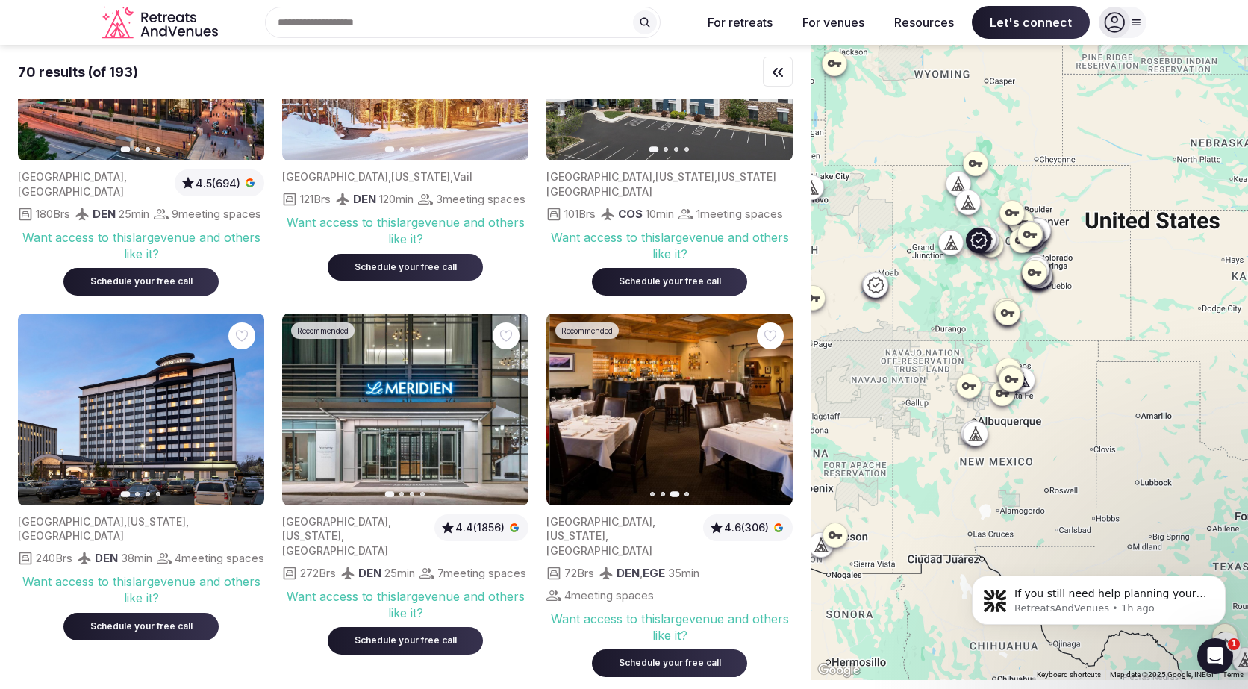
click at [769, 403] on icon "button" at bounding box center [772, 409] width 12 height 12
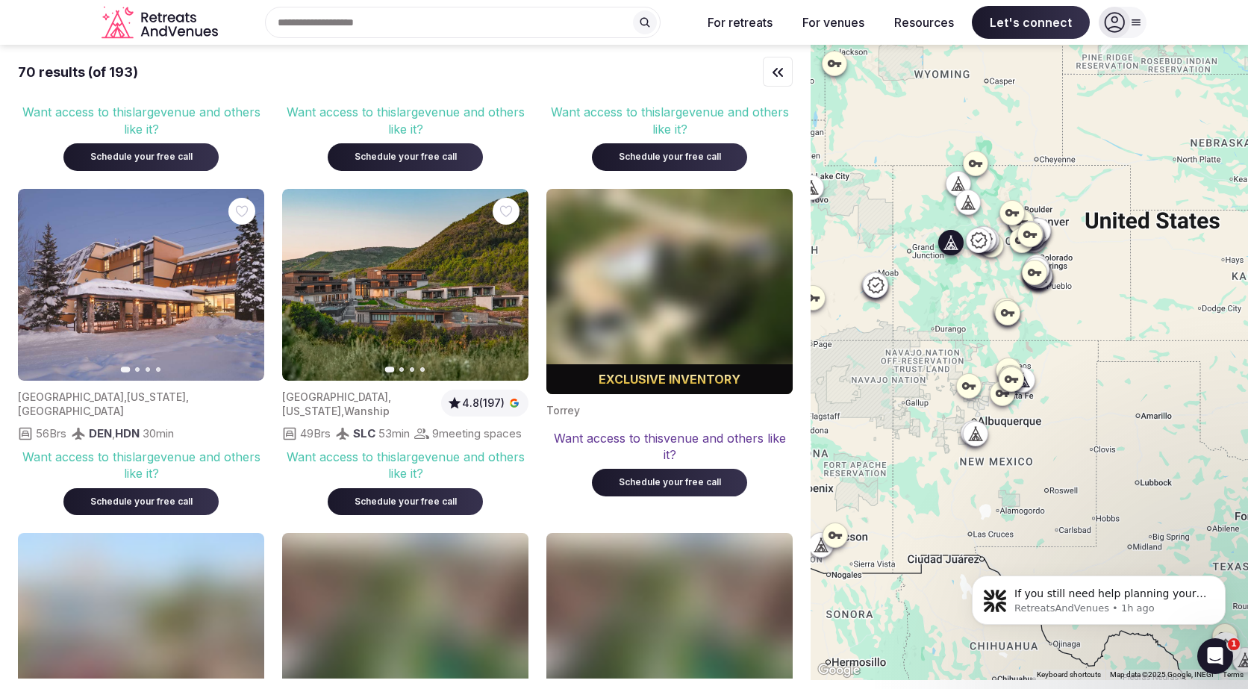
scroll to position [5702, 0]
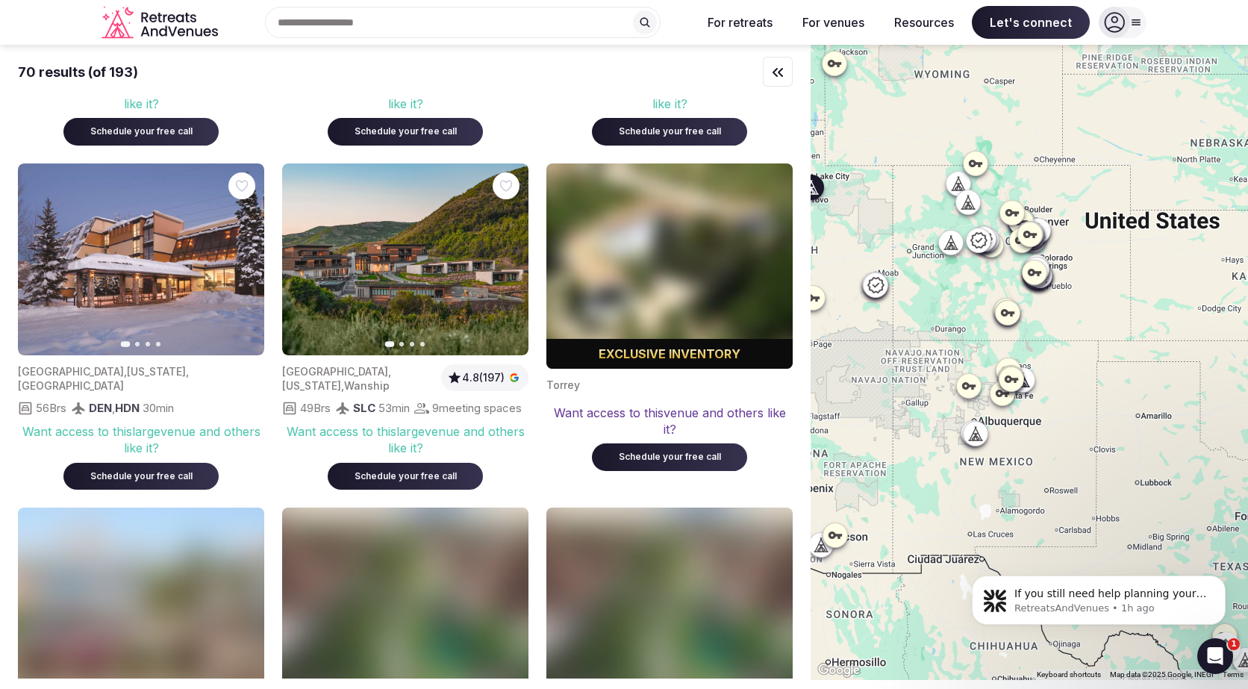
click at [508, 261] on button "Next slide" at bounding box center [508, 259] width 24 height 24
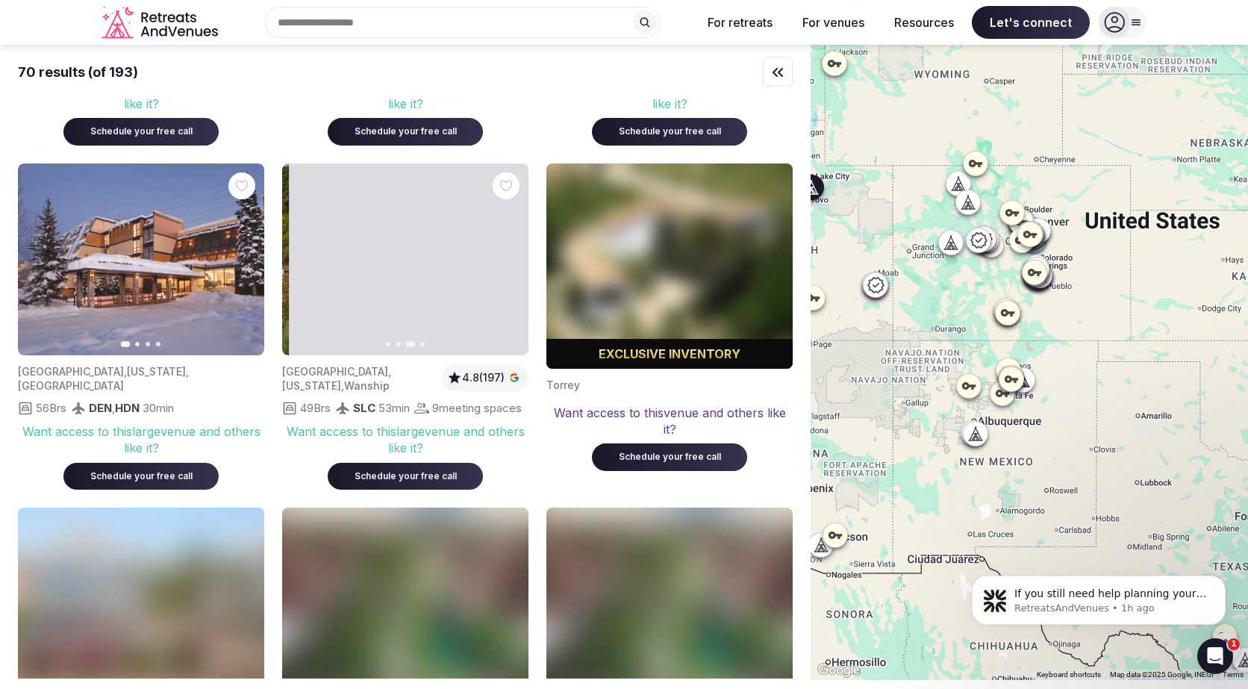
click at [508, 261] on button "Next slide" at bounding box center [508, 259] width 24 height 24
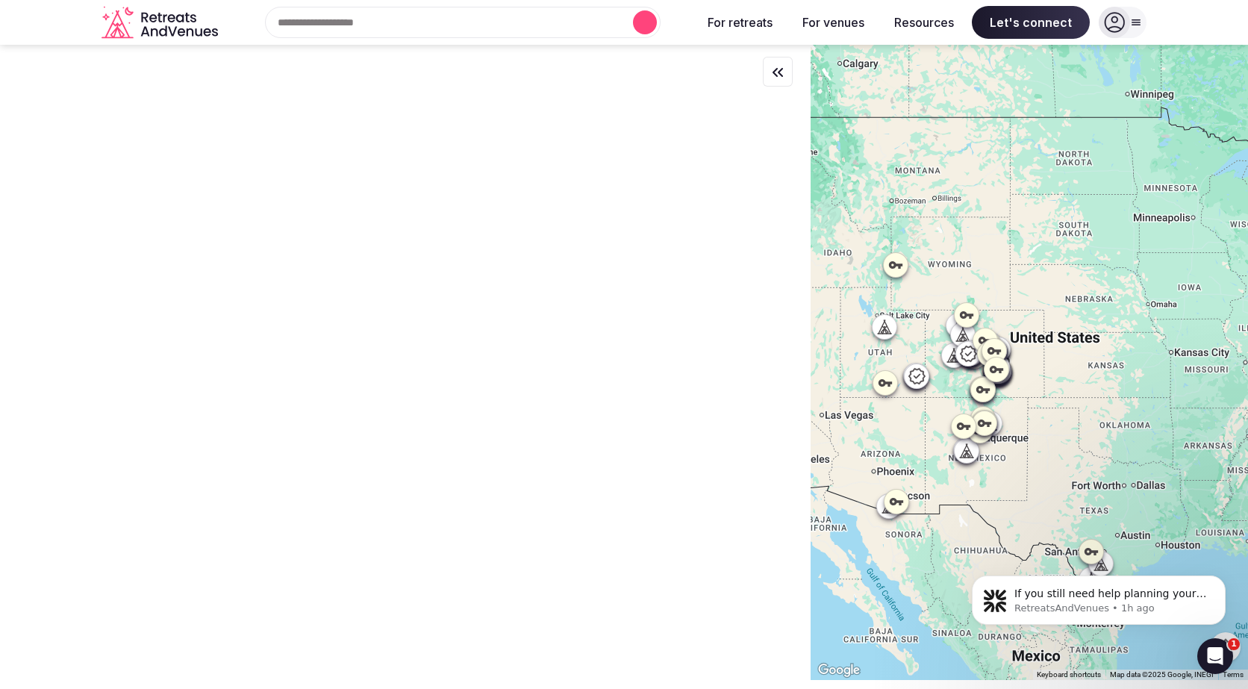
scroll to position [0, 0]
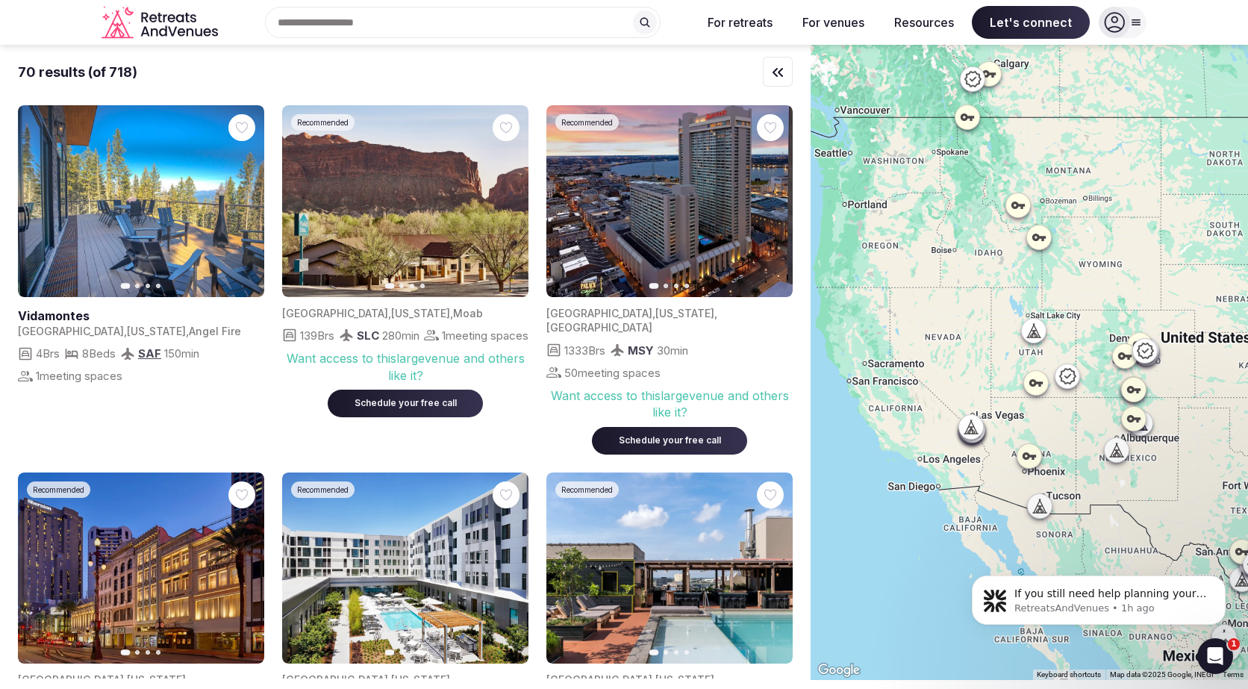
drag, startPoint x: 887, startPoint y: 426, endPoint x: 1040, endPoint y: 426, distance: 153.0
click at [1040, 426] on div at bounding box center [1028, 362] width 437 height 635
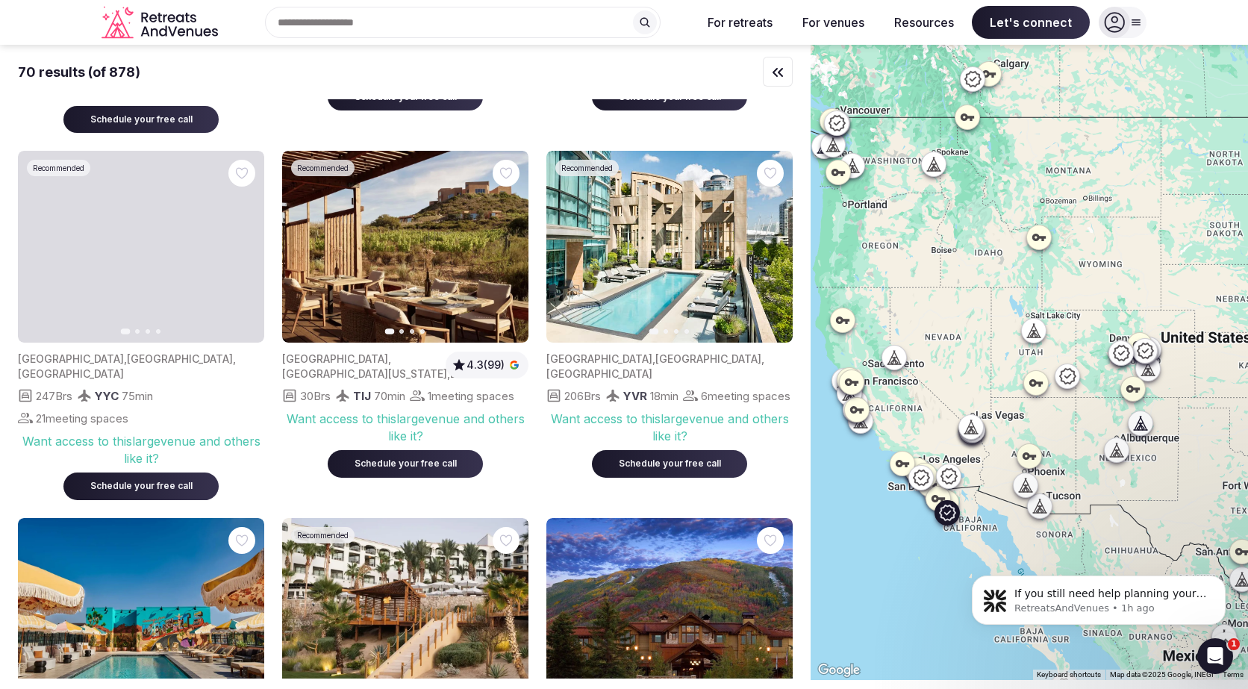
scroll to position [650, 0]
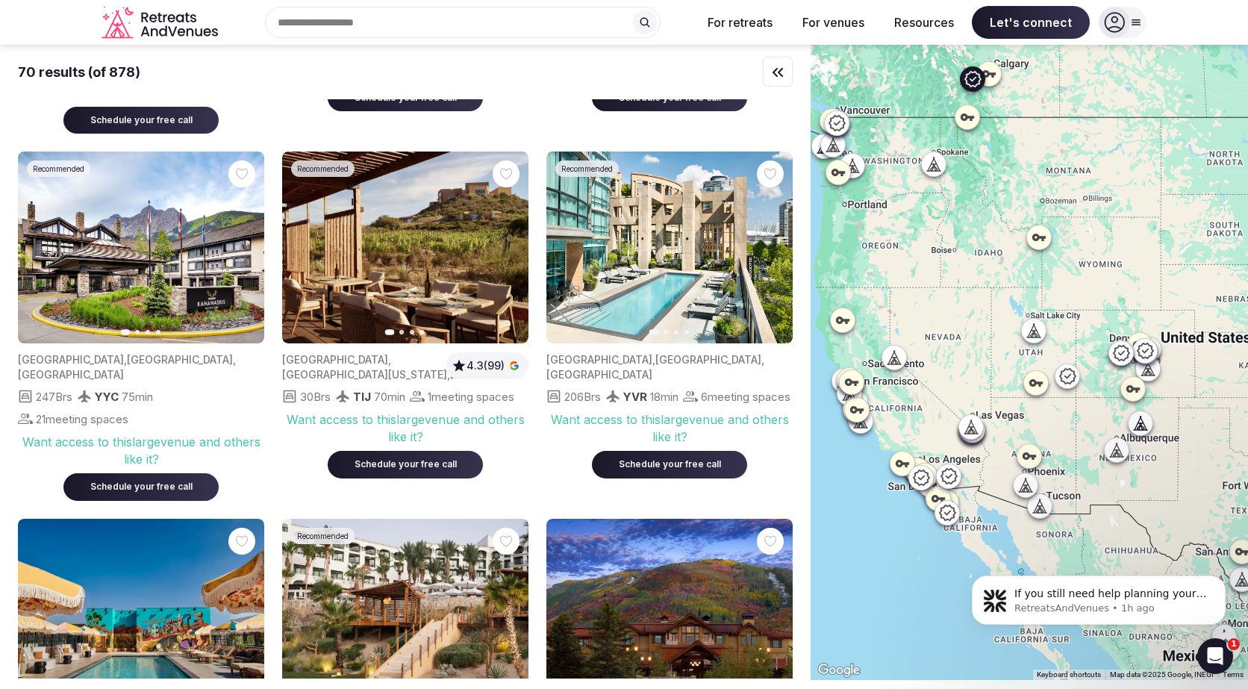
click at [246, 246] on button "Next slide" at bounding box center [243, 248] width 24 height 24
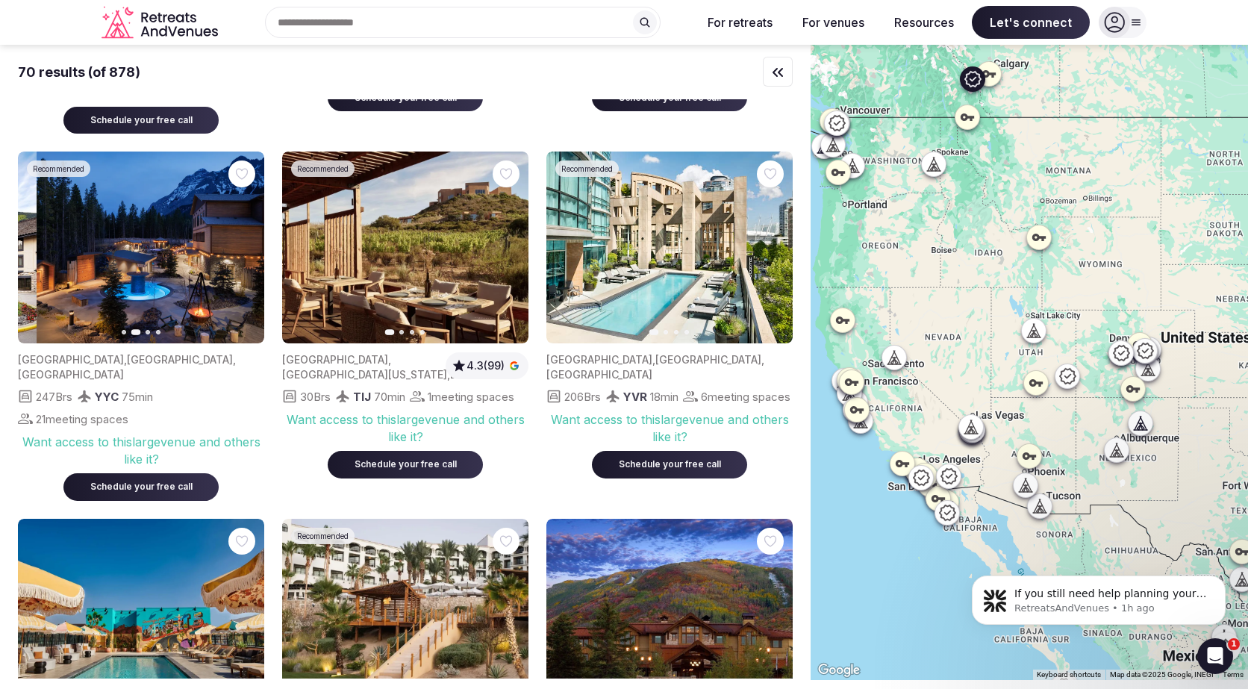
click at [246, 246] on button "Next slide" at bounding box center [243, 248] width 24 height 24
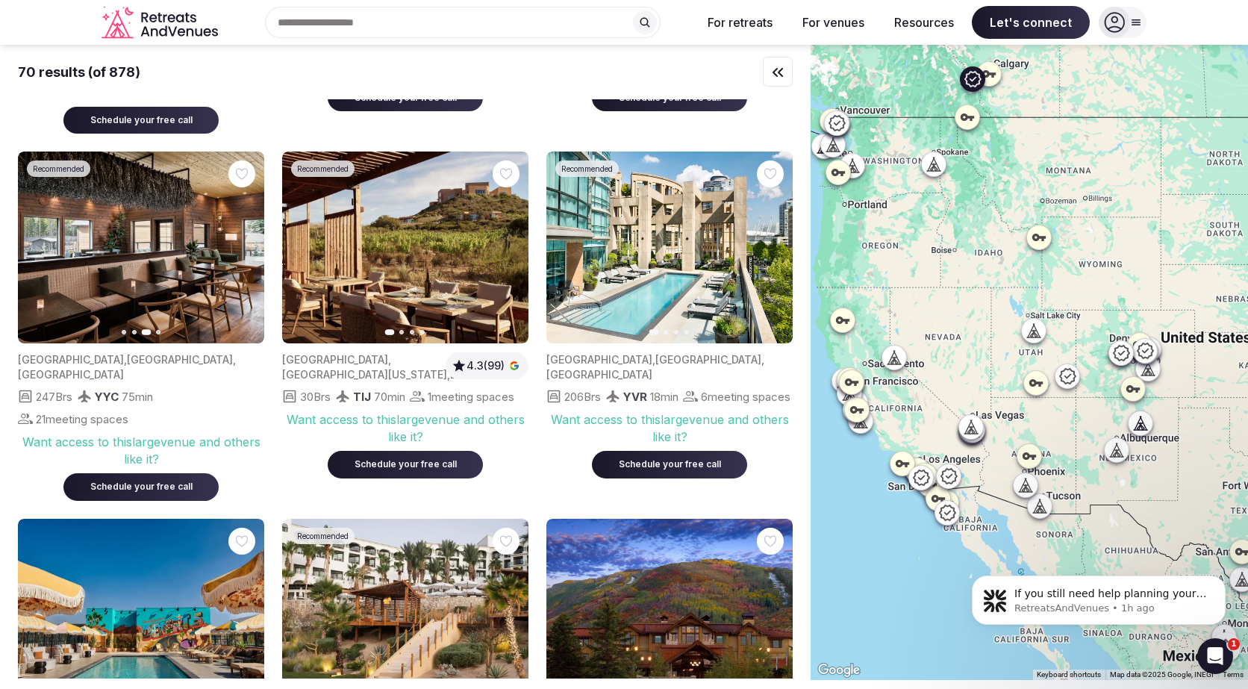
click at [246, 246] on button "Next slide" at bounding box center [243, 248] width 24 height 24
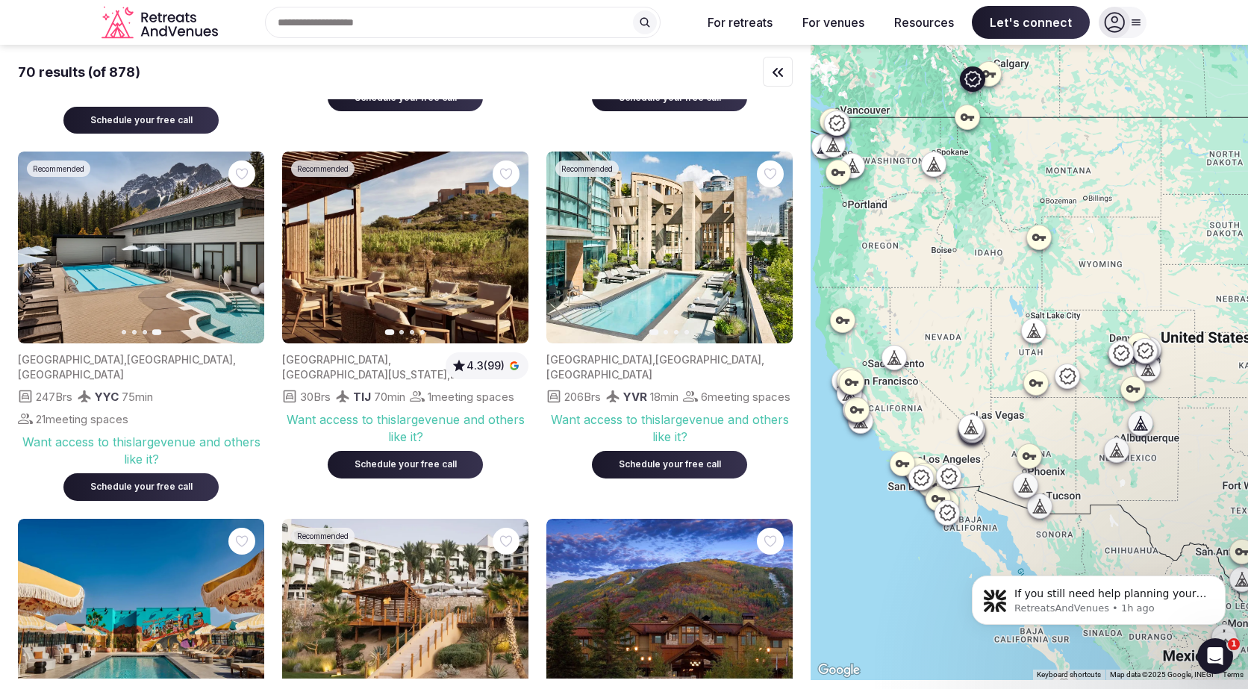
click at [38, 249] on icon "button" at bounding box center [38, 248] width 6 height 10
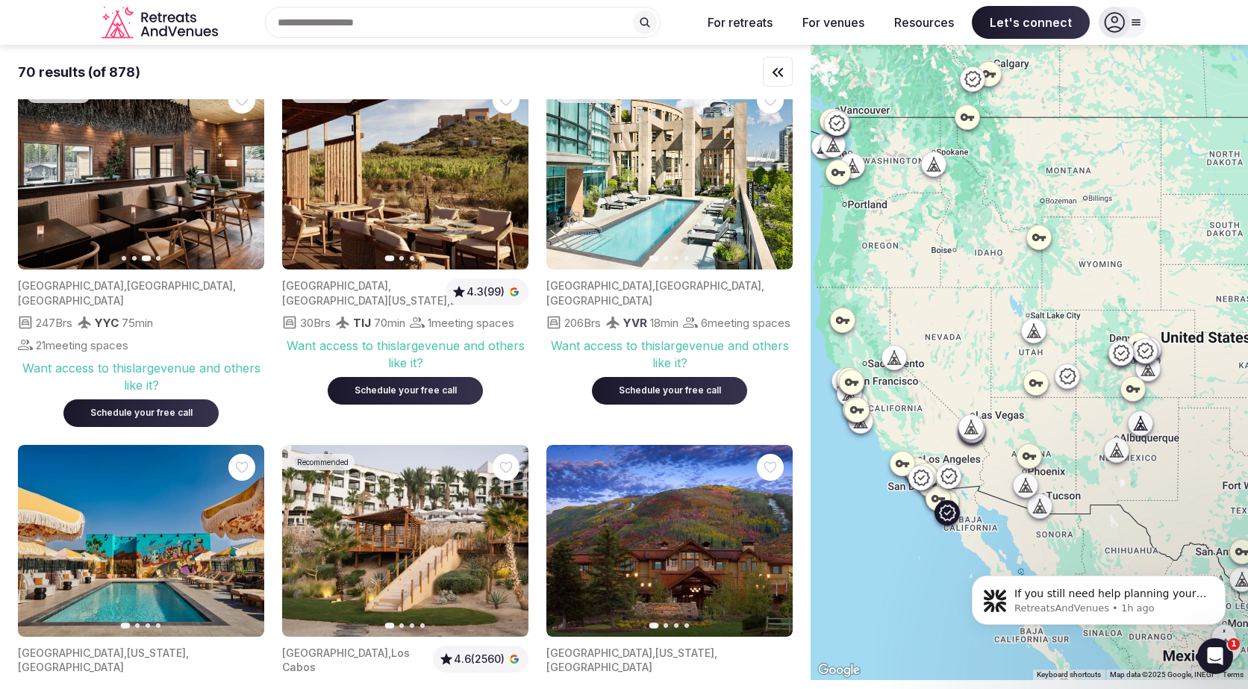
scroll to position [727, 0]
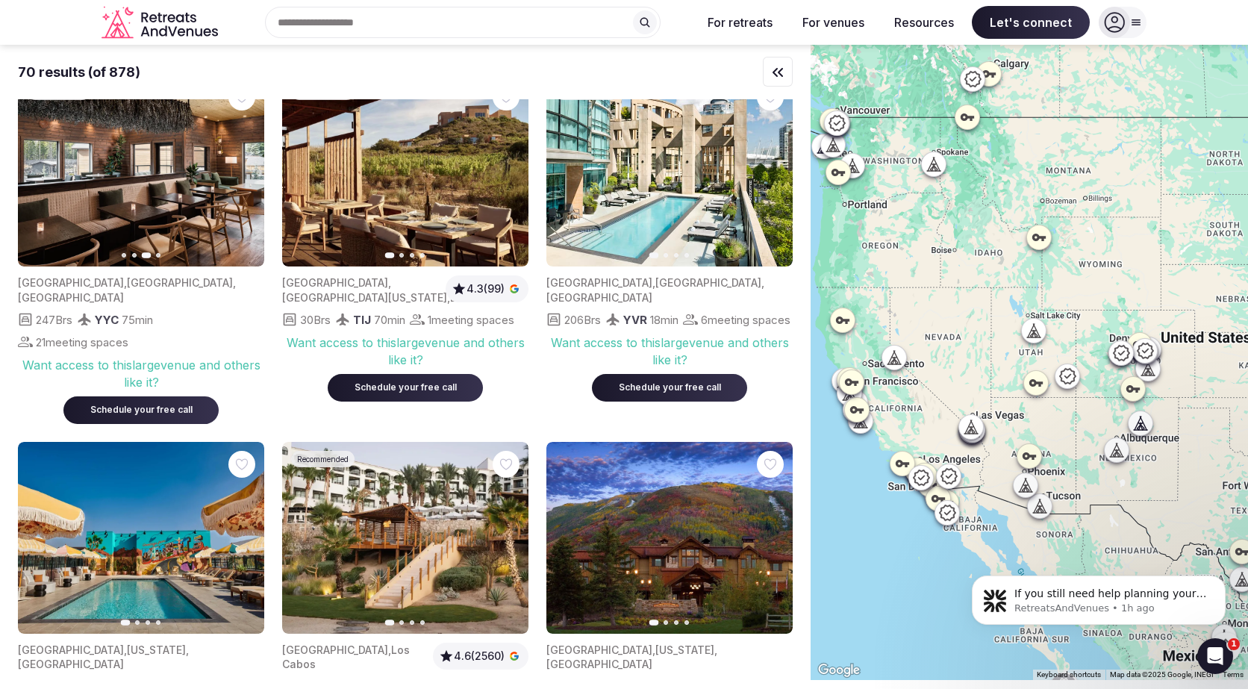
click at [513, 531] on icon "button" at bounding box center [507, 537] width 12 height 12
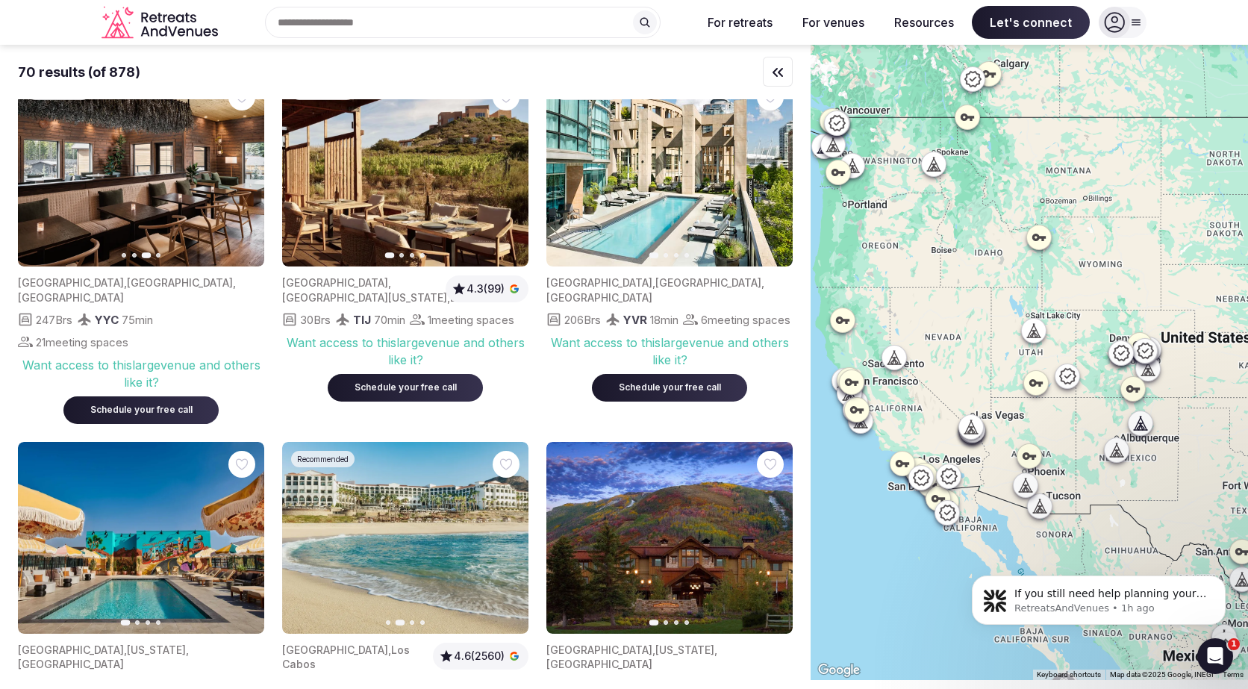
click at [513, 531] on icon "button" at bounding box center [507, 537] width 12 height 12
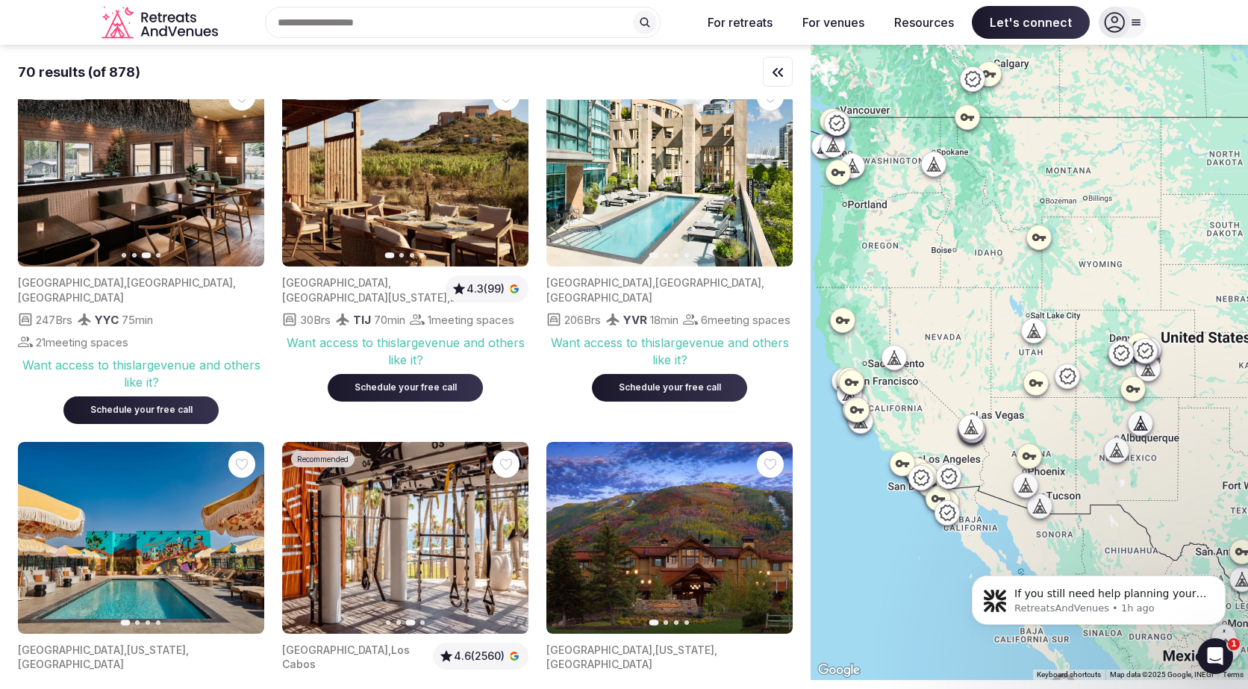
click at [513, 531] on icon "button" at bounding box center [507, 537] width 12 height 12
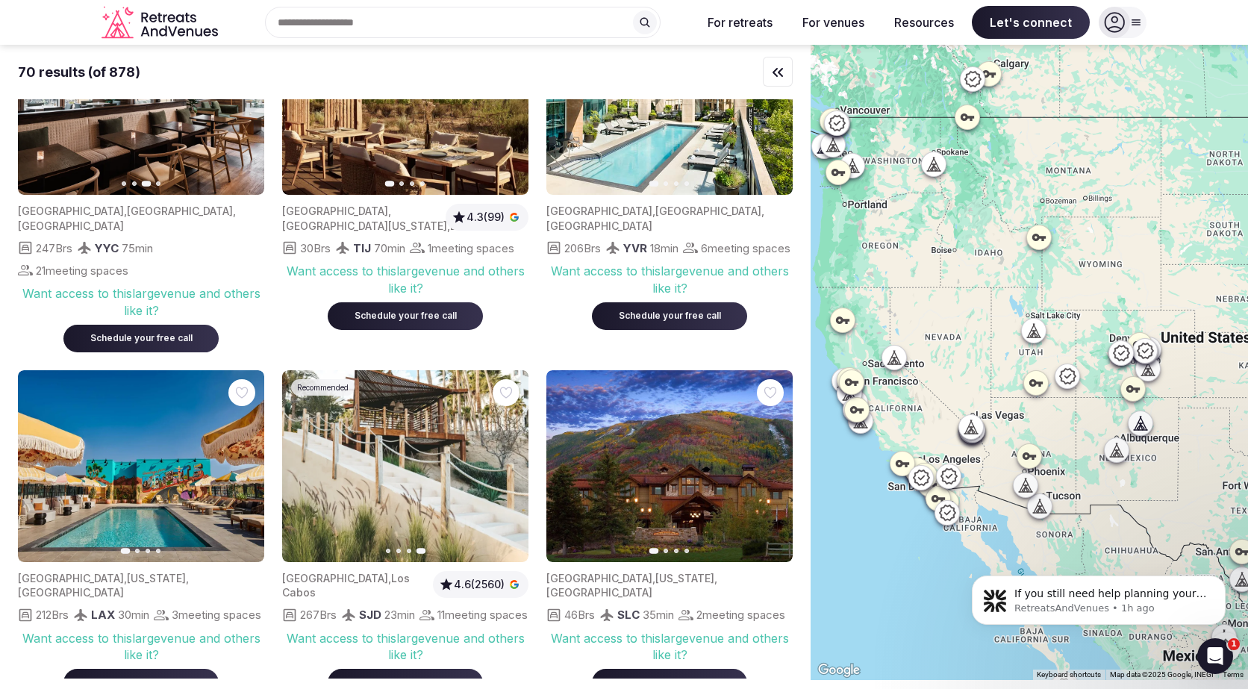
scroll to position [0, 0]
click at [1217, 581] on icon "Dismiss notification" at bounding box center [1221, 579] width 8 height 8
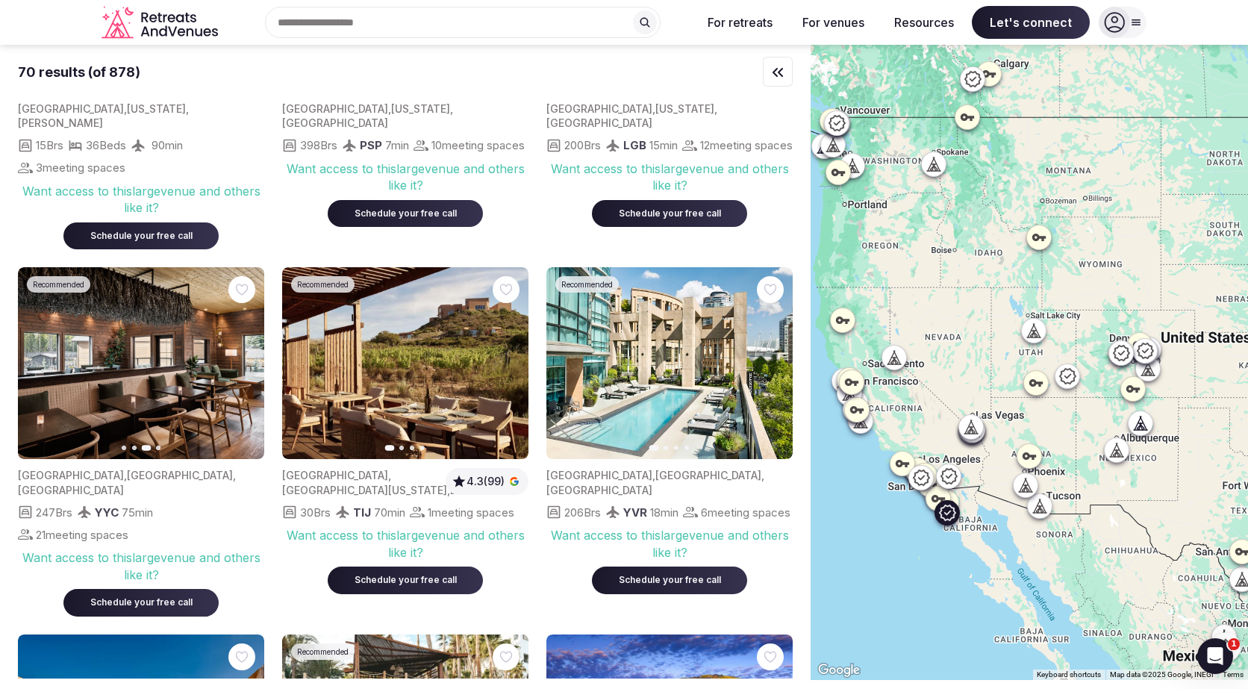
scroll to position [521, 0]
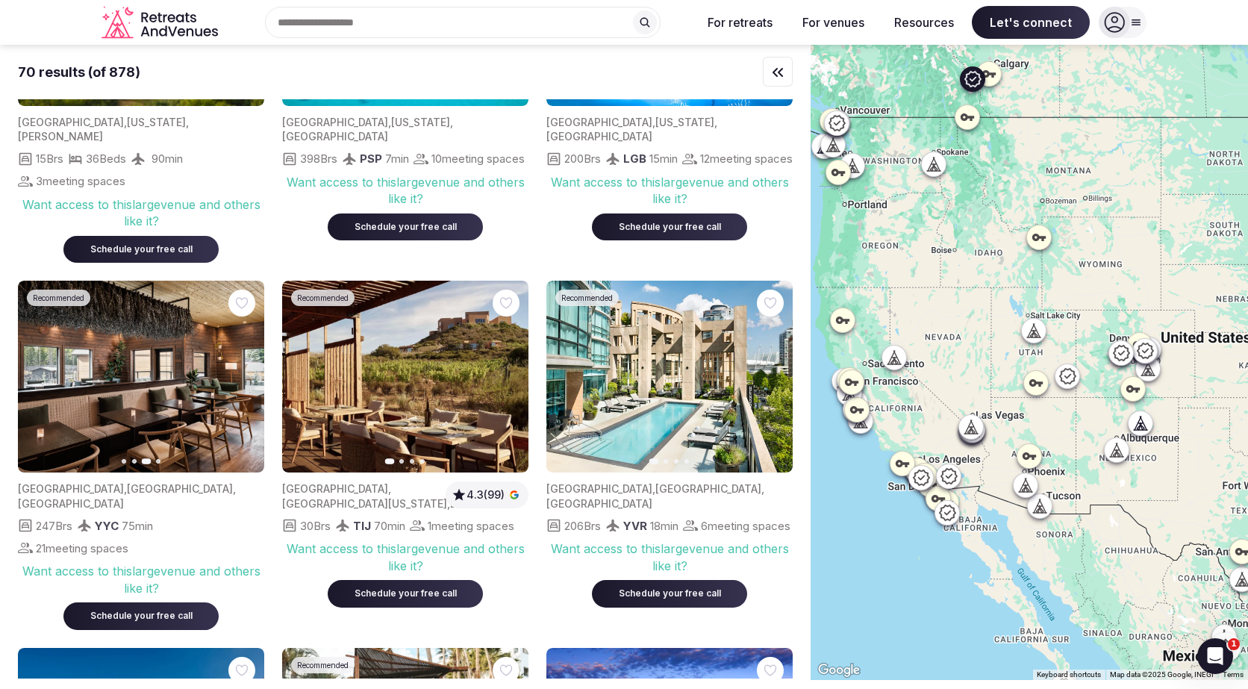
click at [39, 381] on icon "button" at bounding box center [39, 377] width 12 height 12
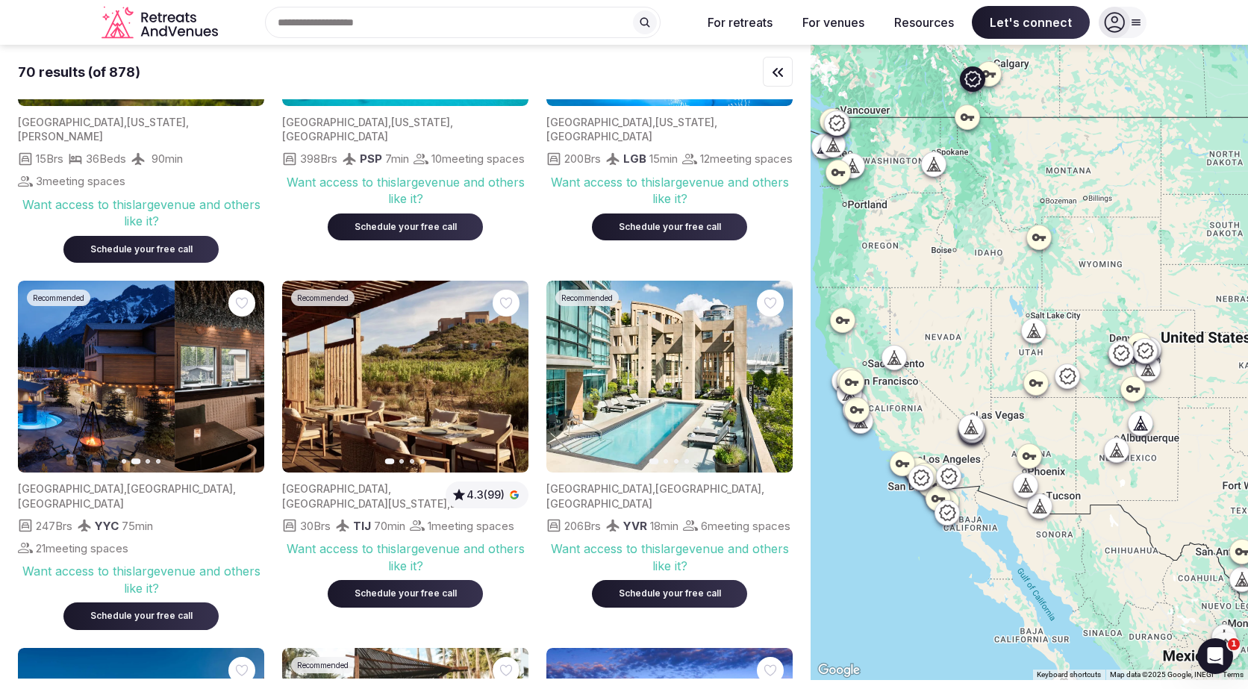
click at [39, 381] on icon "button" at bounding box center [39, 377] width 12 height 12
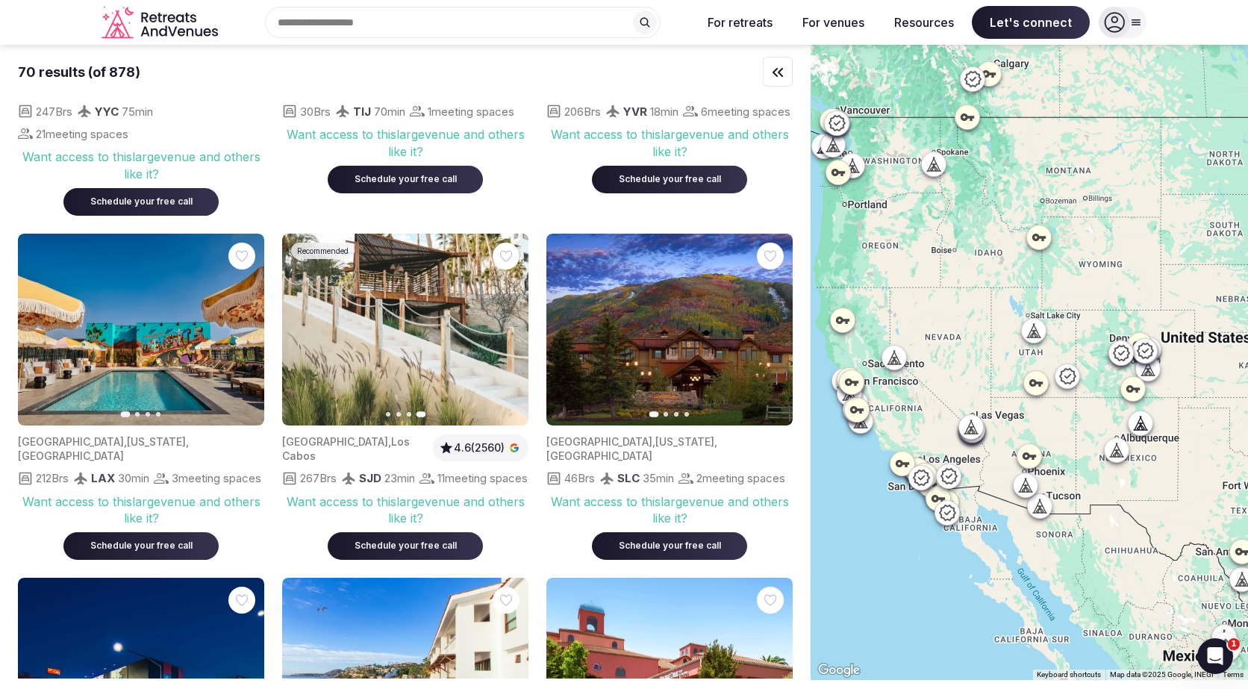
scroll to position [938, 0]
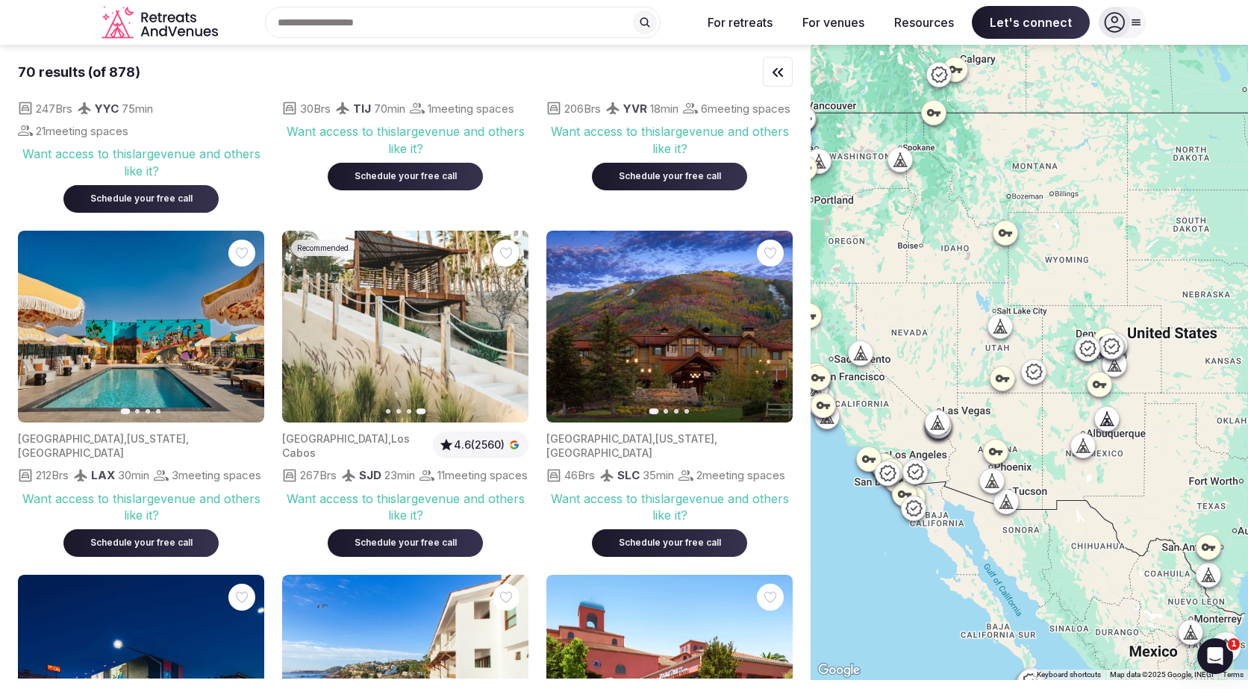
drag, startPoint x: 878, startPoint y: 563, endPoint x: 842, endPoint y: 557, distance: 37.2
click at [842, 557] on div at bounding box center [1028, 362] width 437 height 635
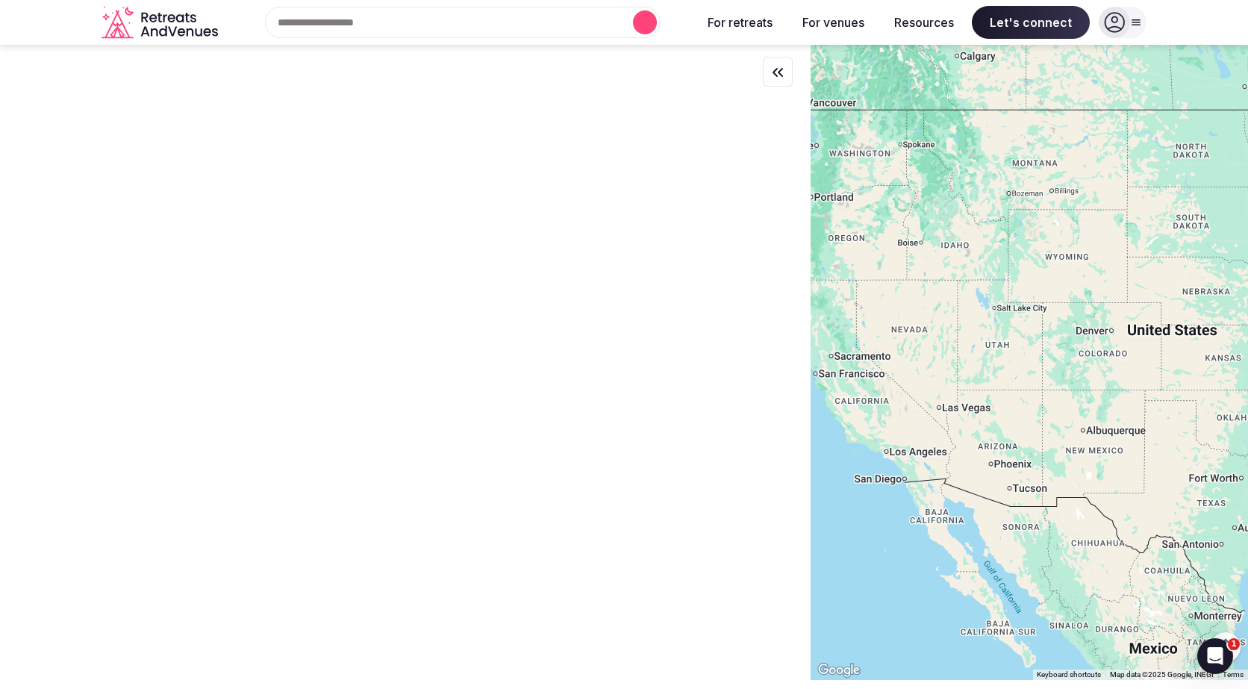
scroll to position [0, 0]
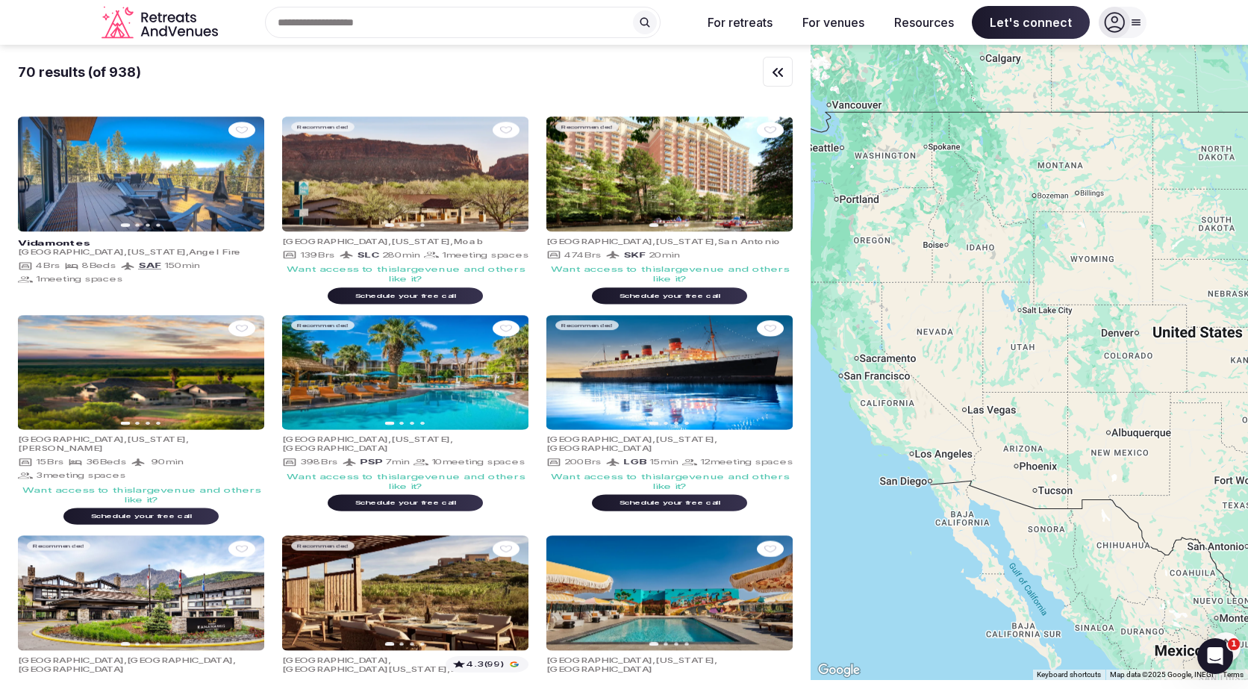
drag, startPoint x: 851, startPoint y: 550, endPoint x: 885, endPoint y: 551, distance: 33.6
click at [884, 552] on div at bounding box center [1028, 362] width 437 height 635
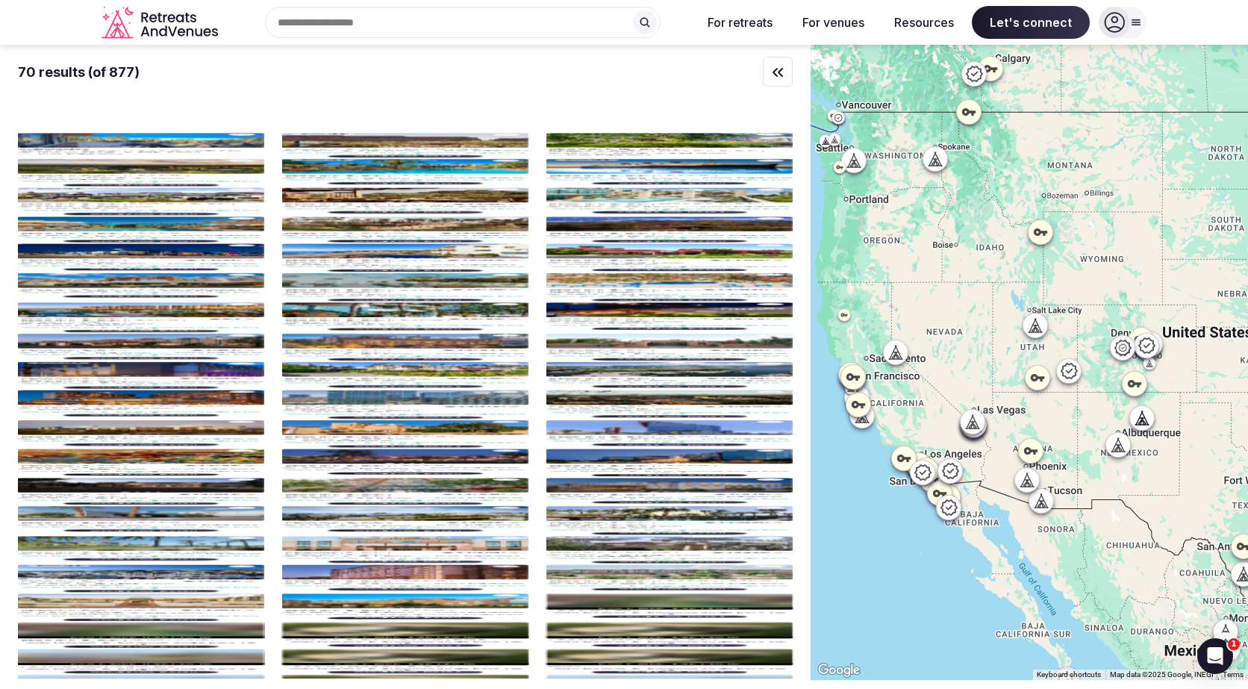
click at [999, 545] on div at bounding box center [1028, 362] width 437 height 635
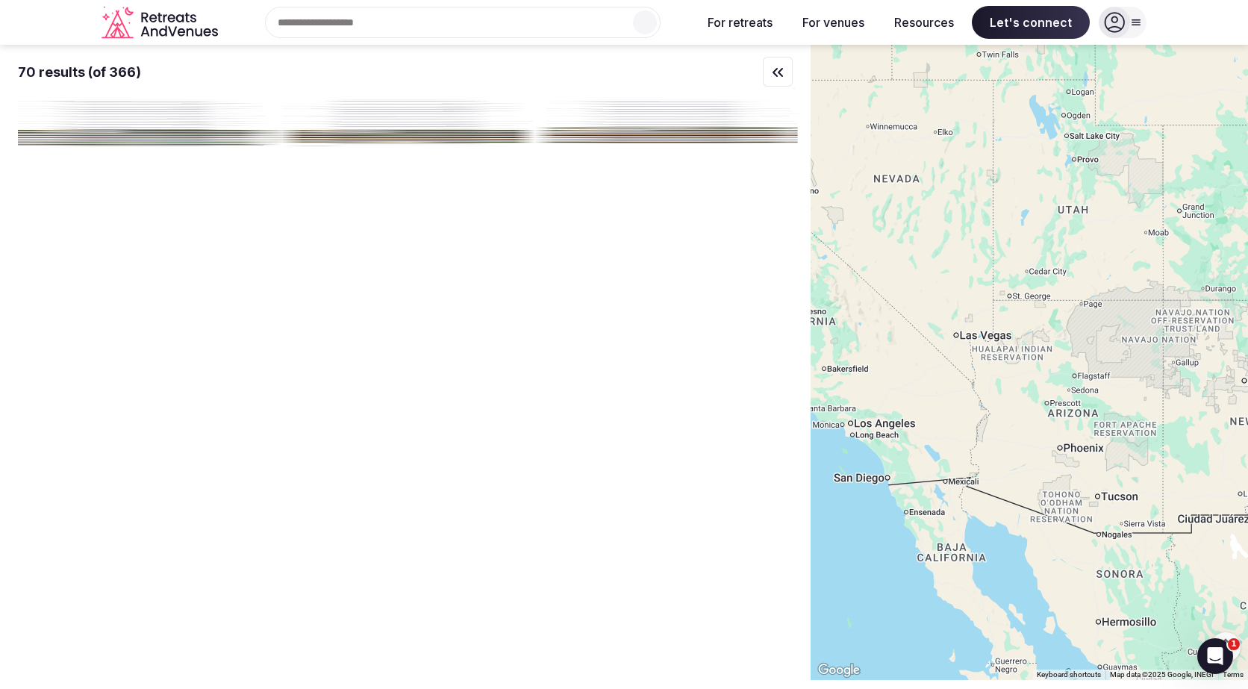
drag, startPoint x: 1004, startPoint y: 493, endPoint x: 1012, endPoint y: 557, distance: 64.6
click at [1012, 557] on div at bounding box center [1028, 362] width 437 height 635
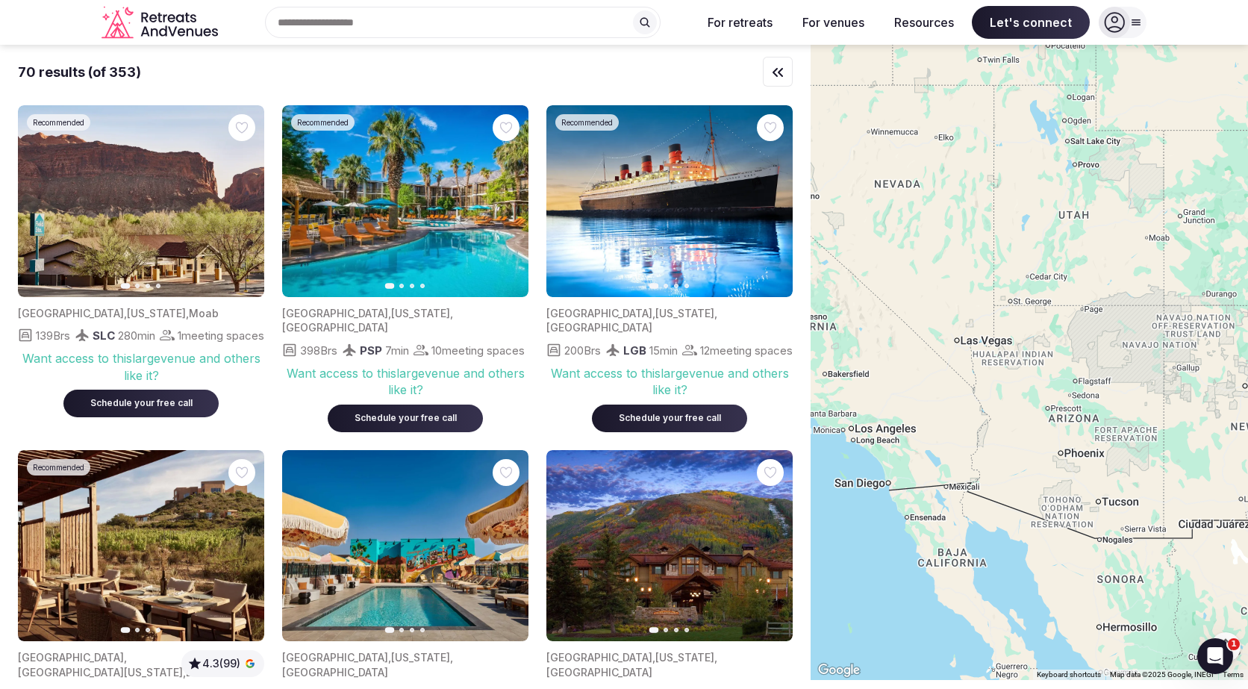
drag, startPoint x: 1028, startPoint y: 445, endPoint x: 1028, endPoint y: 464, distance: 19.4
click at [1028, 464] on div at bounding box center [1028, 362] width 437 height 635
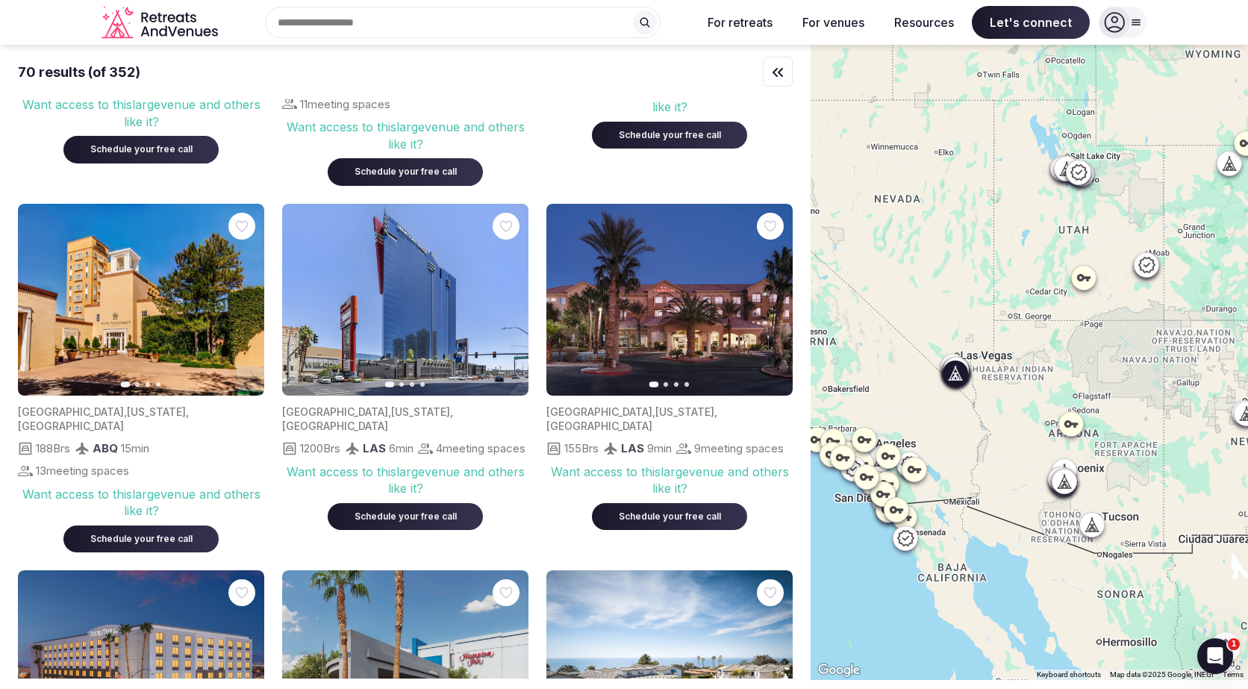
scroll to position [978, 0]
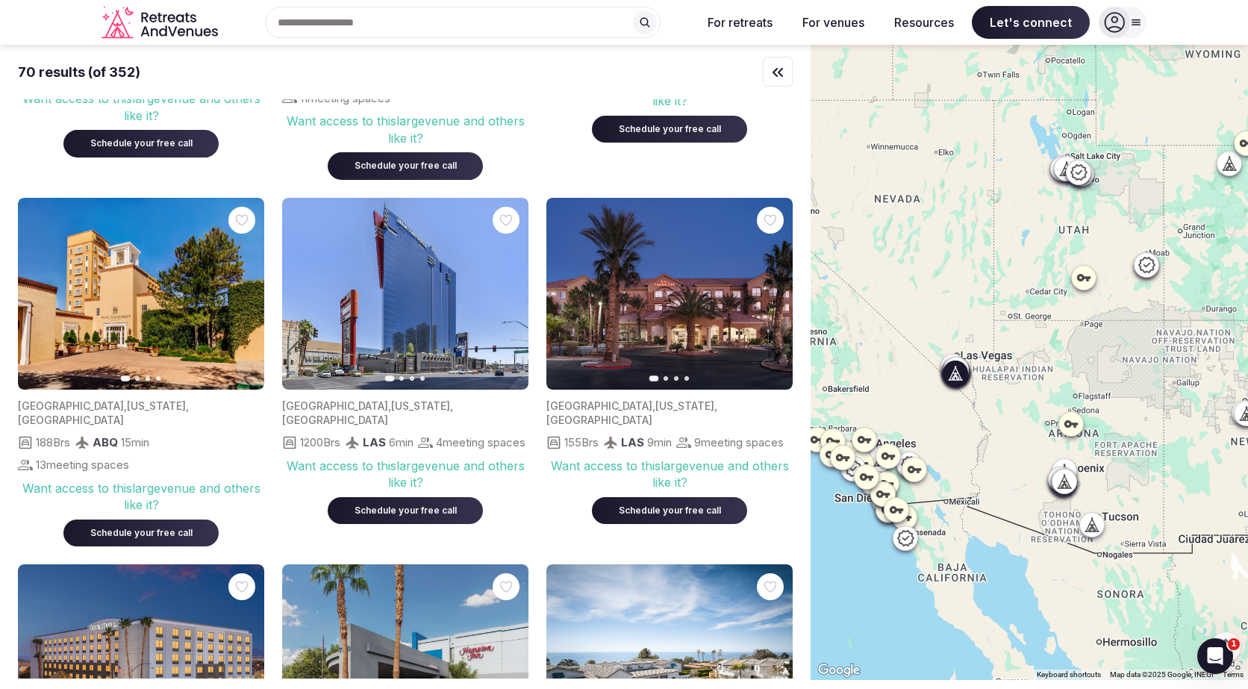
click at [769, 291] on icon "button" at bounding box center [772, 293] width 12 height 12
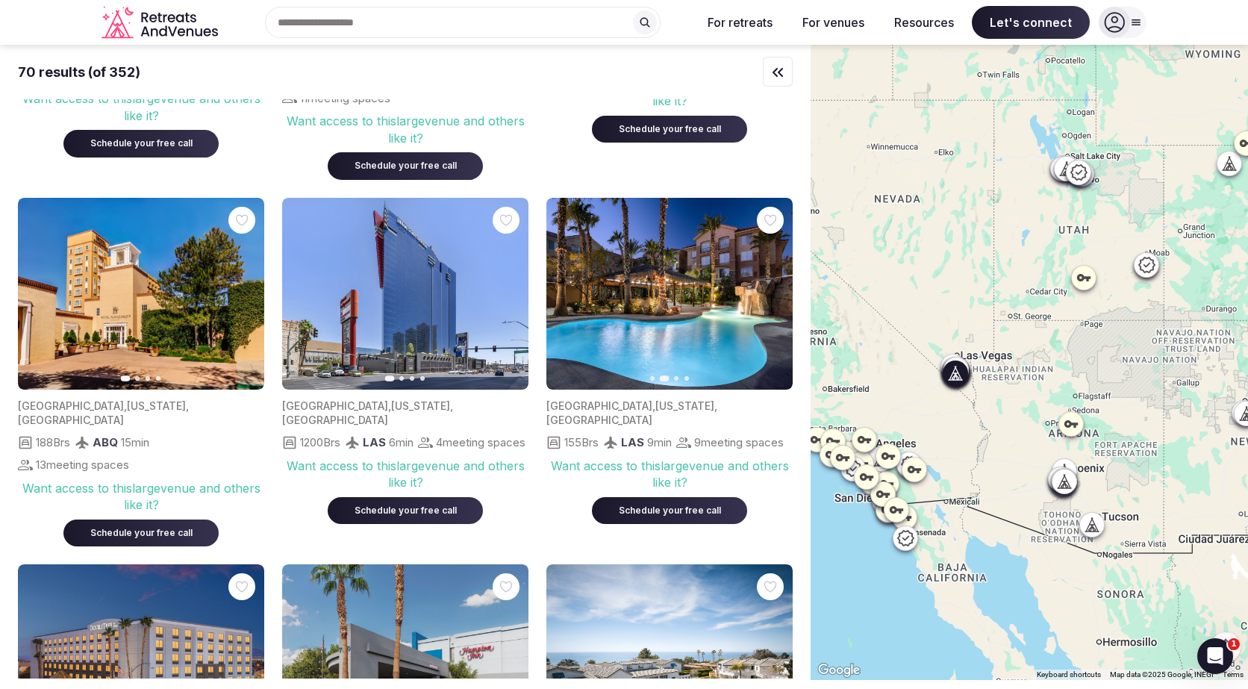
click at [769, 291] on icon "button" at bounding box center [772, 293] width 12 height 12
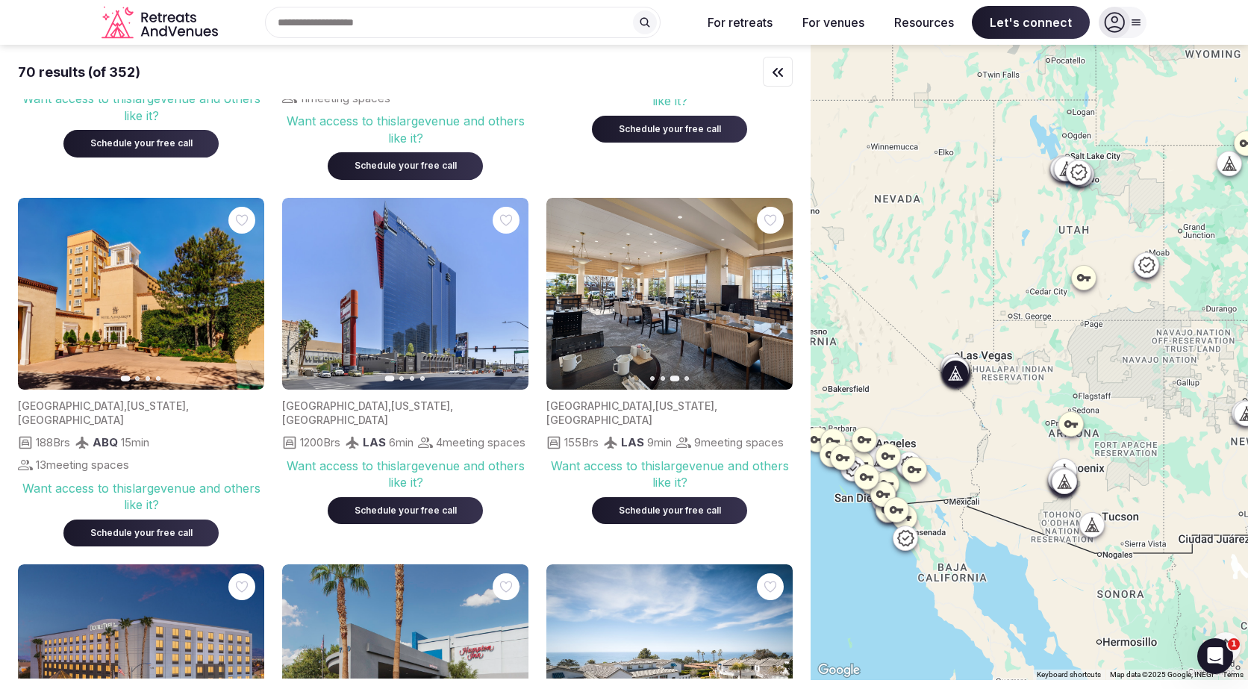
click at [769, 291] on icon "button" at bounding box center [772, 293] width 12 height 12
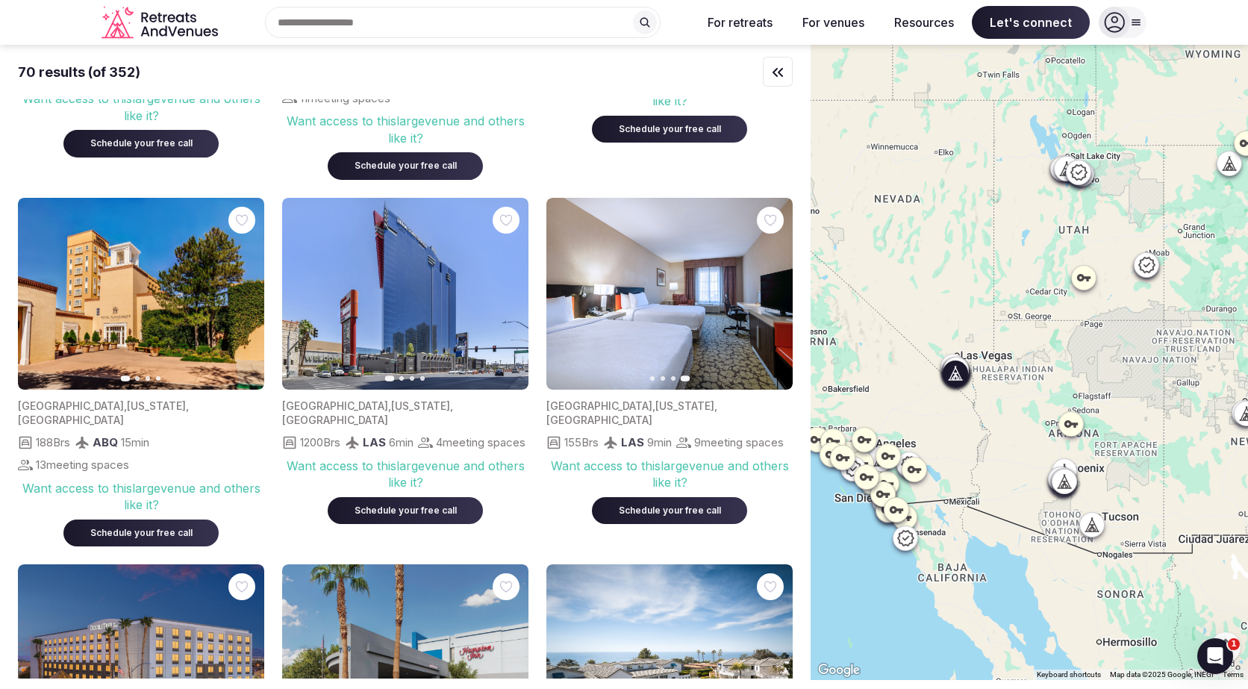
click at [566, 287] on icon "button" at bounding box center [567, 293] width 12 height 12
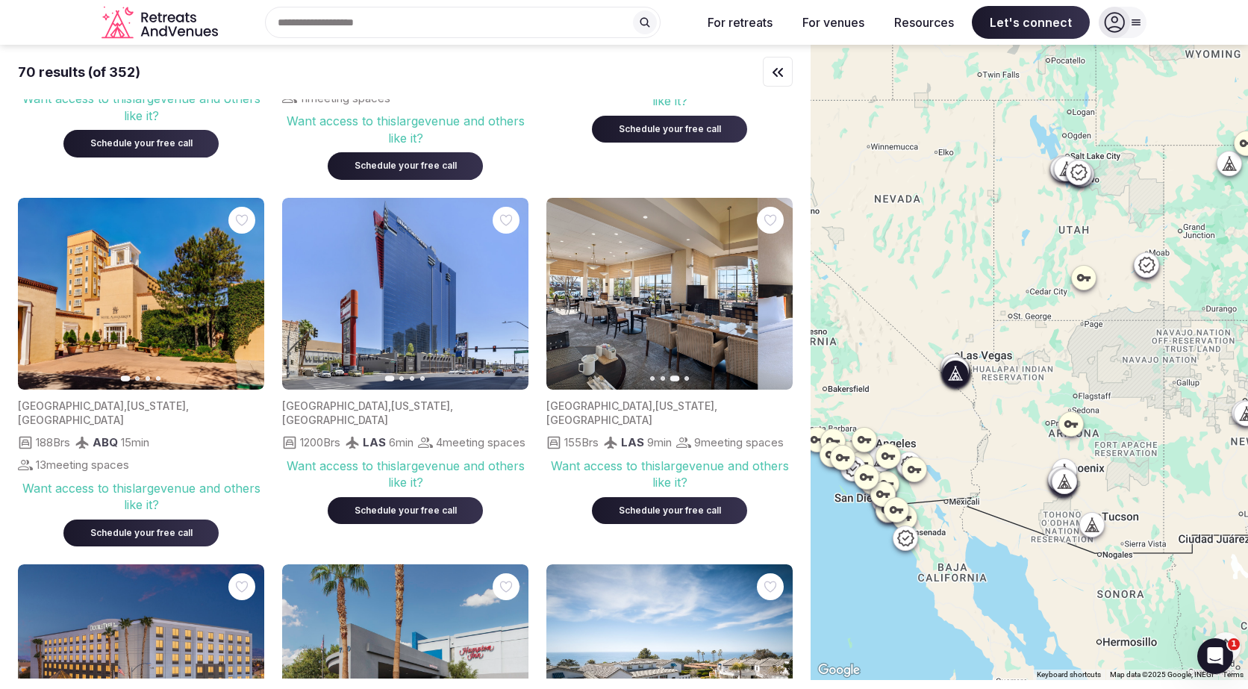
click at [566, 287] on icon "button" at bounding box center [567, 293] width 12 height 12
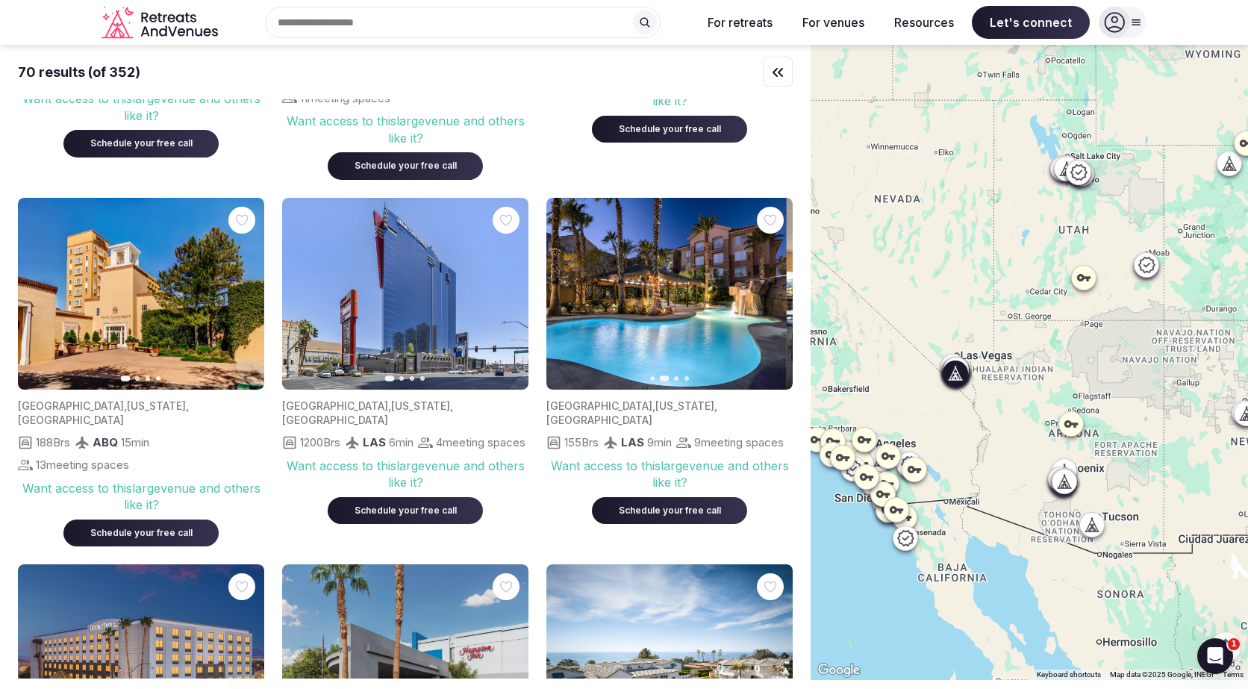
click at [566, 287] on icon "button" at bounding box center [567, 293] width 12 height 12
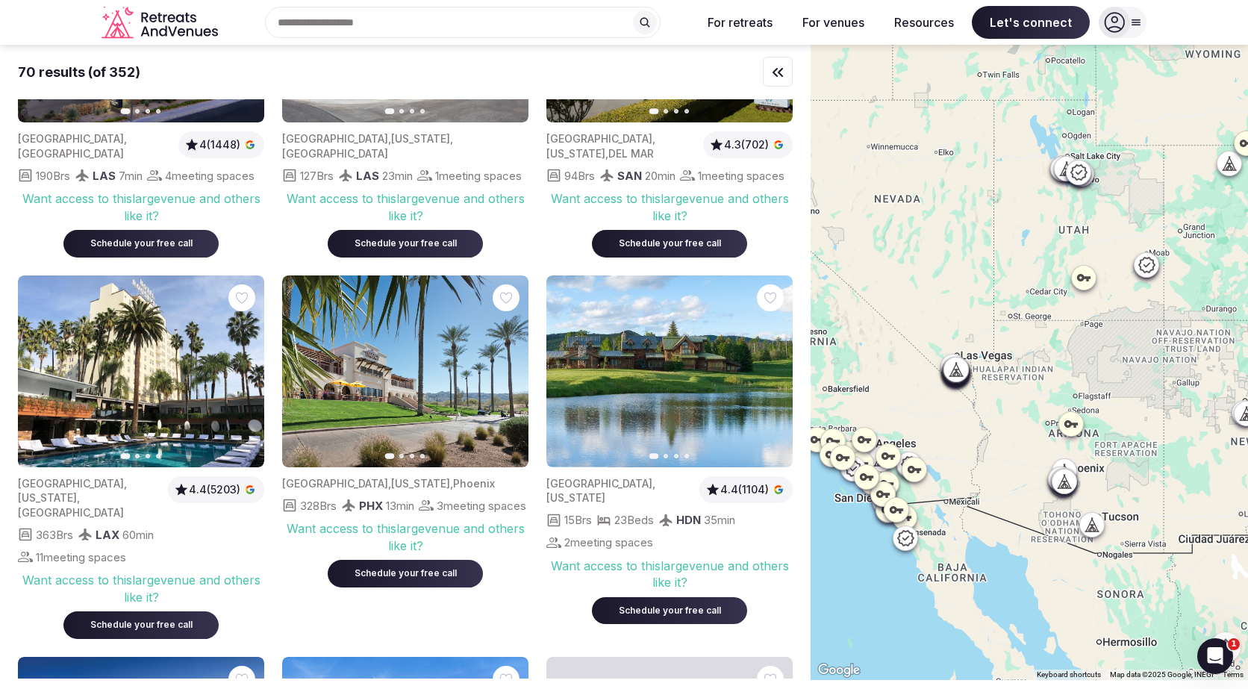
scroll to position [1615, 0]
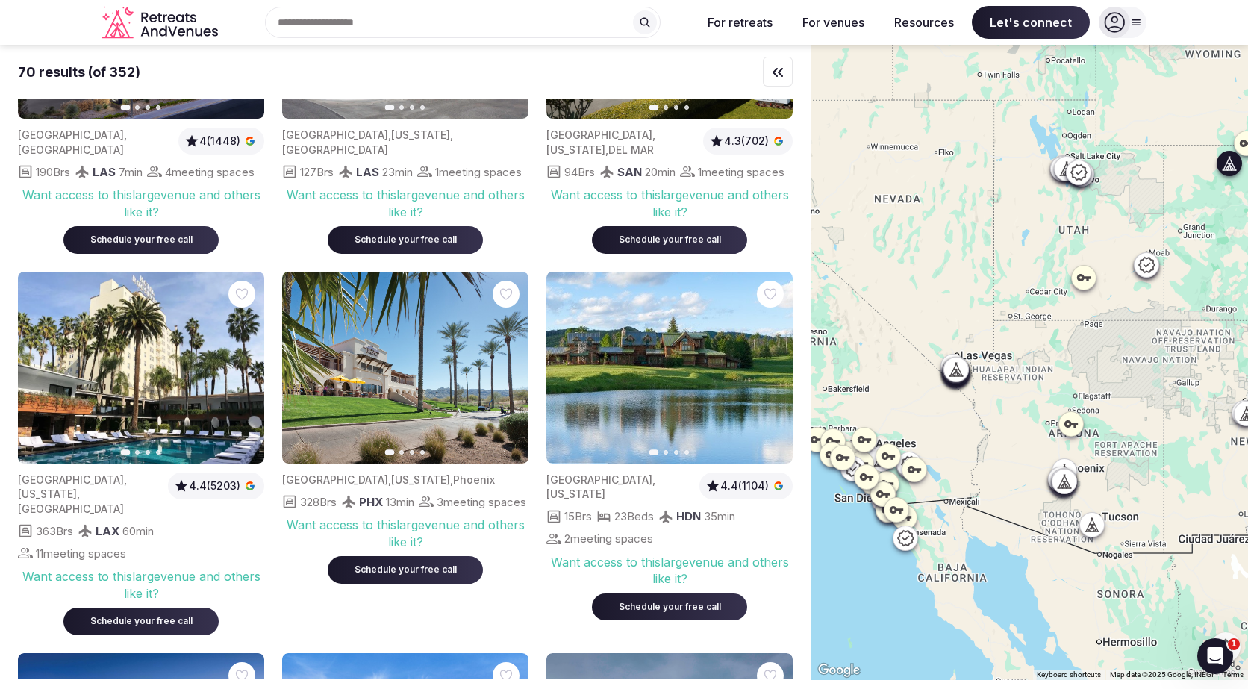
click at [779, 366] on button "Next slide" at bounding box center [772, 367] width 24 height 24
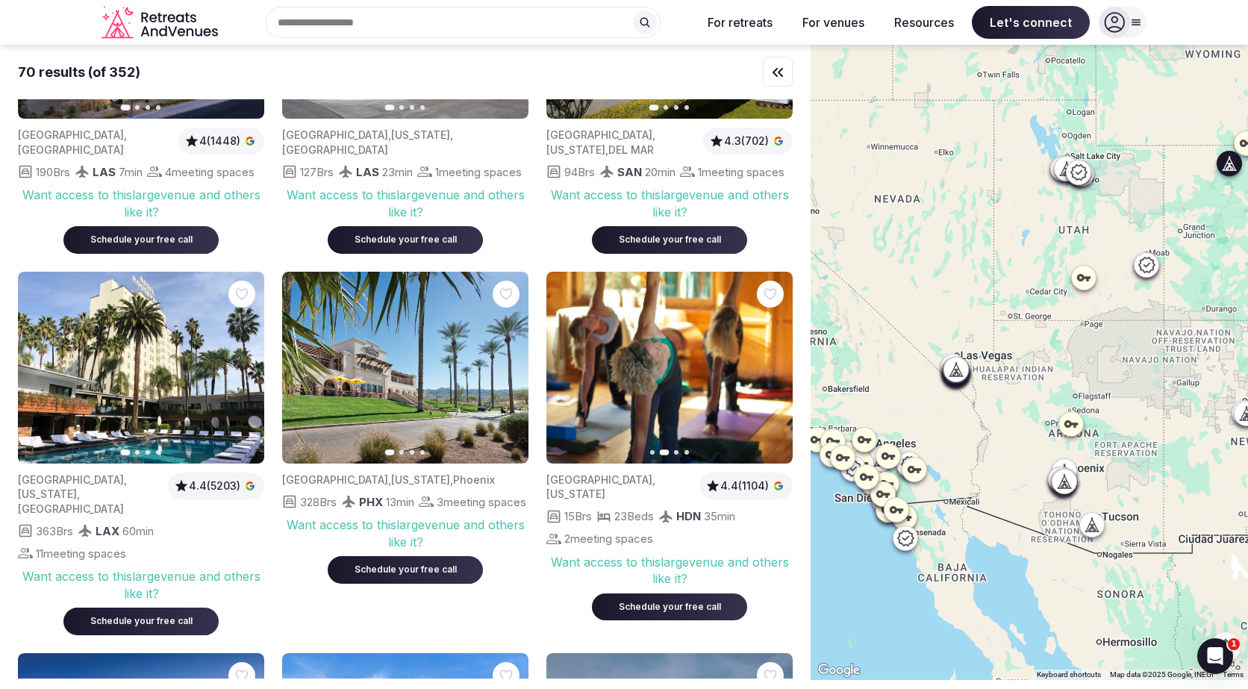
click at [779, 366] on button "Next slide" at bounding box center [772, 367] width 24 height 24
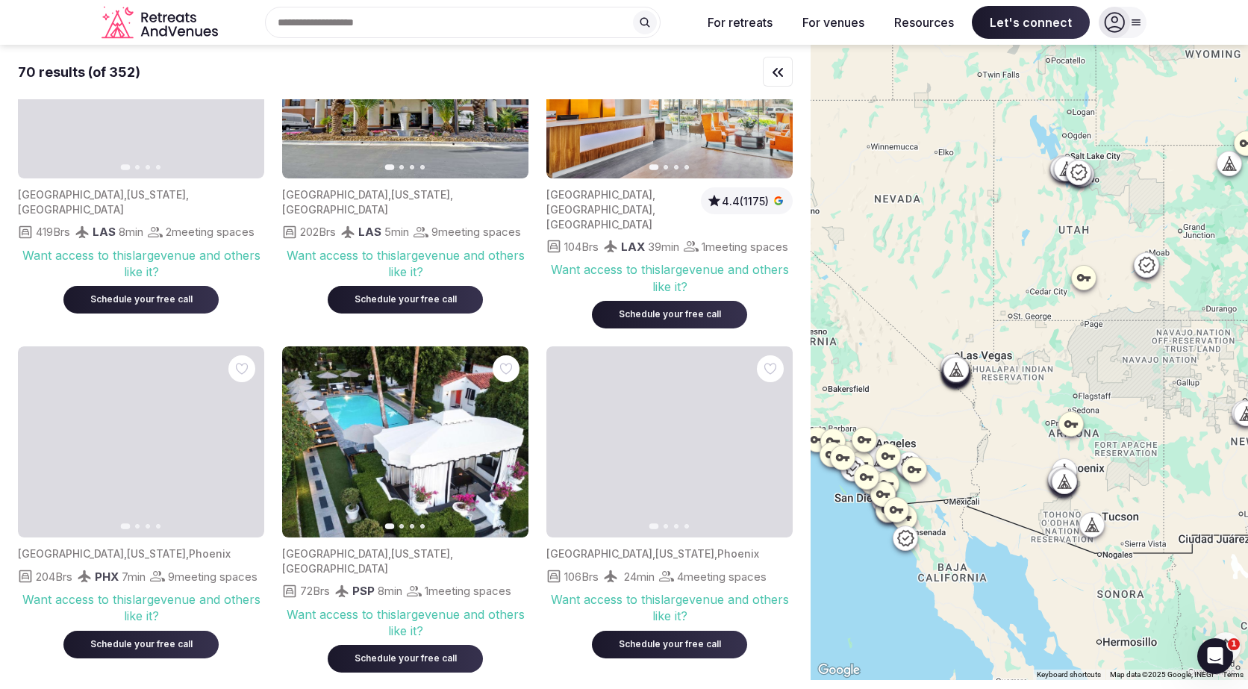
scroll to position [2972, 0]
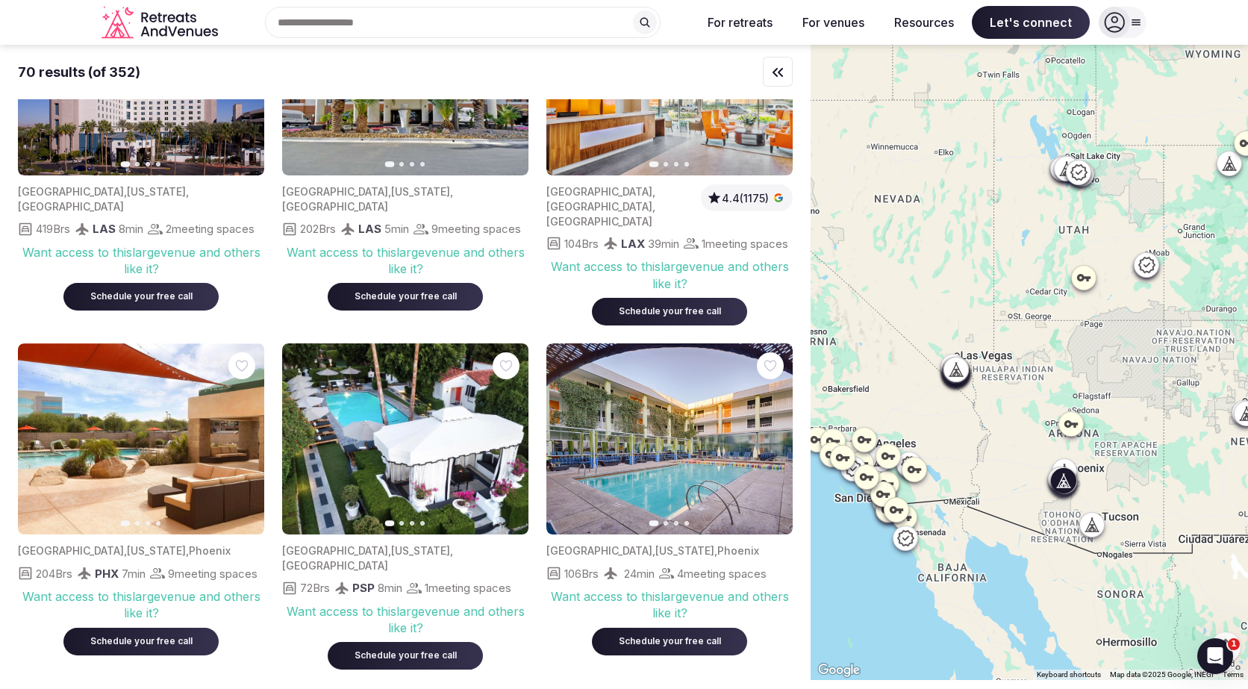
click at [245, 435] on icon "button" at bounding box center [243, 439] width 12 height 12
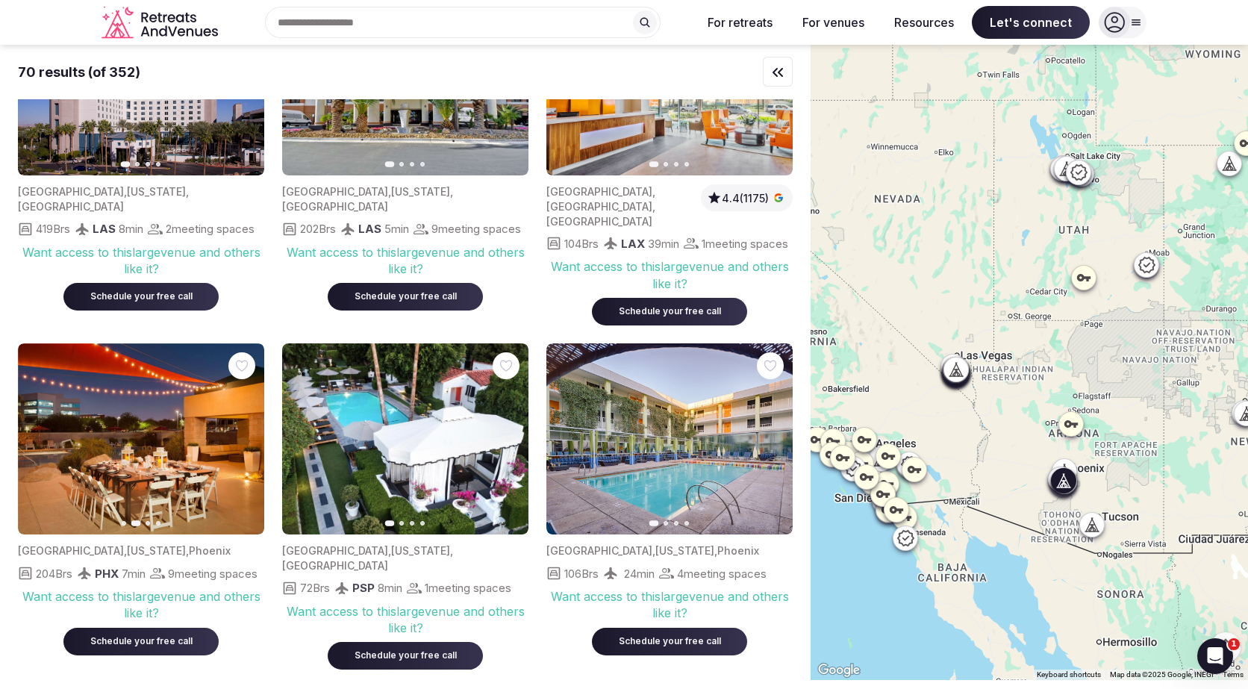
click at [245, 435] on icon "button" at bounding box center [243, 439] width 12 height 12
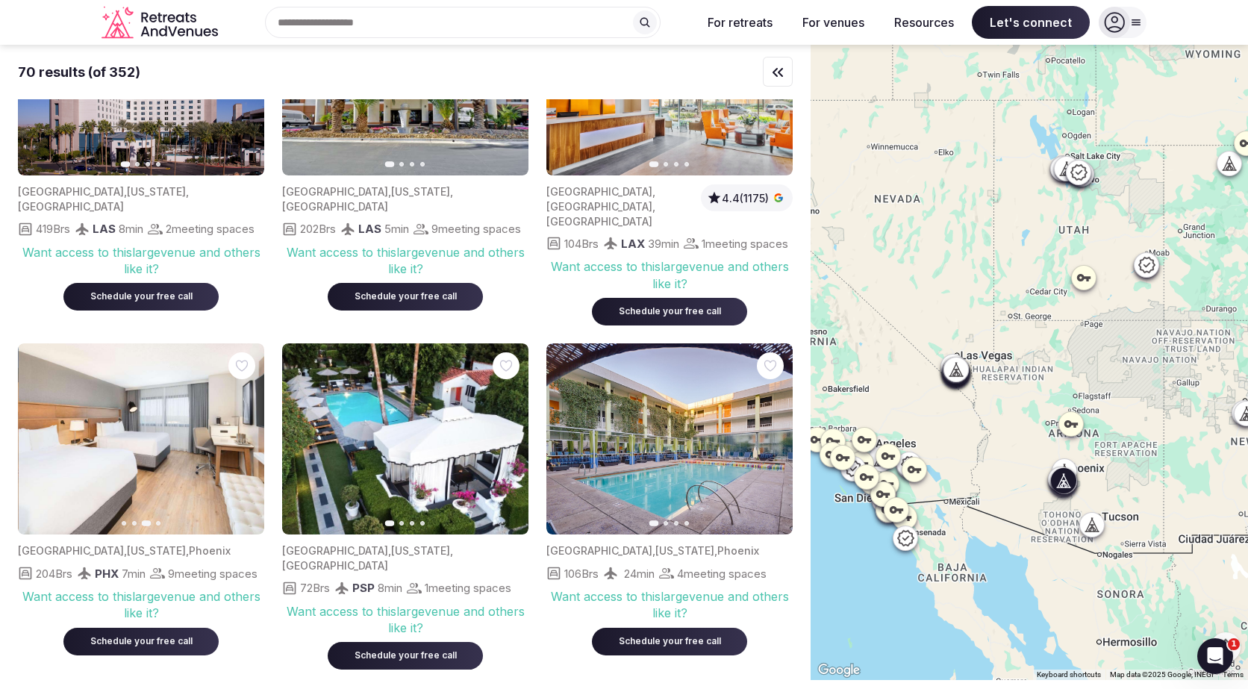
click at [245, 435] on icon "button" at bounding box center [243, 439] width 12 height 12
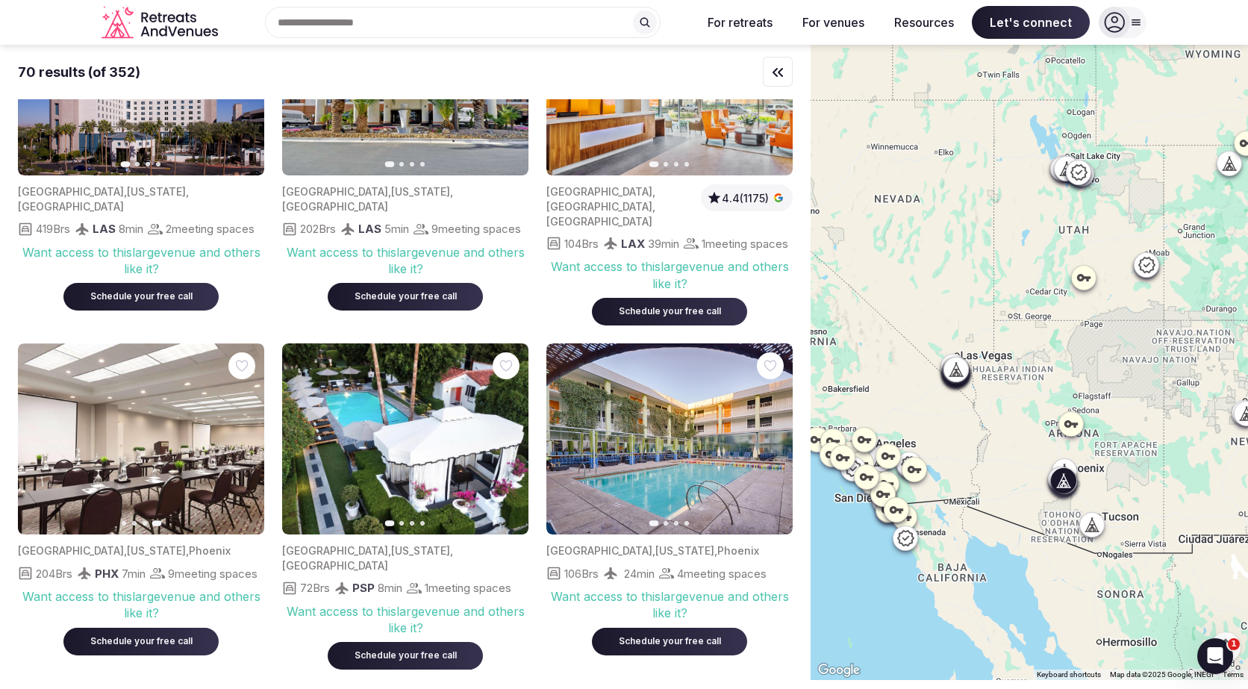
click at [42, 439] on icon "button" at bounding box center [39, 439] width 12 height 12
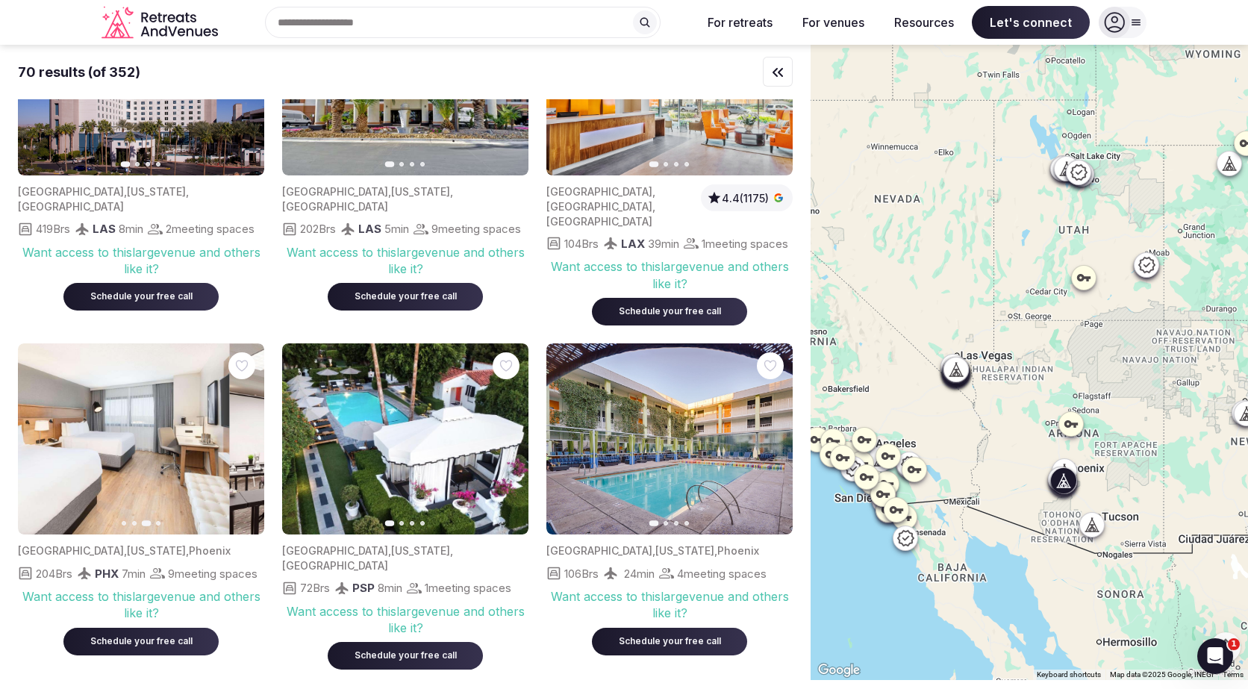
click at [42, 439] on icon "button" at bounding box center [39, 439] width 12 height 12
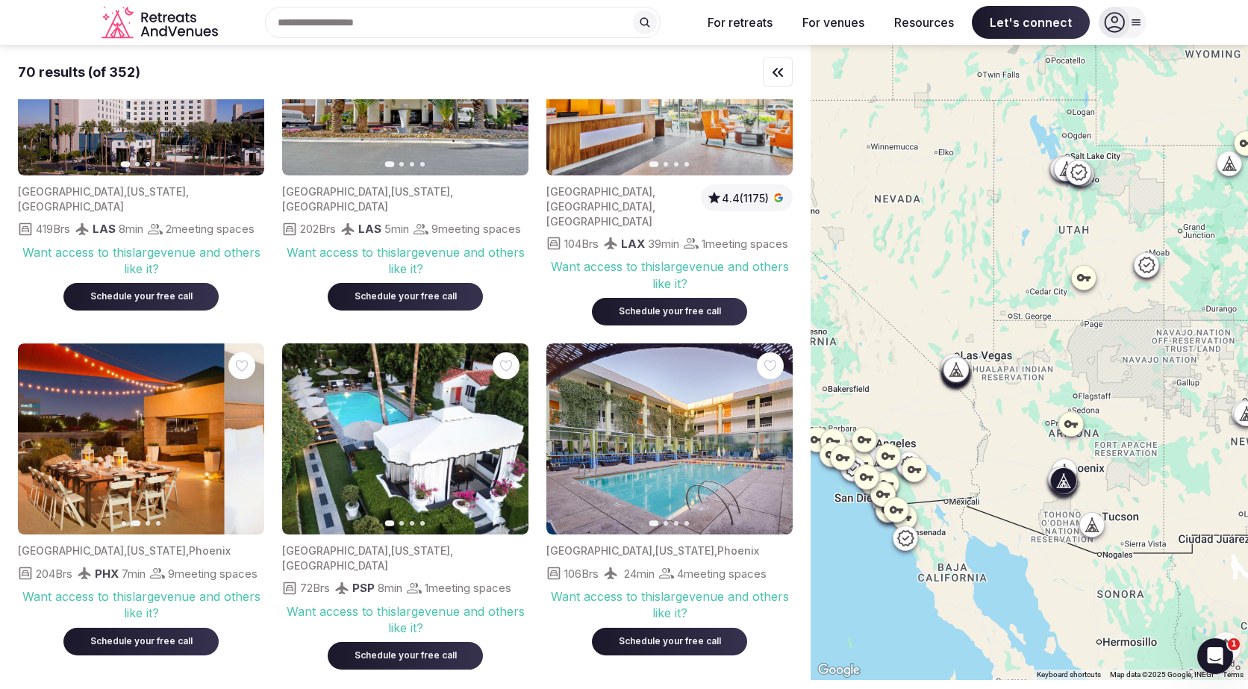
click at [42, 439] on icon "button" at bounding box center [39, 439] width 12 height 12
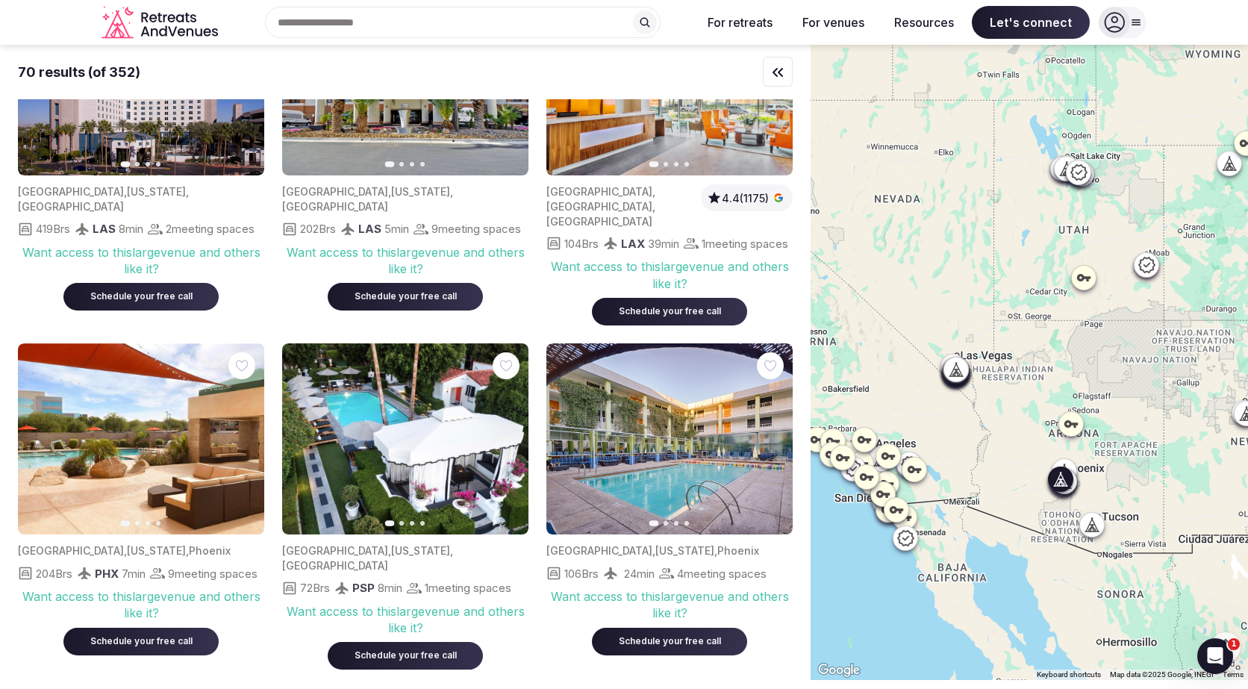
click at [770, 434] on icon "button" at bounding box center [772, 439] width 12 height 12
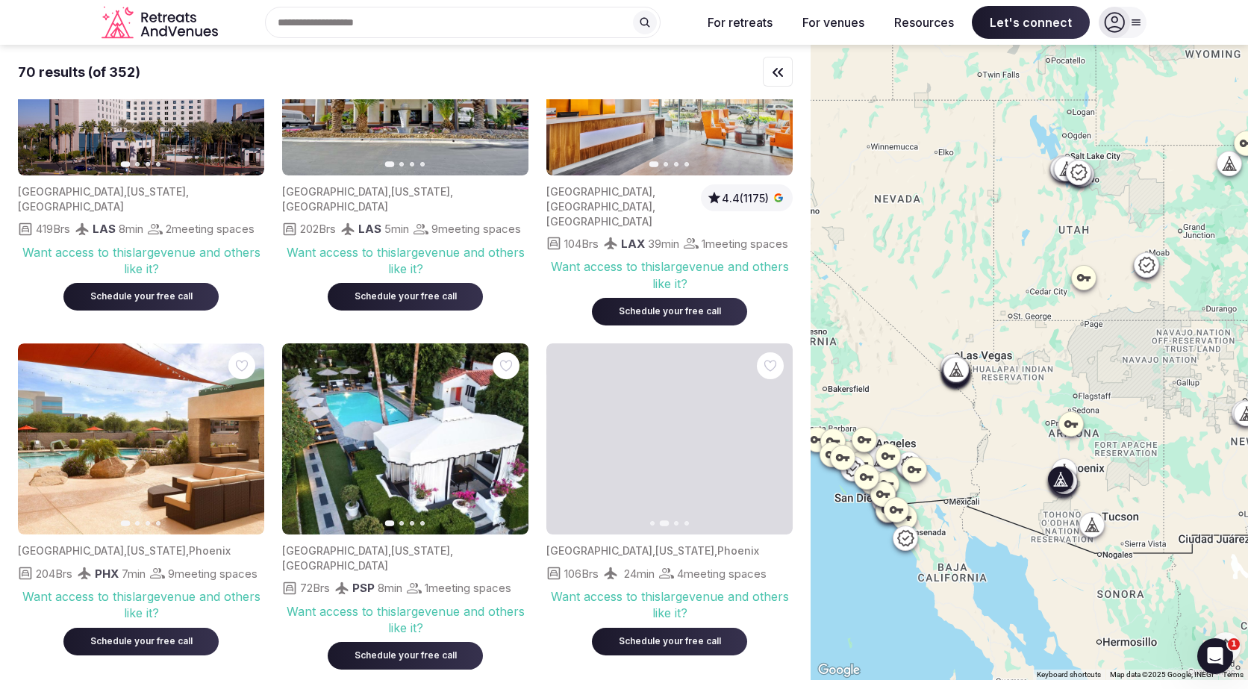
click at [770, 434] on icon "button" at bounding box center [772, 439] width 12 height 12
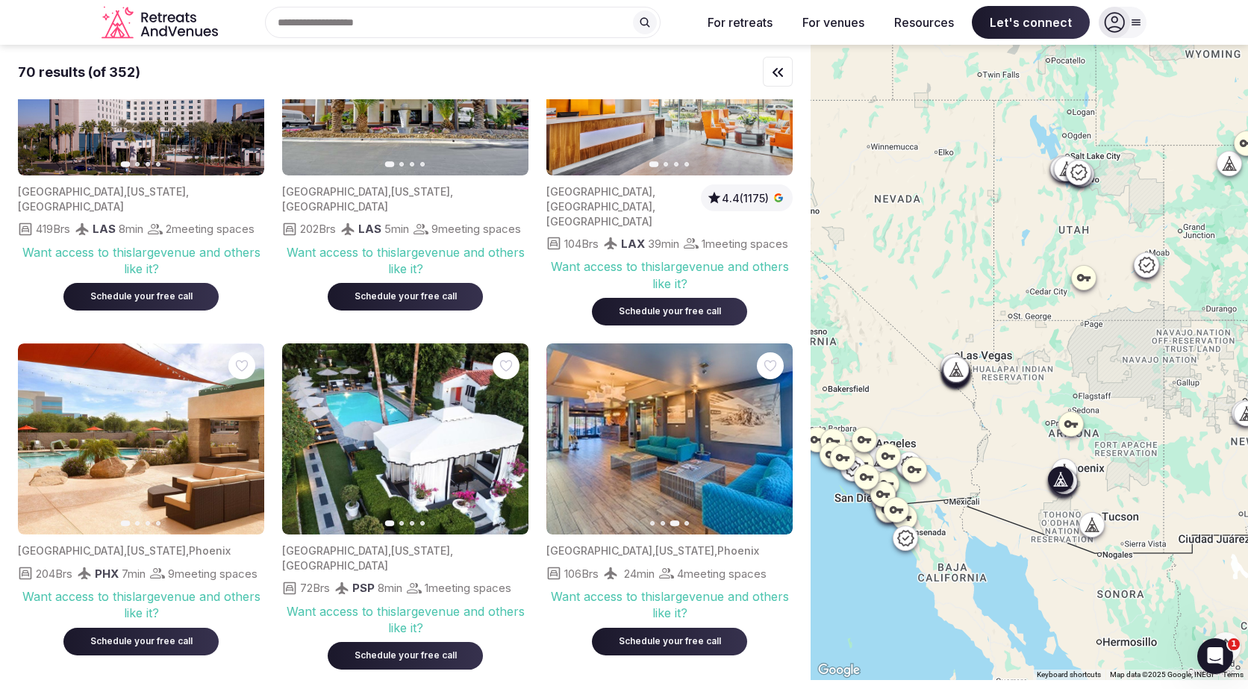
click at [770, 434] on icon "button" at bounding box center [772, 439] width 12 height 12
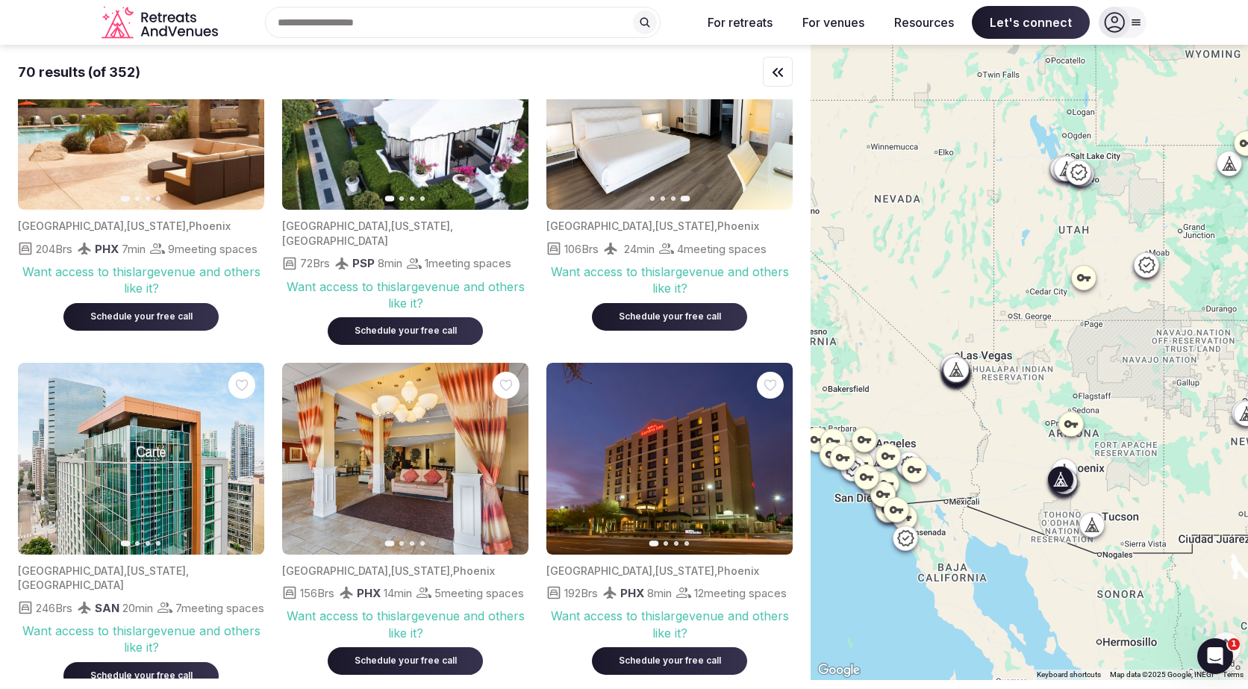
scroll to position [3298, 0]
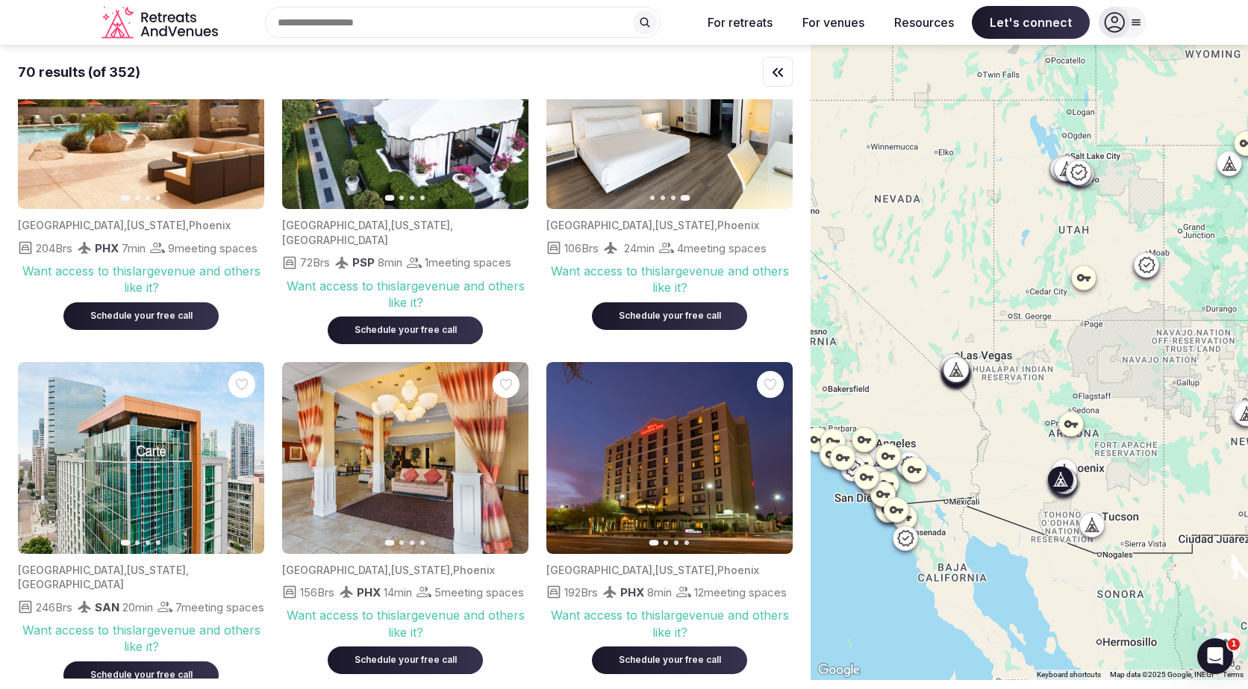
click at [511, 461] on icon "button" at bounding box center [507, 458] width 12 height 12
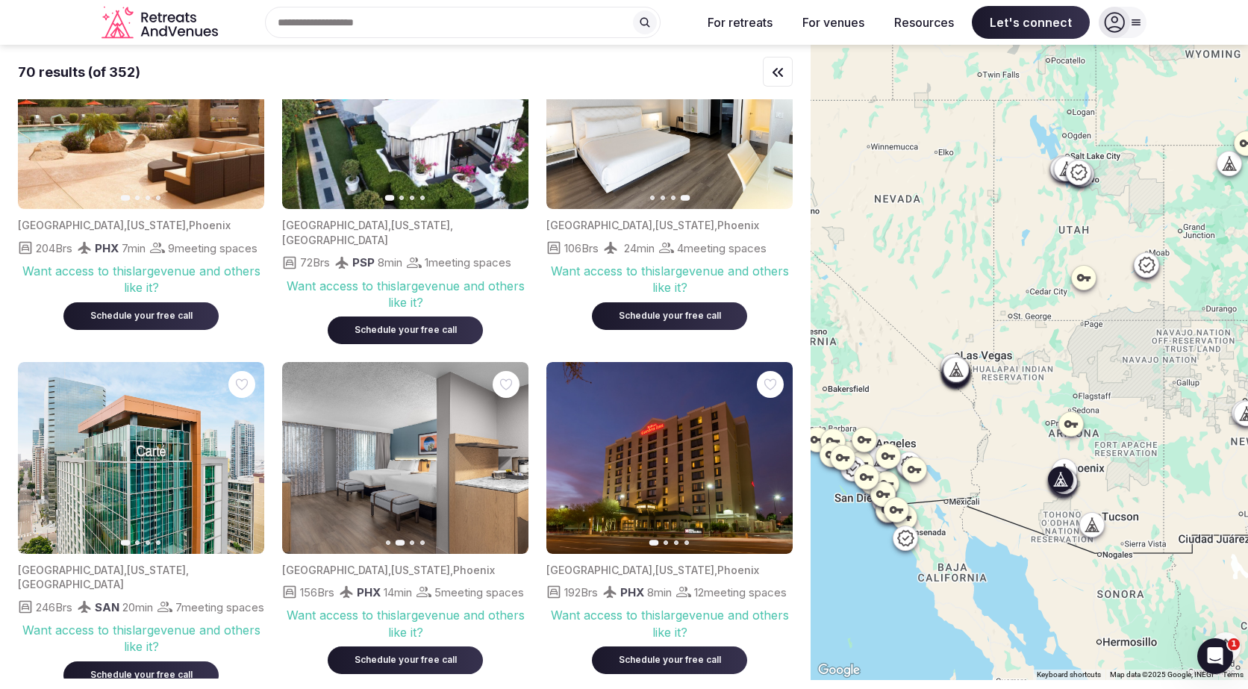
click at [511, 461] on icon "button" at bounding box center [507, 458] width 12 height 12
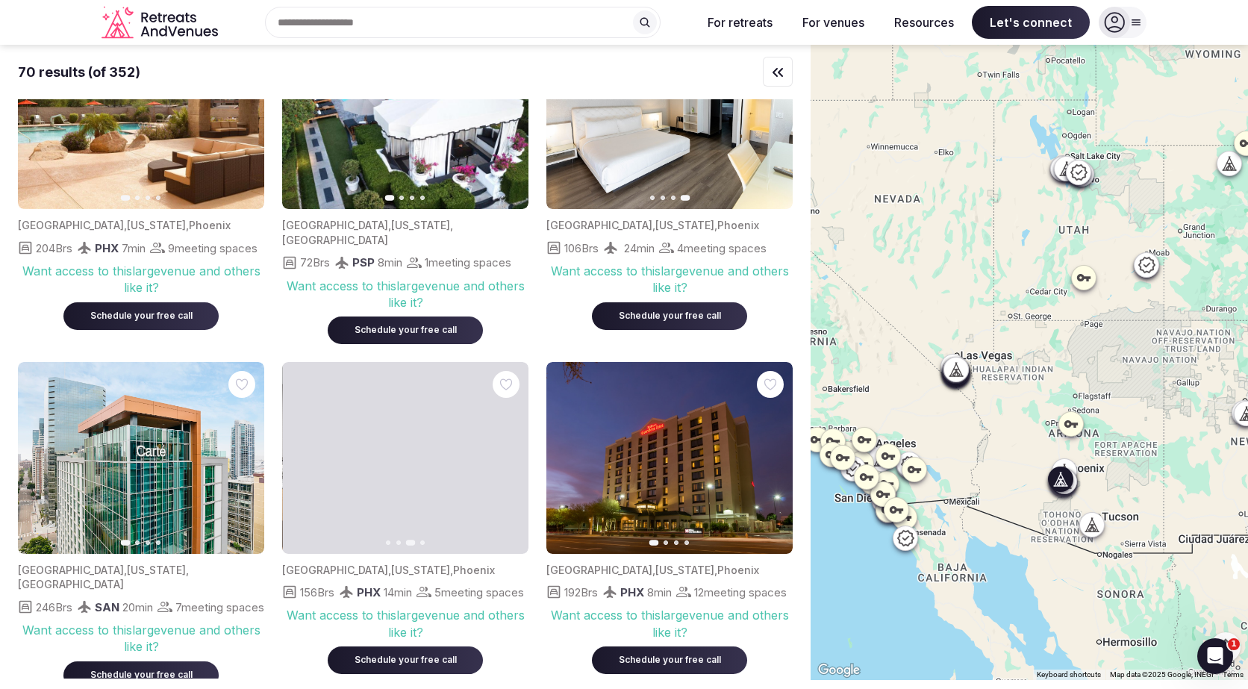
click at [511, 461] on icon "button" at bounding box center [507, 458] width 12 height 12
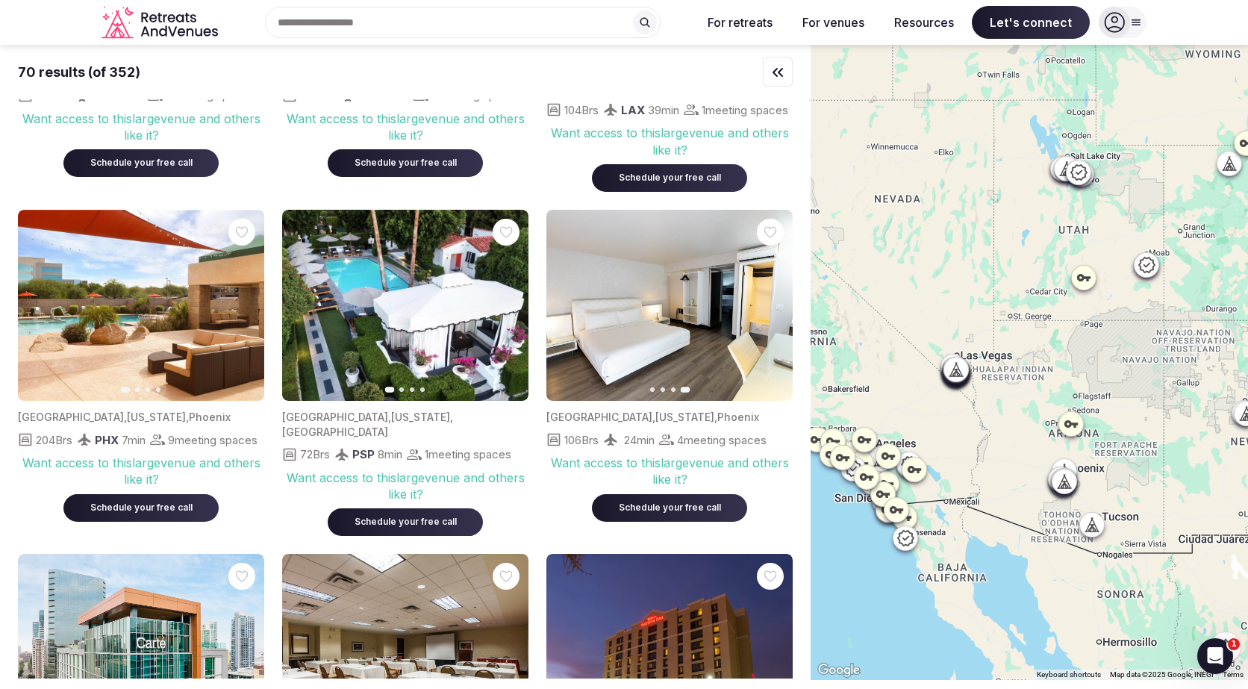
scroll to position [3079, 0]
